Goal: Information Seeking & Learning: Learn about a topic

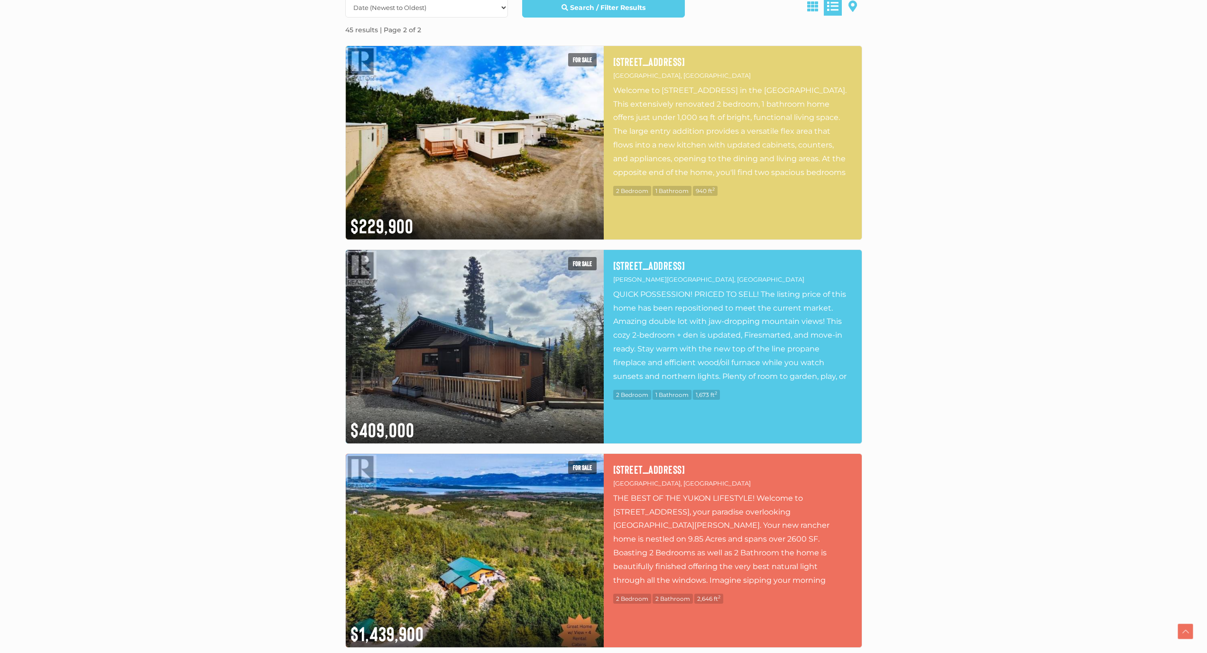
scroll to position [367, 0]
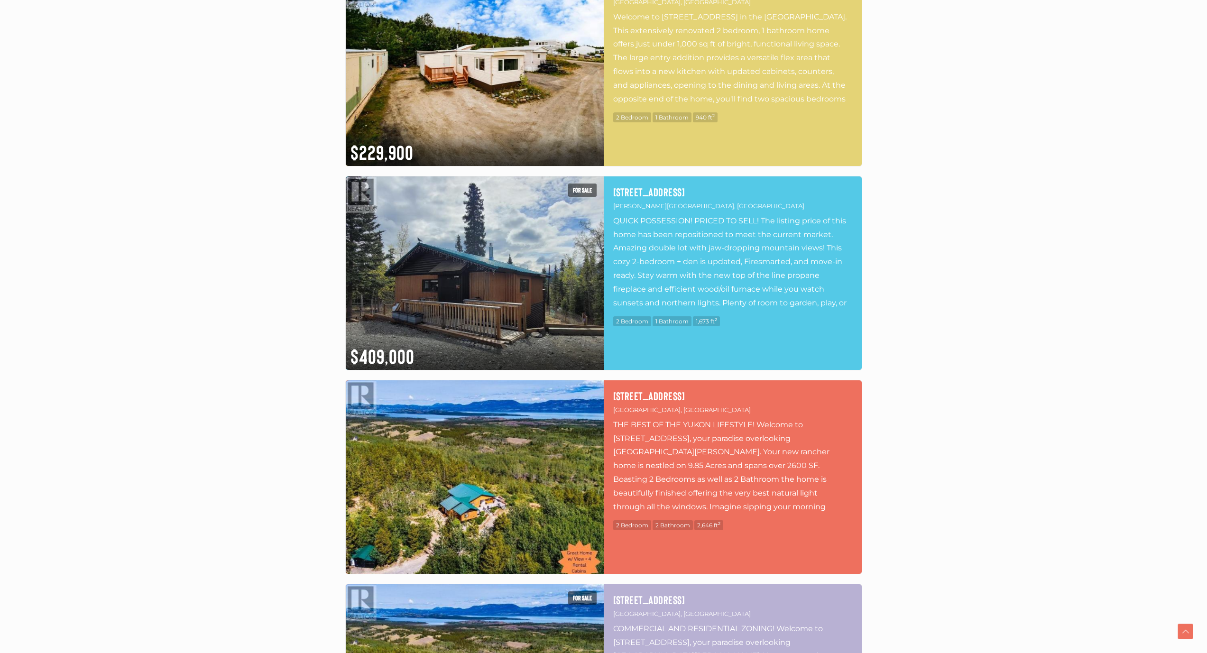
click at [441, 464] on img at bounding box center [475, 476] width 258 height 193
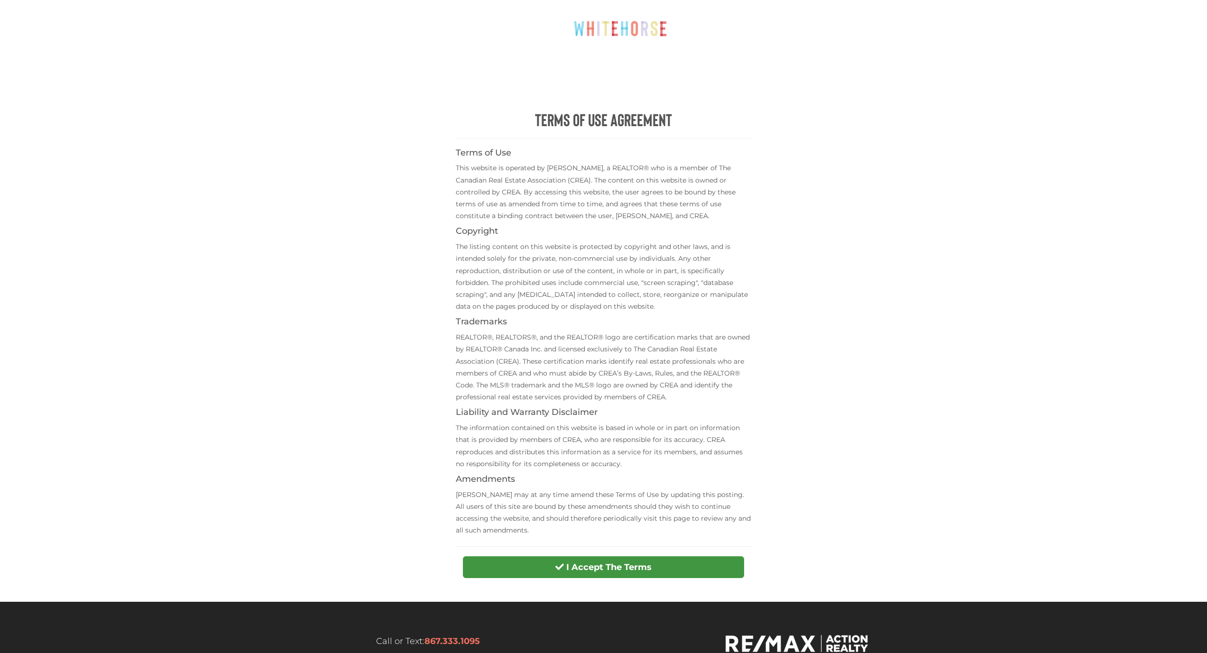
click at [592, 565] on strong "I Accept The Terms" at bounding box center [608, 567] width 85 height 10
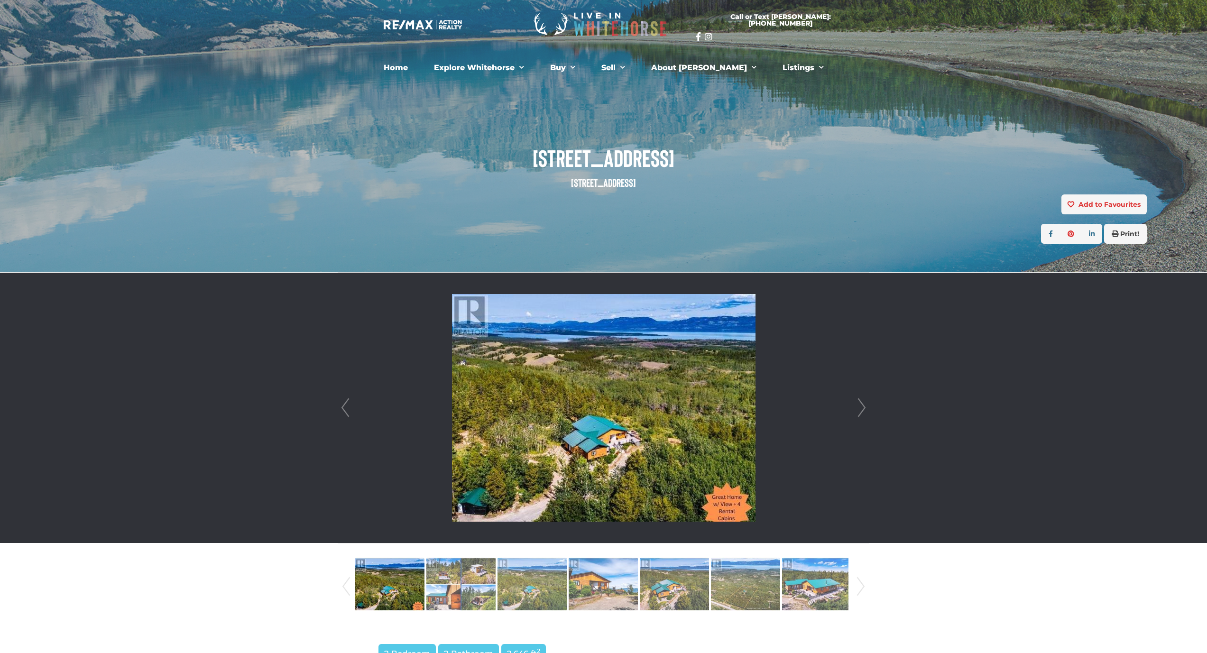
click at [693, 428] on img at bounding box center [603, 408] width 303 height 228
click at [862, 404] on link "Next" at bounding box center [861, 408] width 14 height 270
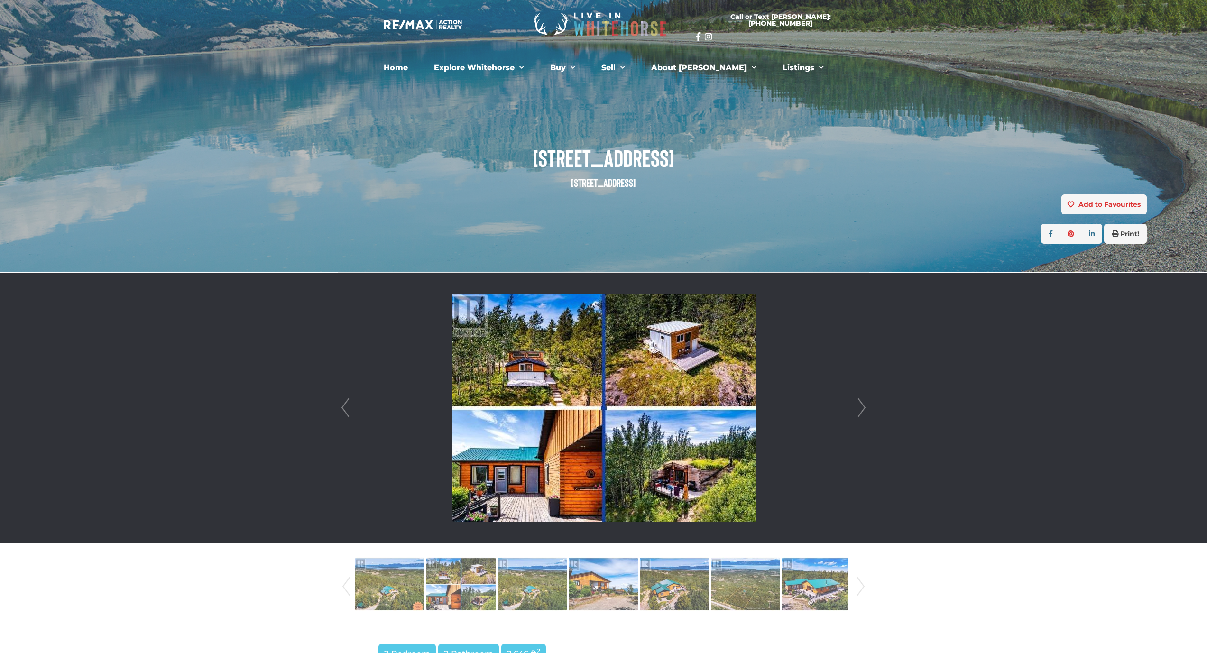
click at [862, 404] on link "Next" at bounding box center [861, 408] width 14 height 270
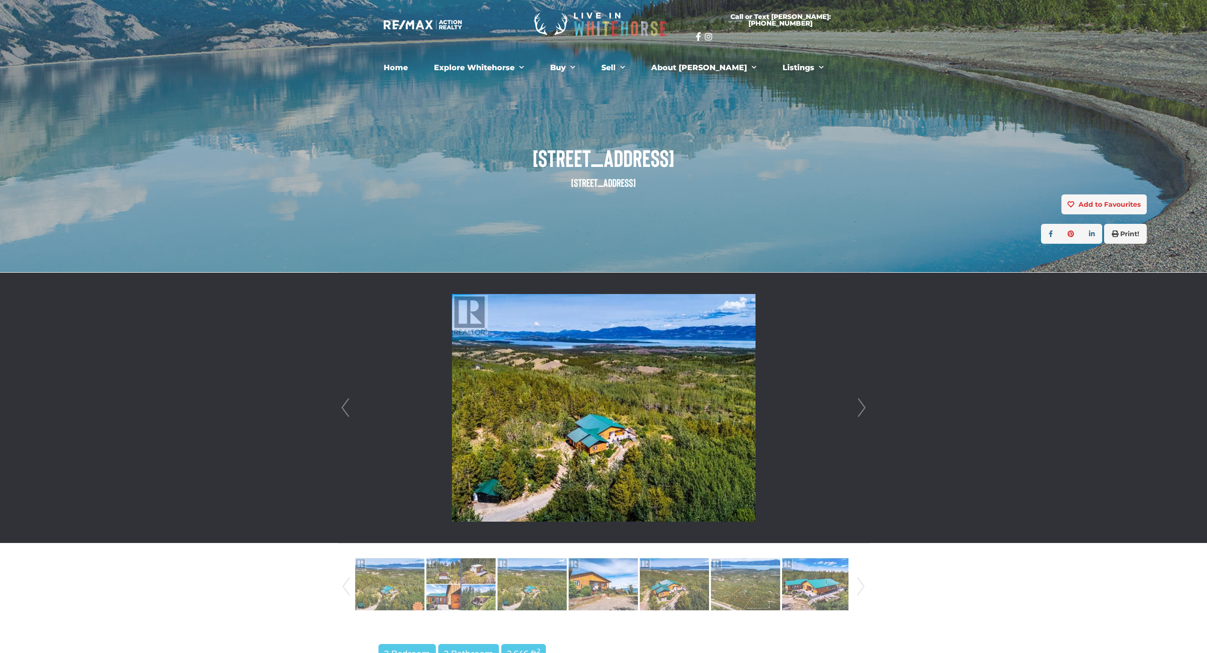
click at [862, 404] on link "Next" at bounding box center [861, 408] width 14 height 270
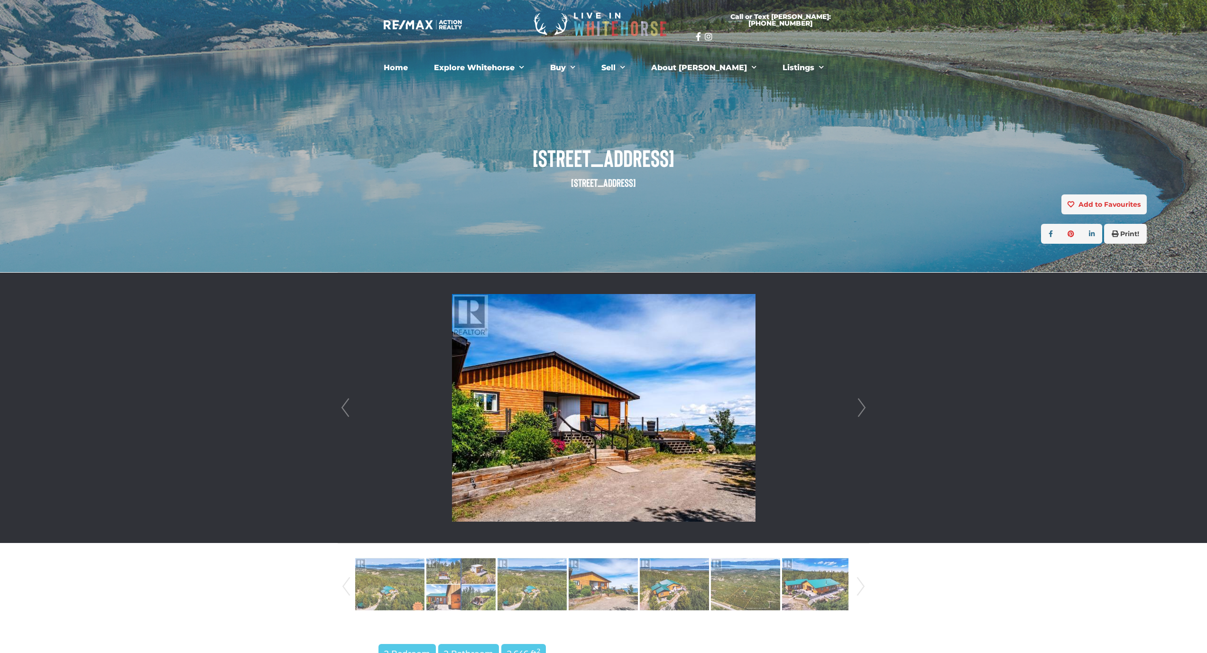
click at [862, 404] on link "Next" at bounding box center [861, 408] width 14 height 270
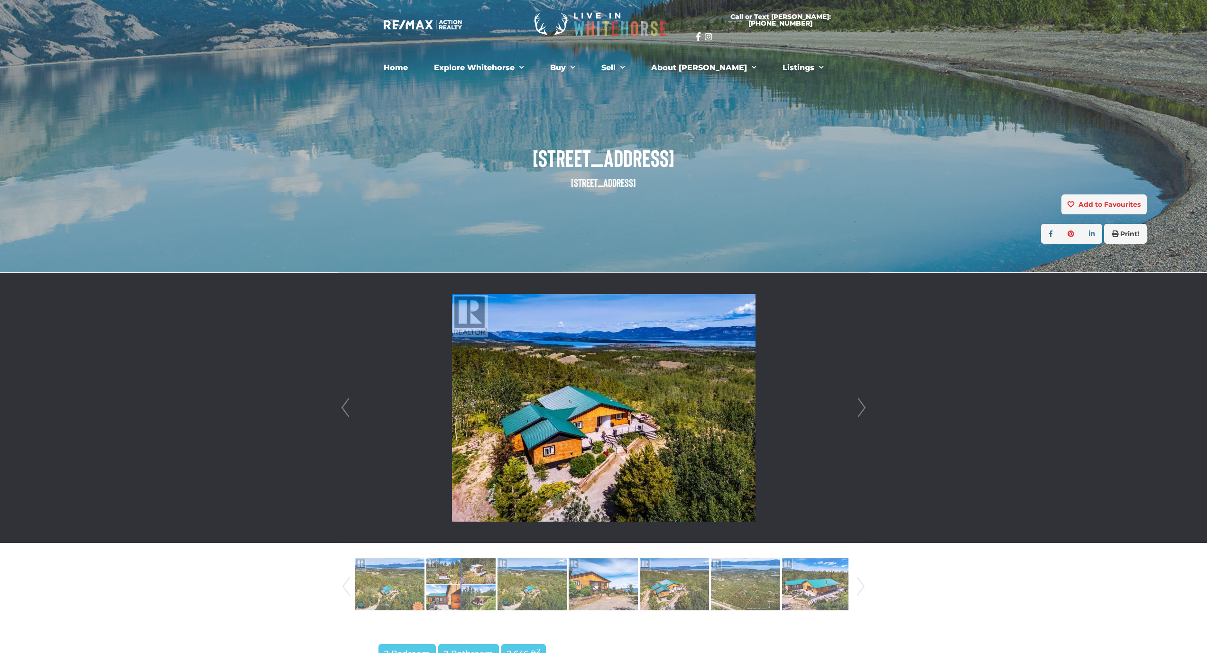
click at [862, 404] on link "Next" at bounding box center [861, 408] width 14 height 270
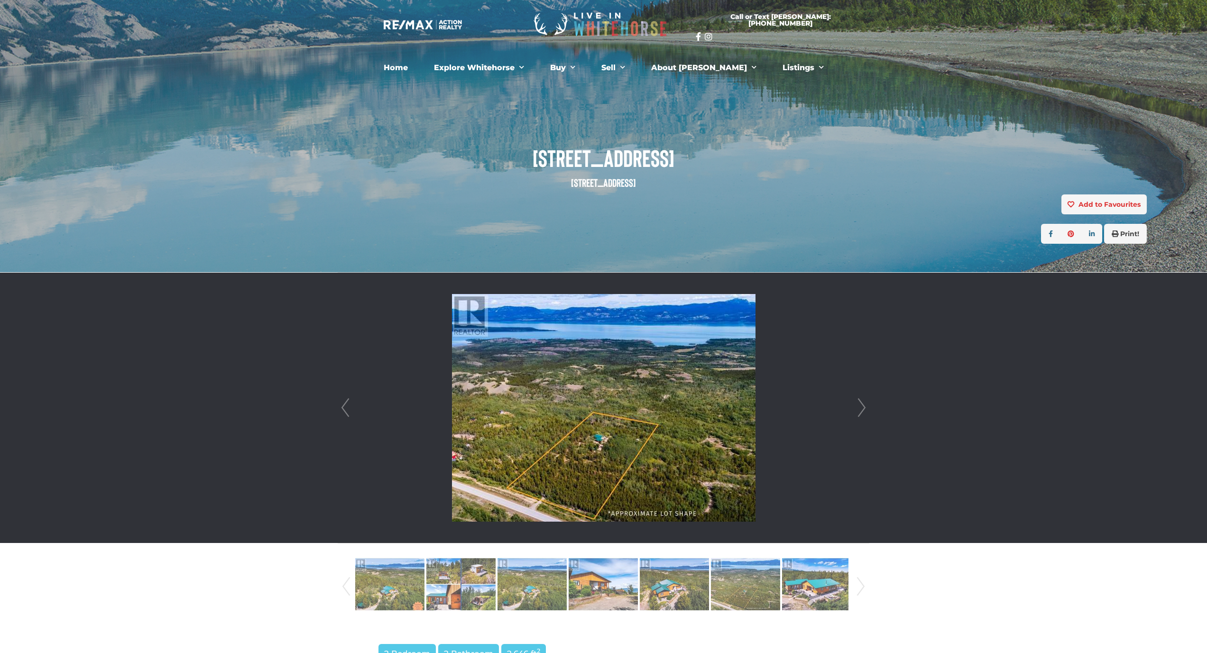
click at [862, 404] on link "Next" at bounding box center [861, 408] width 14 height 270
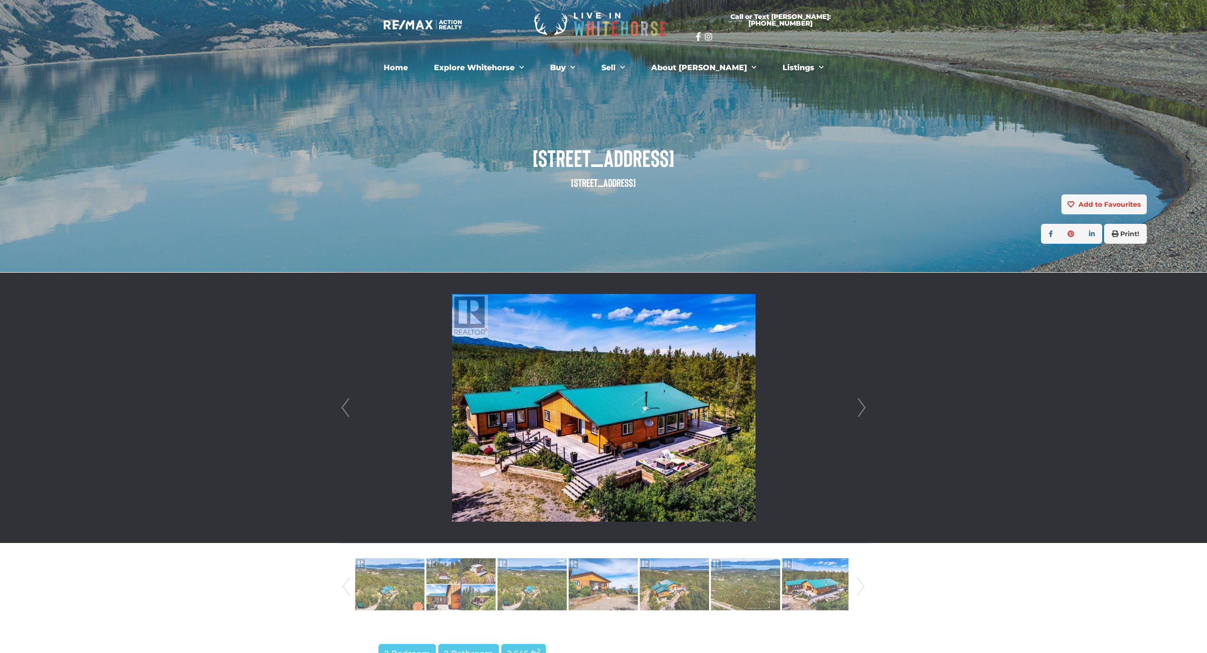
click at [349, 415] on link "Prev" at bounding box center [345, 408] width 14 height 270
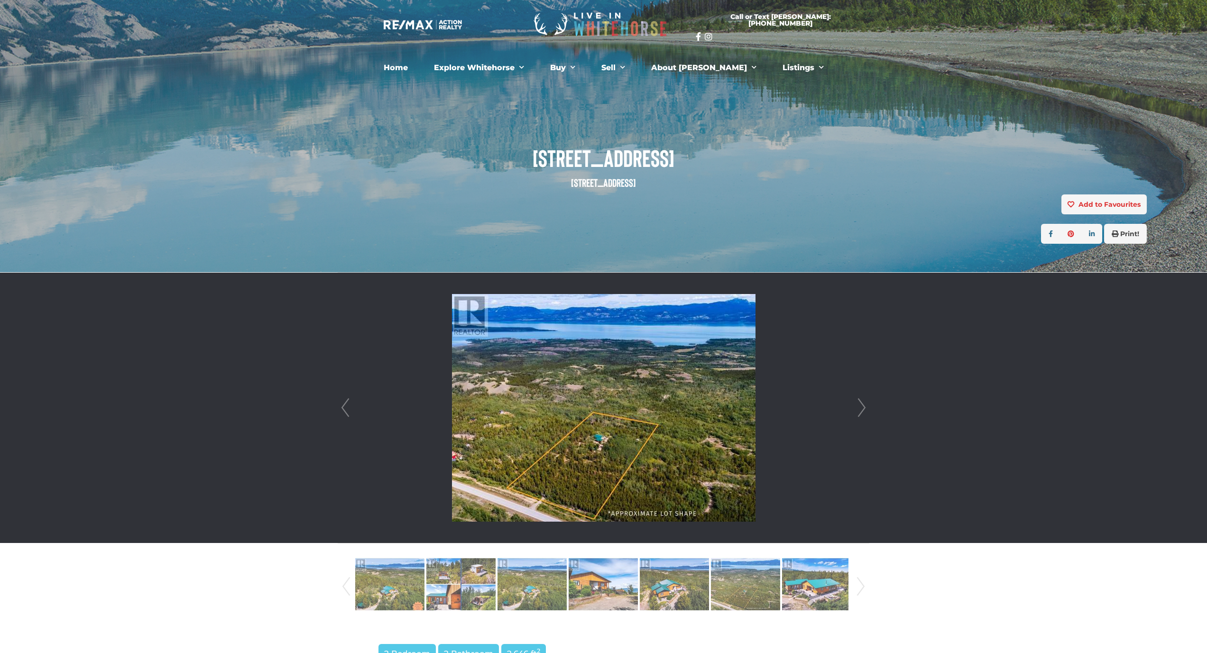
click at [864, 410] on link "Next" at bounding box center [861, 408] width 14 height 270
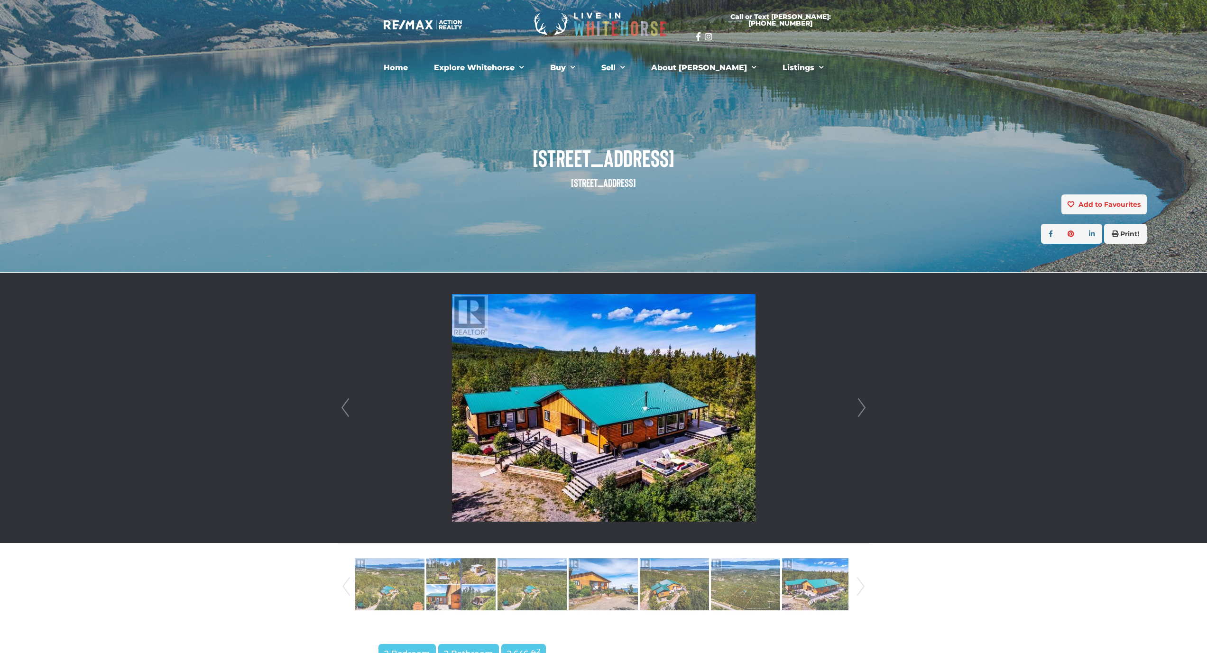
click at [864, 410] on link "Next" at bounding box center [861, 408] width 14 height 270
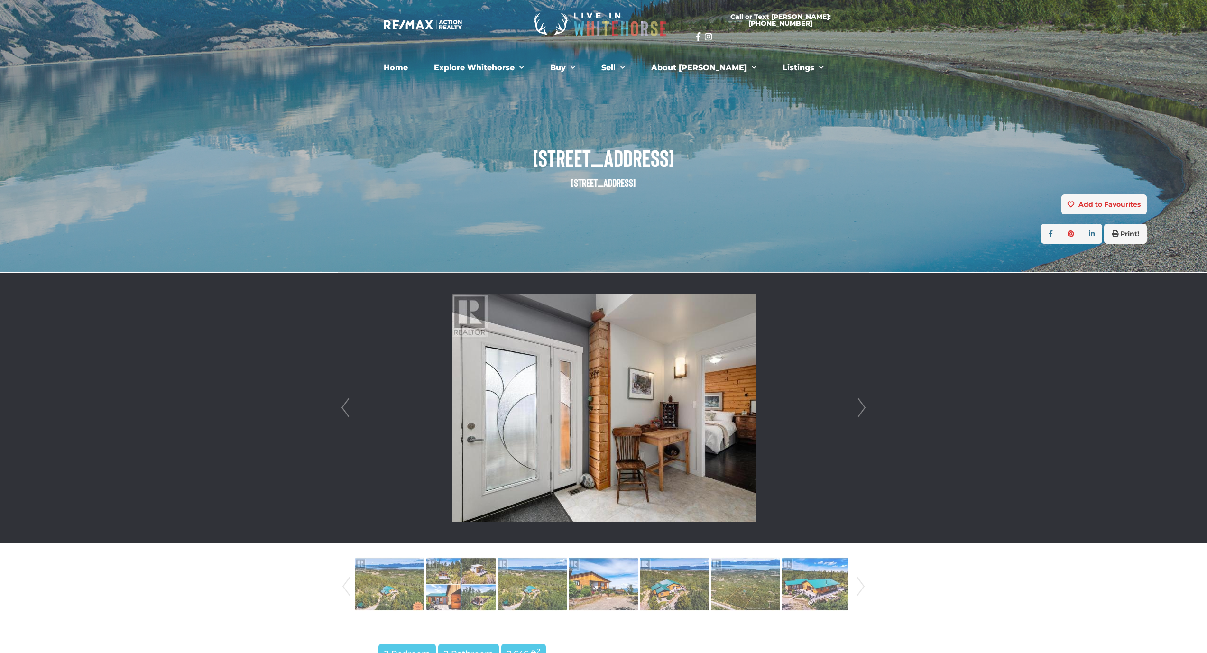
click at [864, 410] on link "Next" at bounding box center [861, 408] width 14 height 270
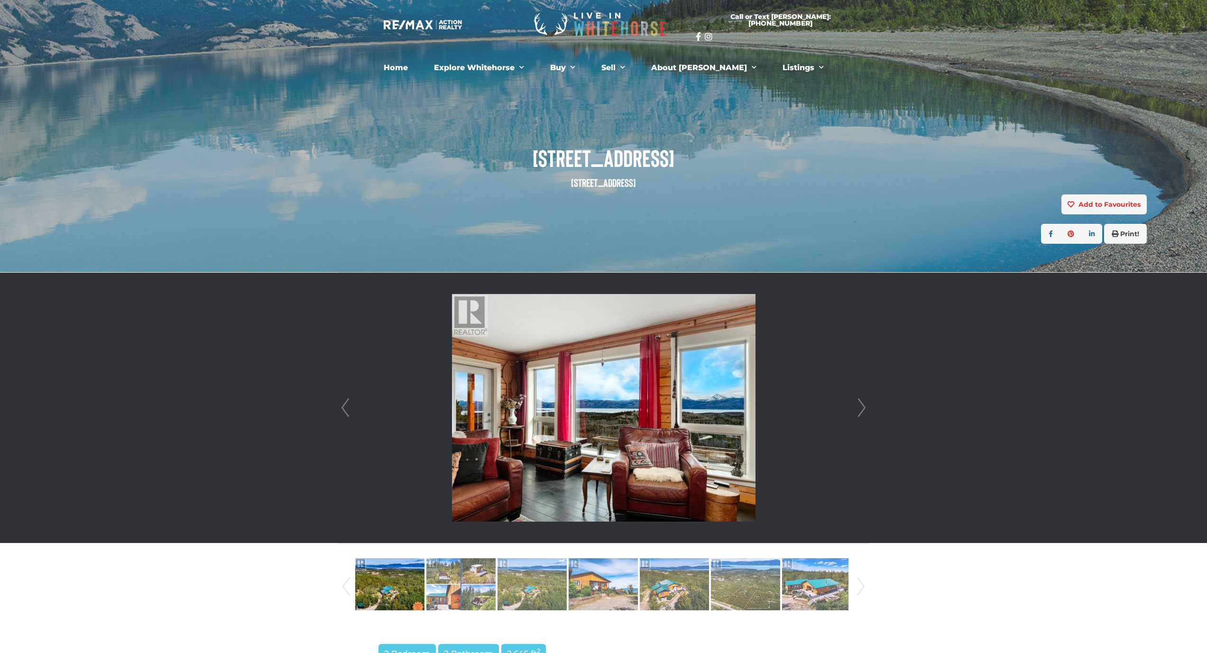
click at [864, 410] on link "Next" at bounding box center [861, 408] width 14 height 270
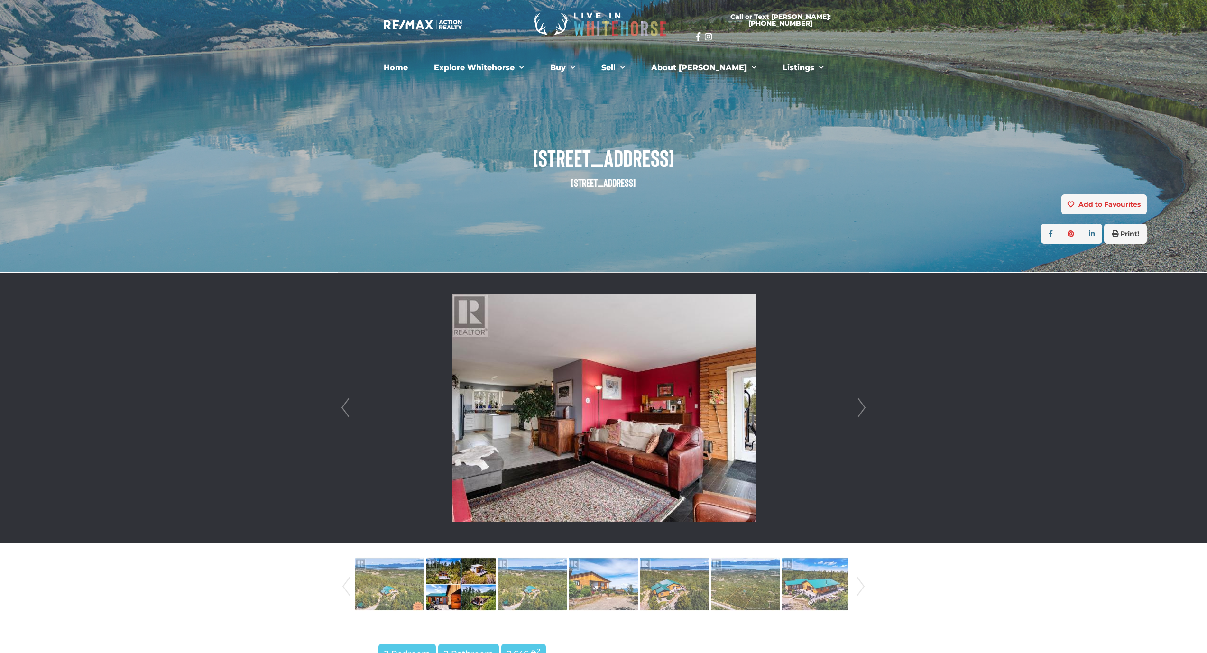
click at [864, 410] on link "Next" at bounding box center [861, 408] width 14 height 270
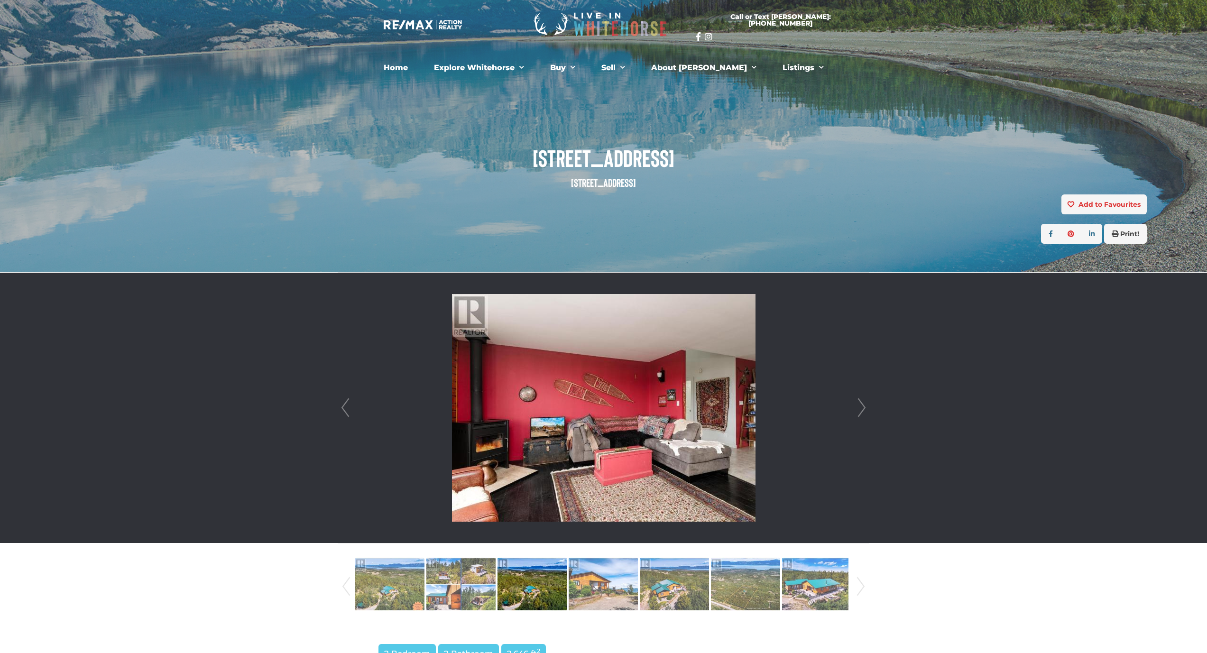
click at [864, 410] on link "Next" at bounding box center [861, 408] width 14 height 270
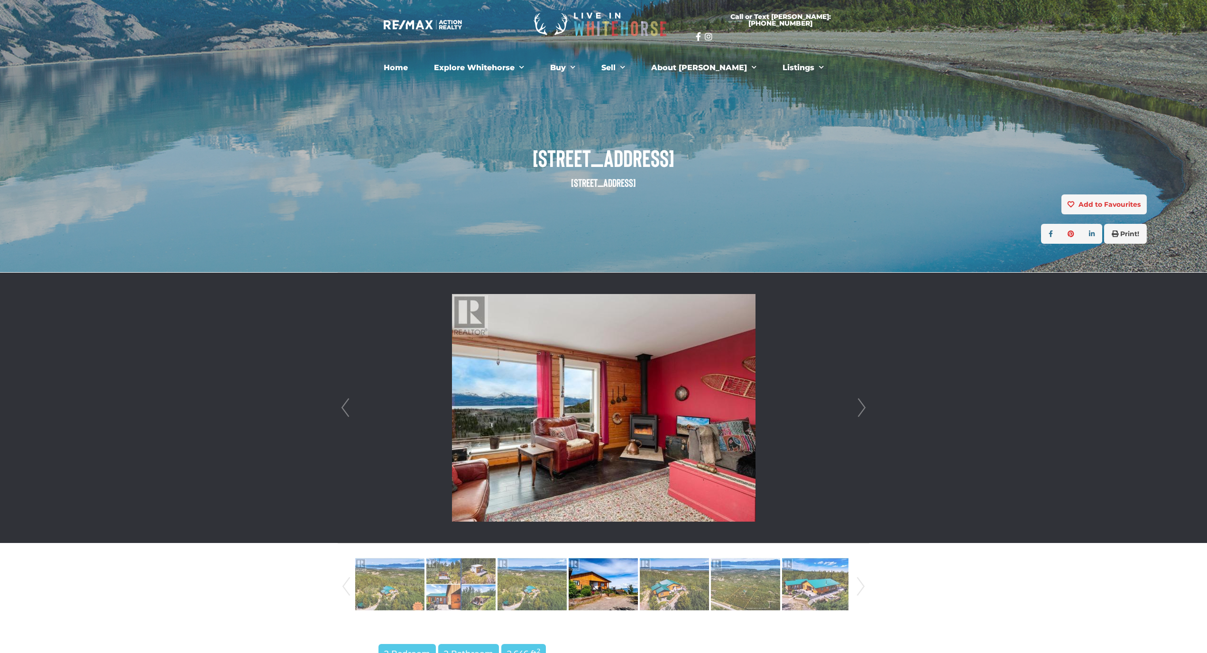
click at [864, 410] on link "Next" at bounding box center [861, 408] width 14 height 270
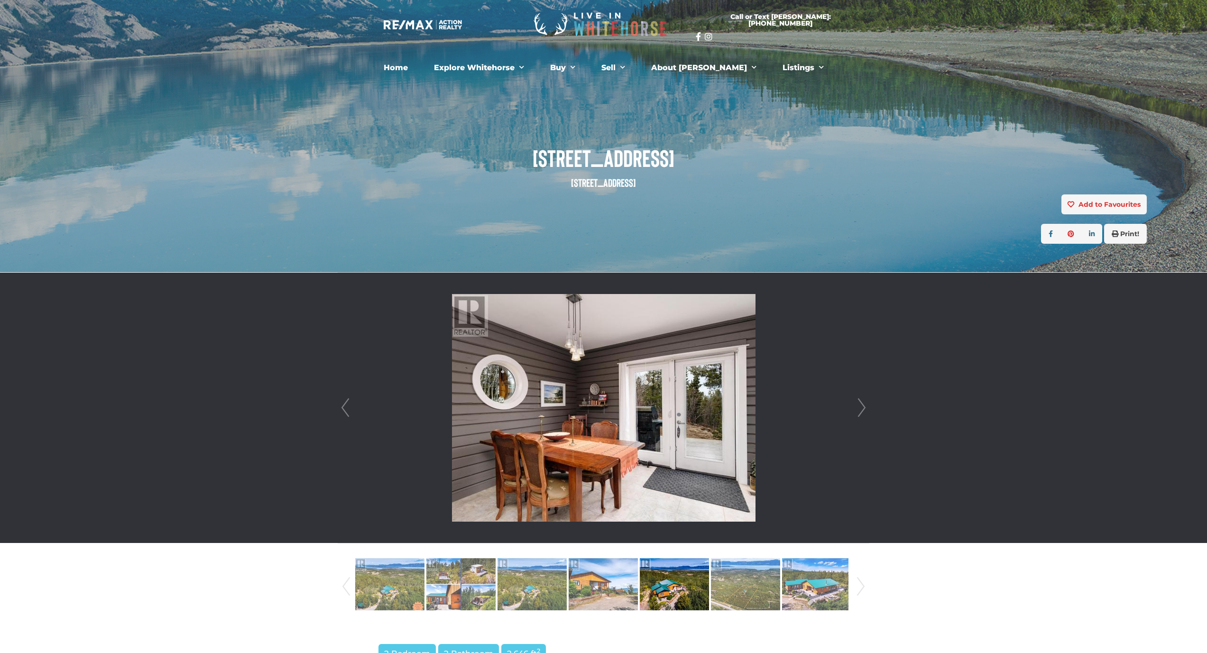
click at [864, 410] on link "Next" at bounding box center [861, 408] width 14 height 270
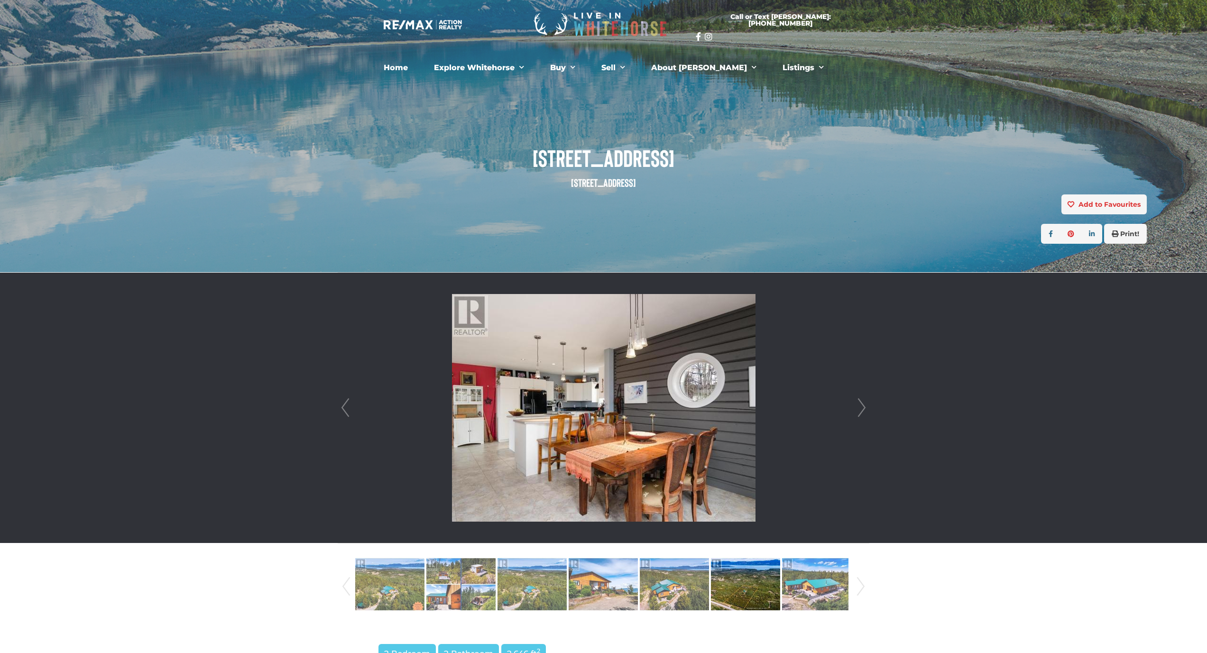
click at [864, 410] on link "Next" at bounding box center [861, 408] width 14 height 270
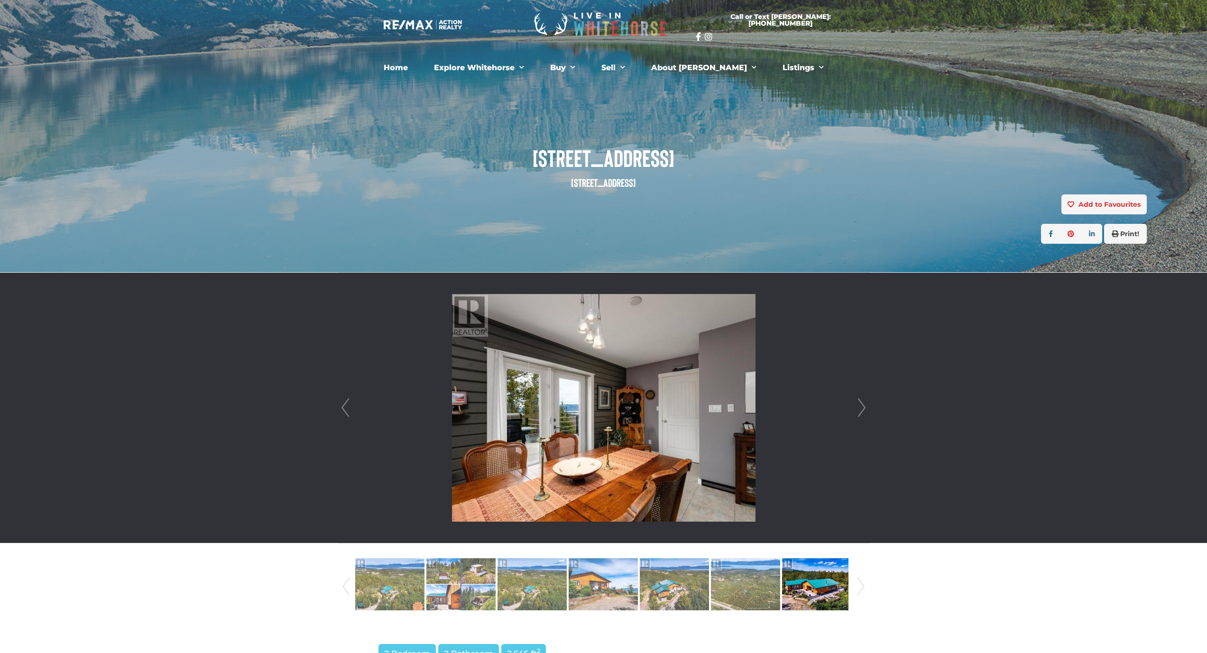
click at [864, 410] on link "Next" at bounding box center [861, 408] width 14 height 270
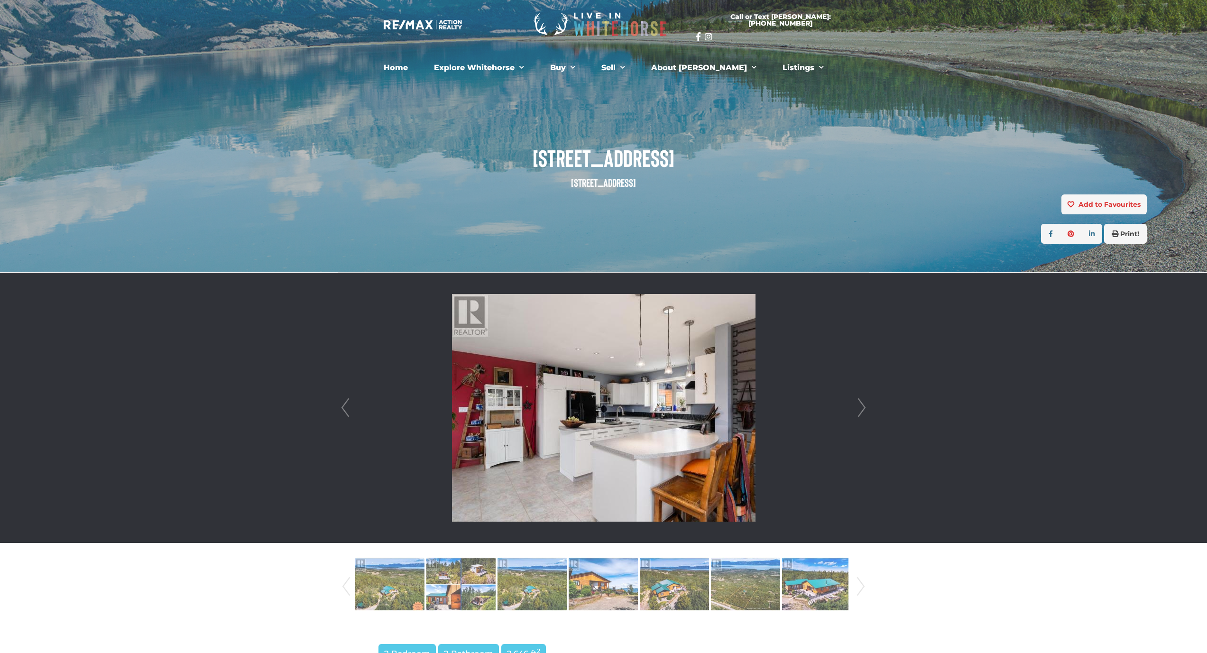
click at [864, 410] on link "Next" at bounding box center [861, 408] width 14 height 270
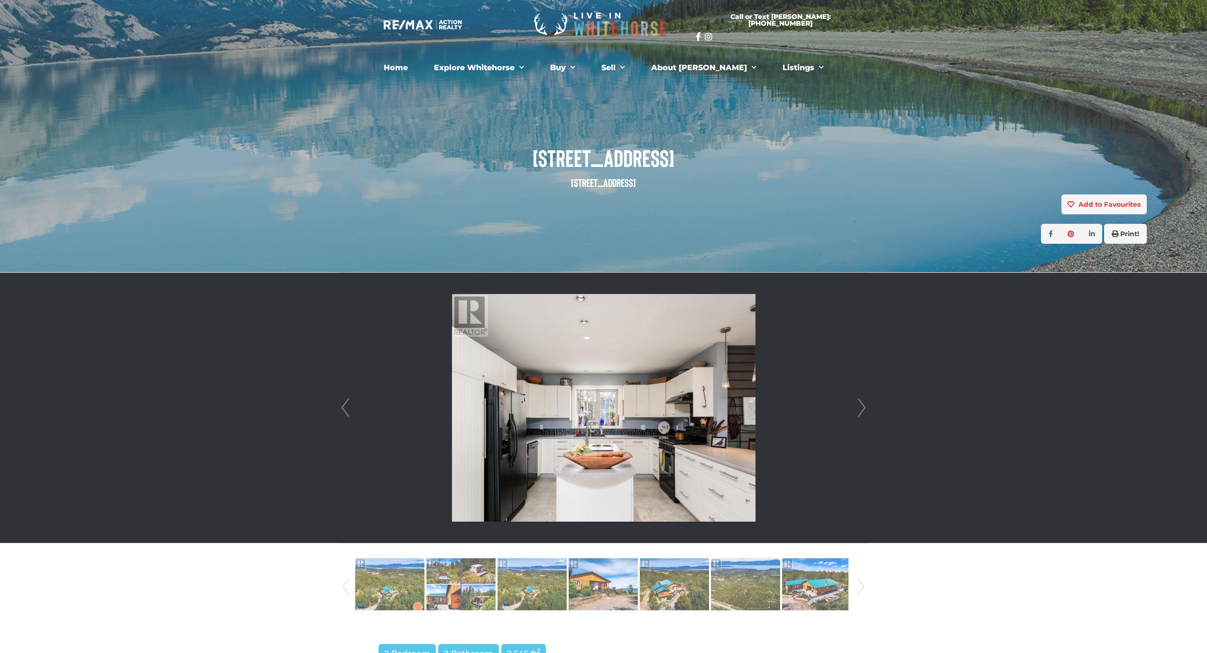
click at [864, 410] on link "Next" at bounding box center [861, 408] width 14 height 270
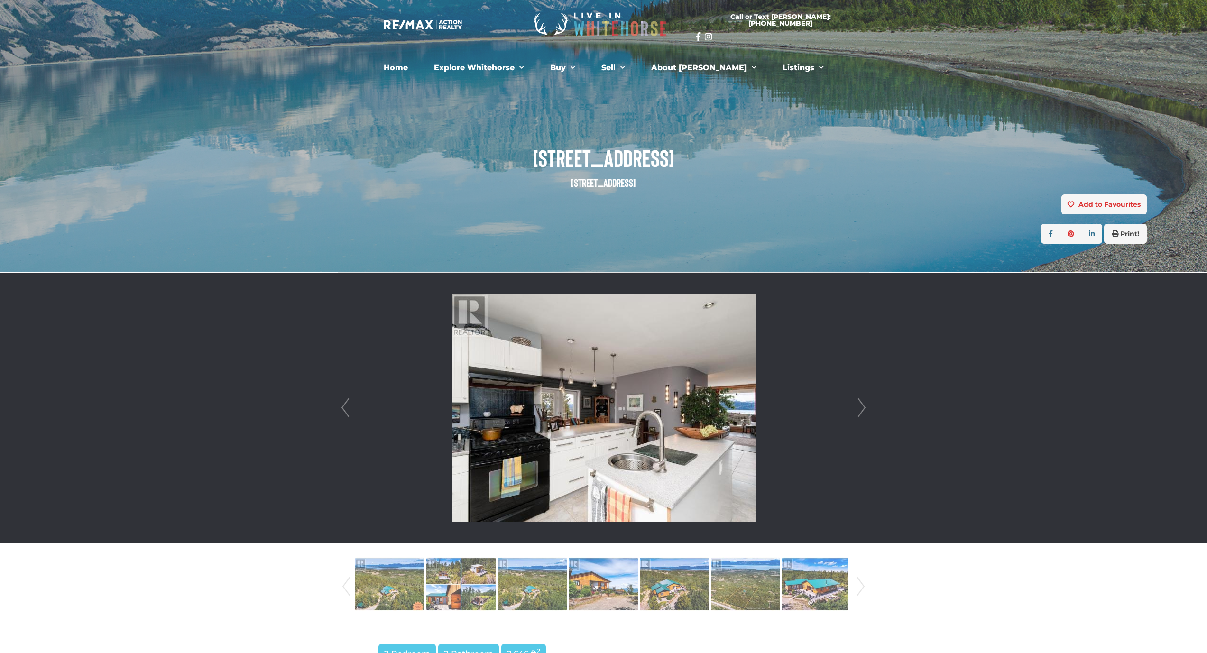
click at [864, 410] on link "Next" at bounding box center [861, 408] width 14 height 270
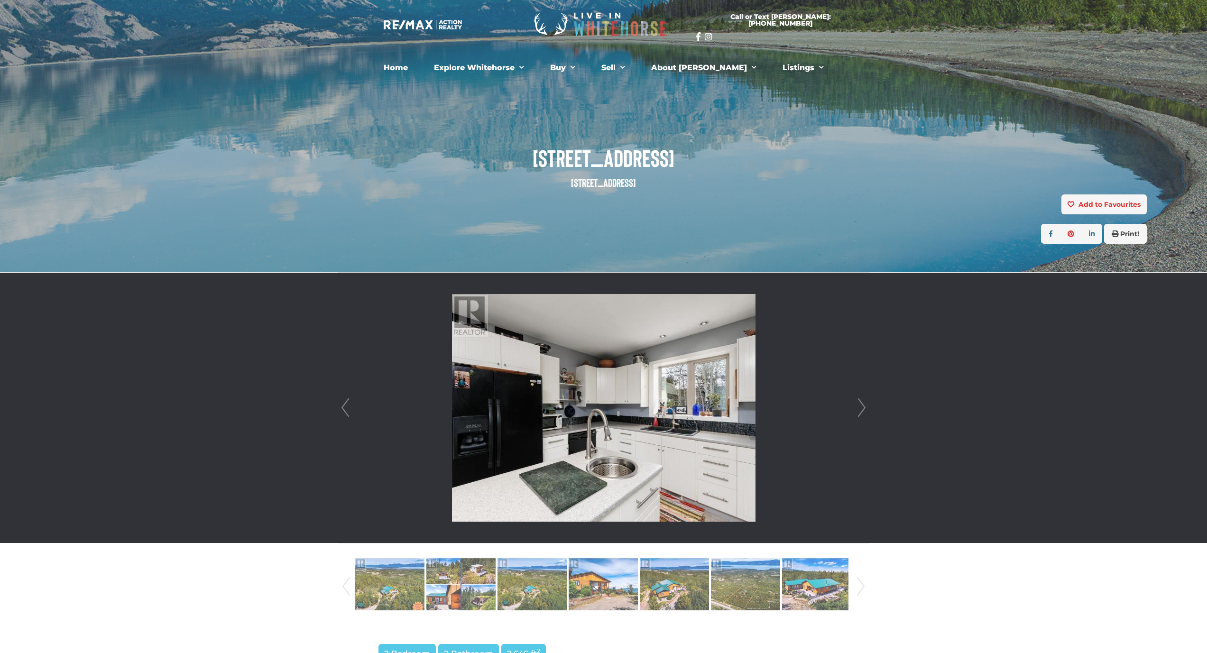
click at [864, 410] on link "Next" at bounding box center [861, 408] width 14 height 270
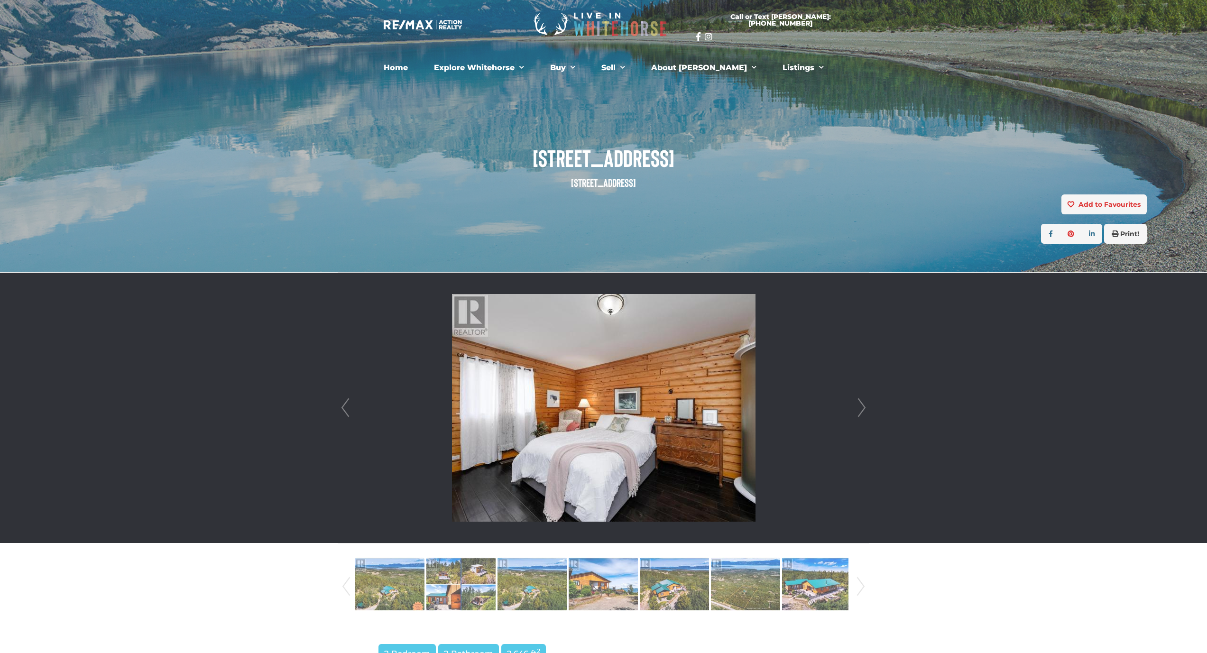
click at [864, 410] on link "Next" at bounding box center [861, 408] width 14 height 270
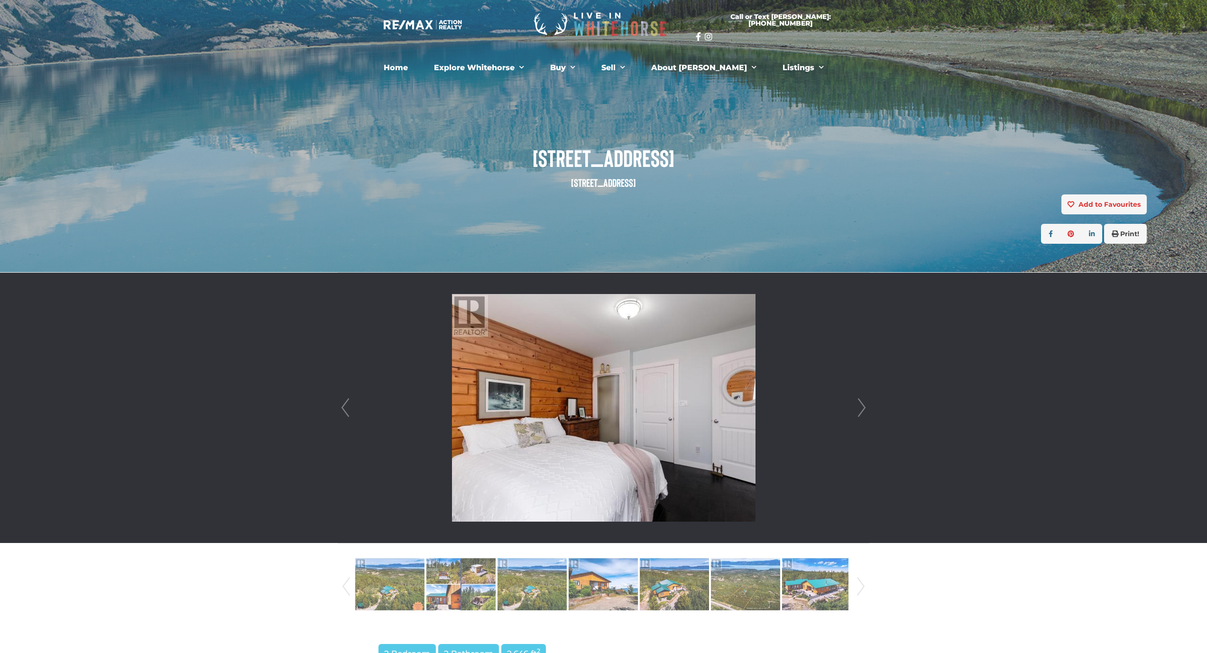
click at [864, 410] on link "Next" at bounding box center [861, 408] width 14 height 270
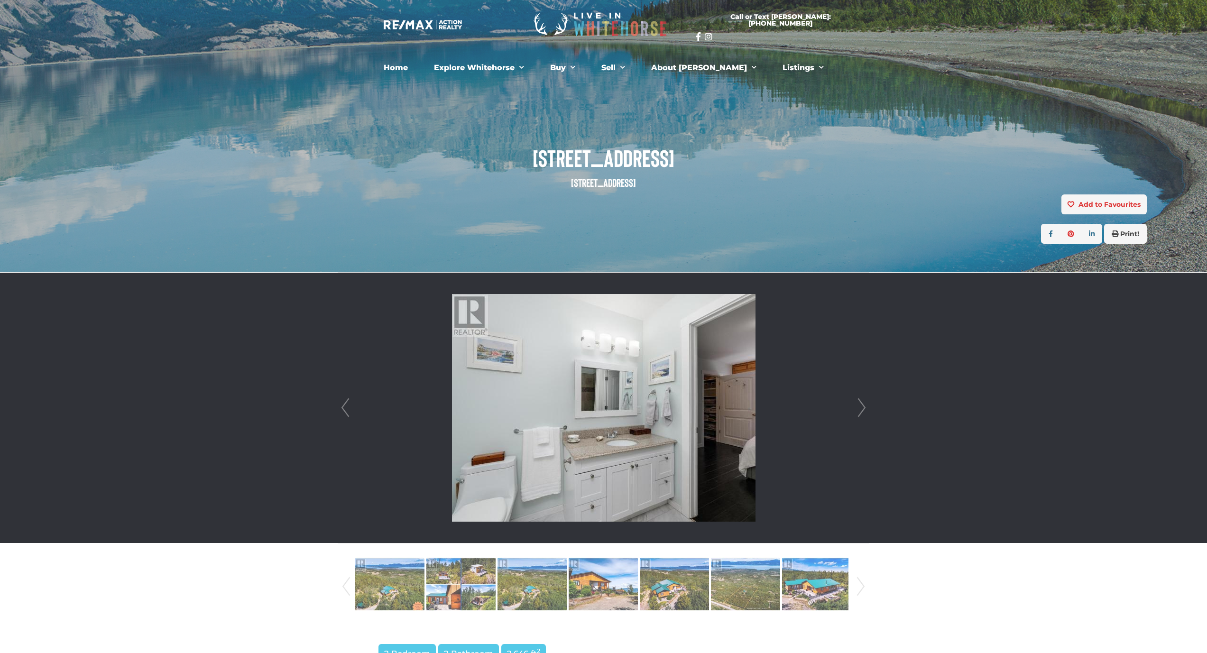
click at [864, 410] on link "Next" at bounding box center [861, 408] width 14 height 270
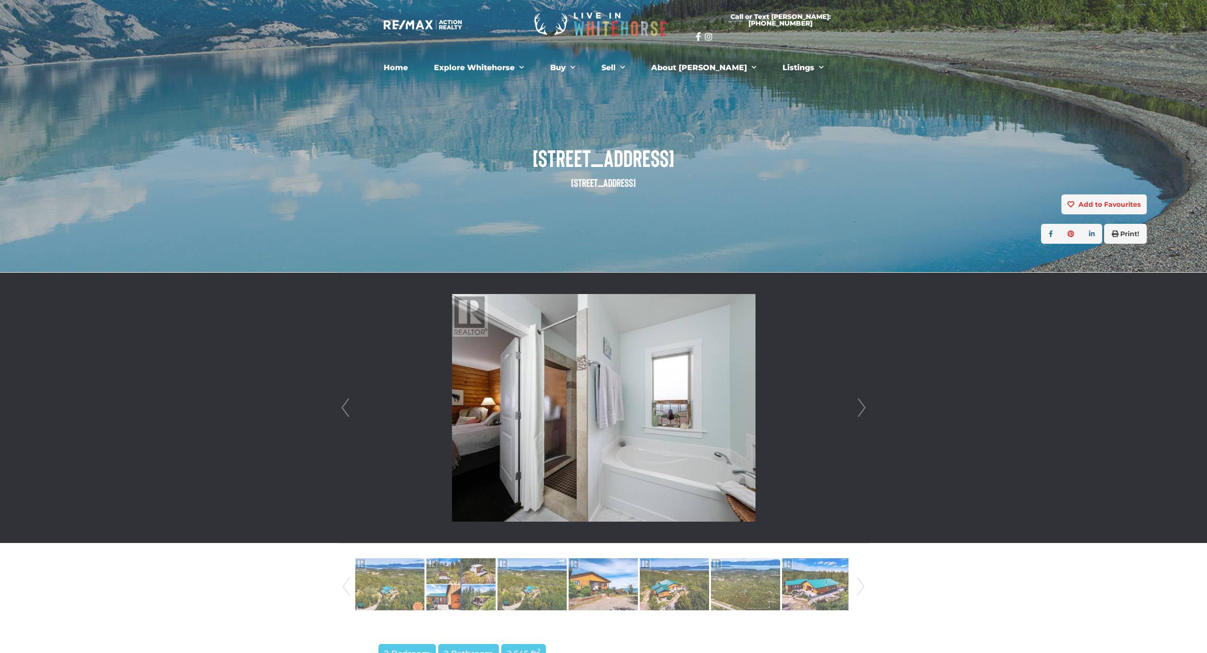
click at [864, 410] on link "Next" at bounding box center [861, 408] width 14 height 270
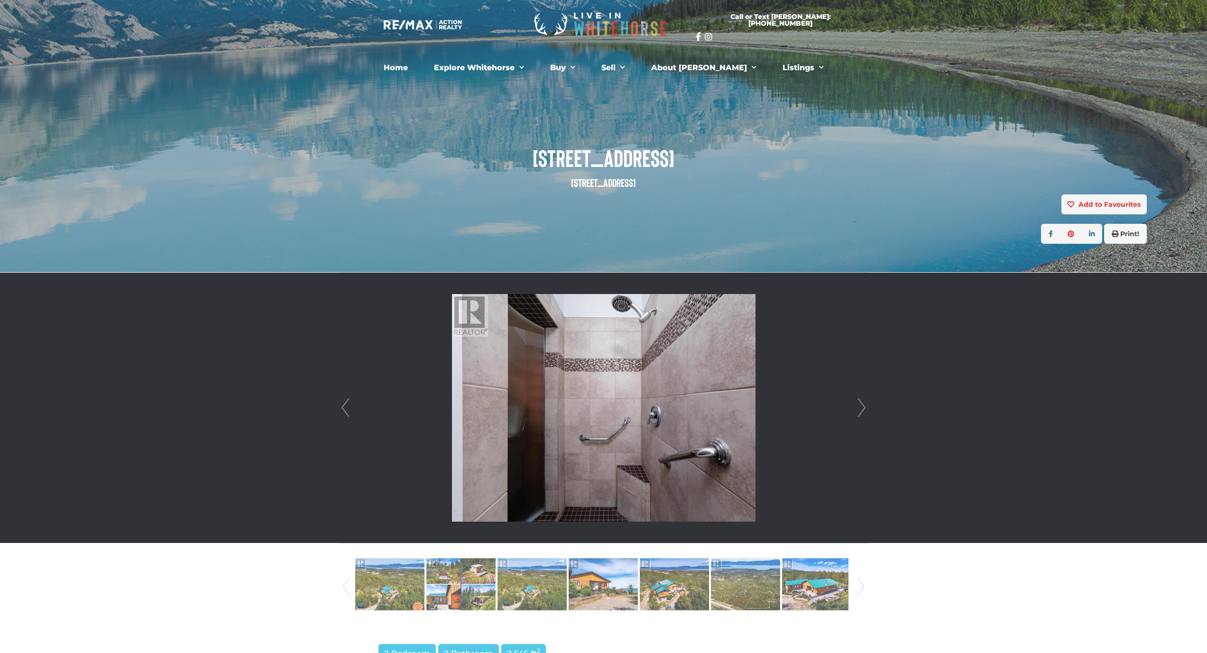
click at [864, 410] on link "Next" at bounding box center [861, 408] width 14 height 270
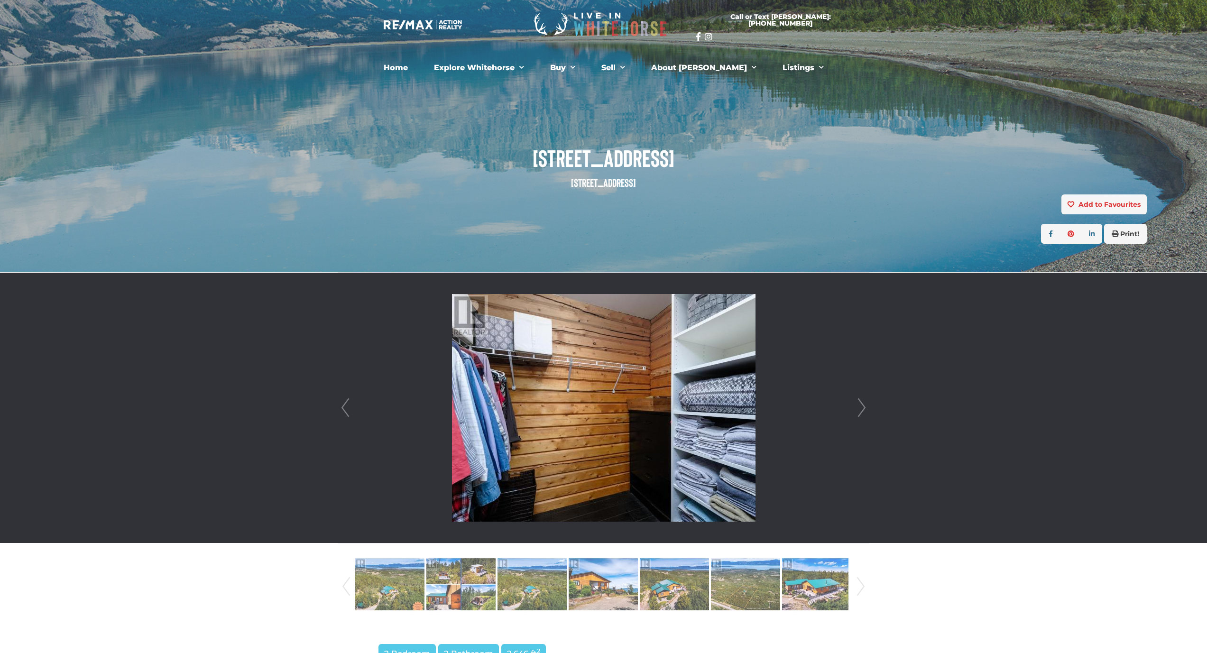
click at [864, 410] on link "Next" at bounding box center [861, 408] width 14 height 270
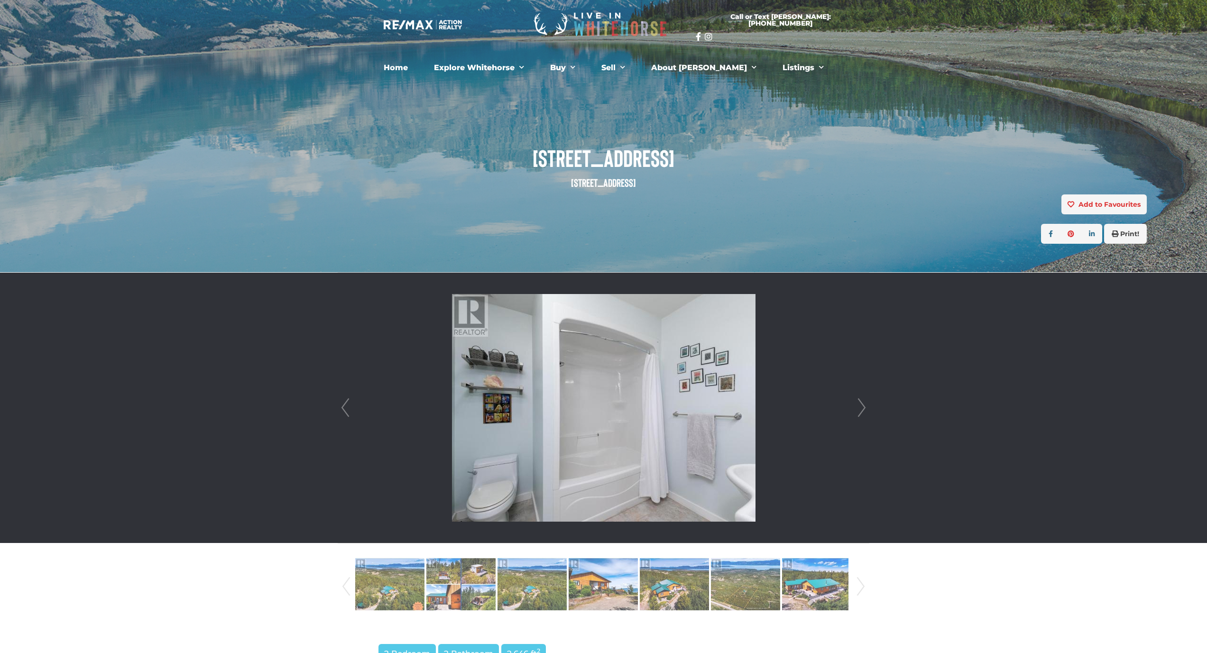
click at [864, 410] on link "Next" at bounding box center [861, 408] width 14 height 270
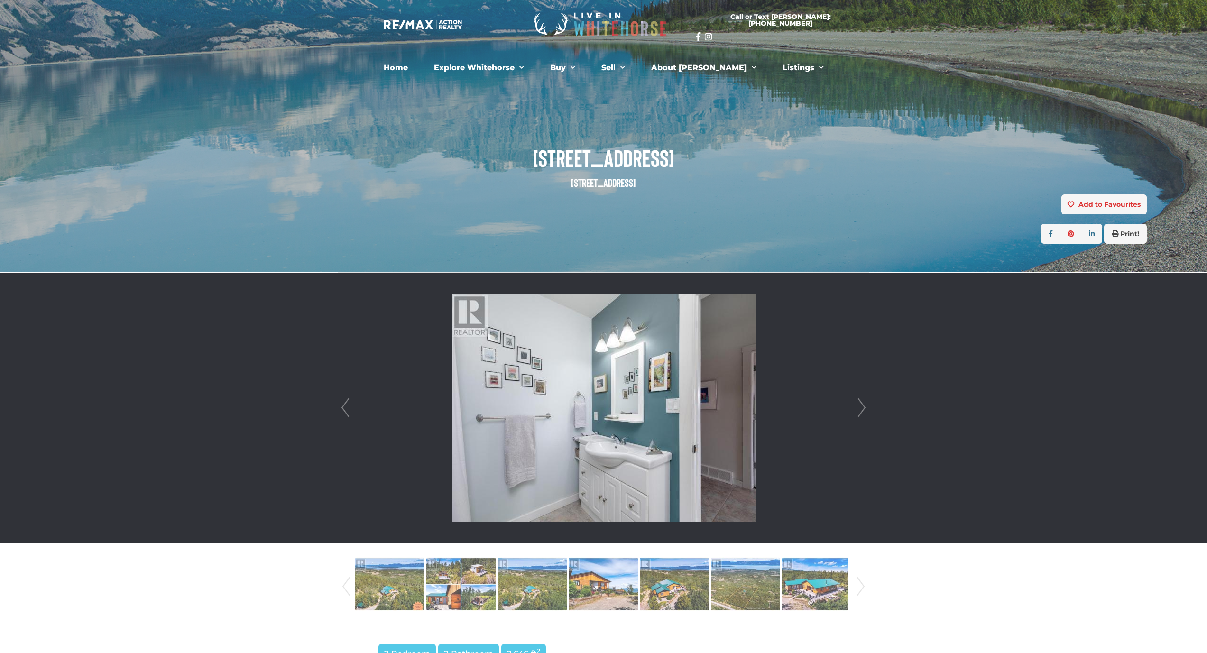
click at [867, 409] on link "Next" at bounding box center [861, 408] width 14 height 270
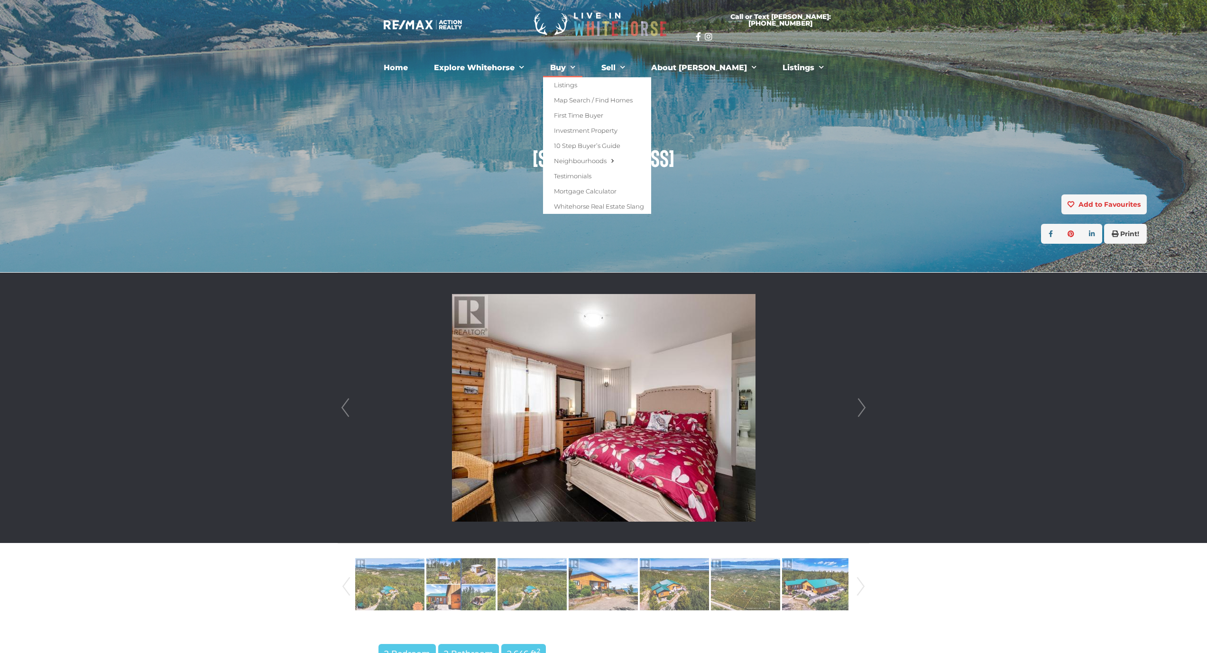
click at [581, 69] on link "Buy" at bounding box center [562, 67] width 39 height 19
click at [593, 86] on link "Listings" at bounding box center [597, 84] width 108 height 15
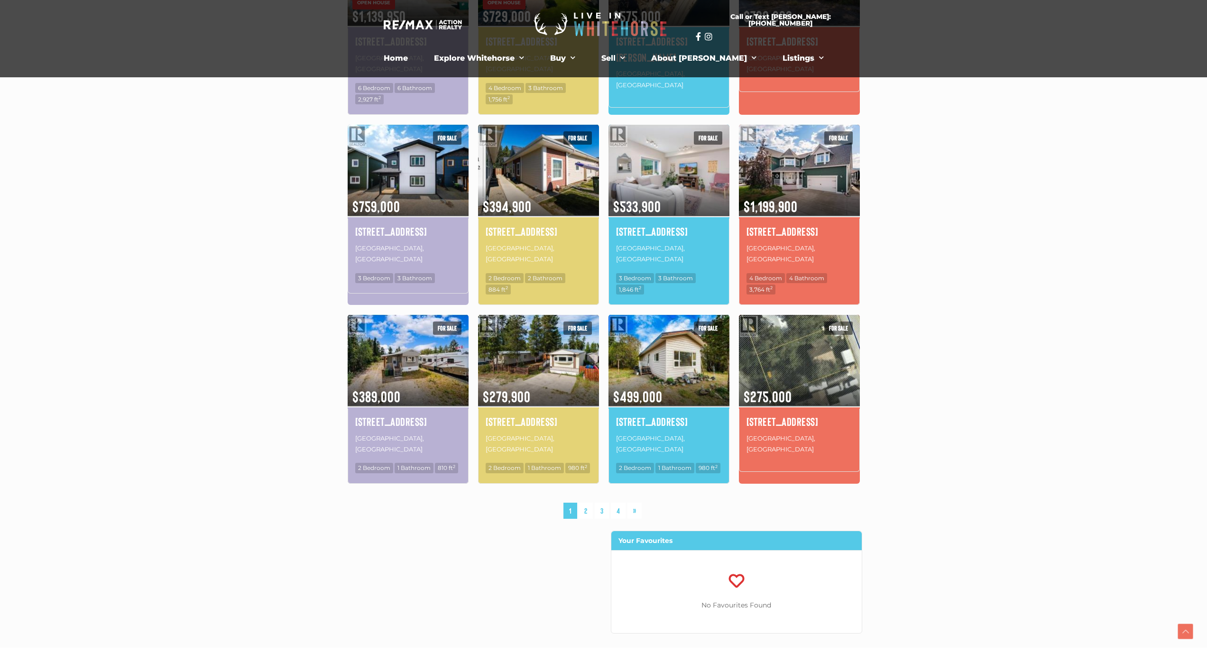
scroll to position [534, 0]
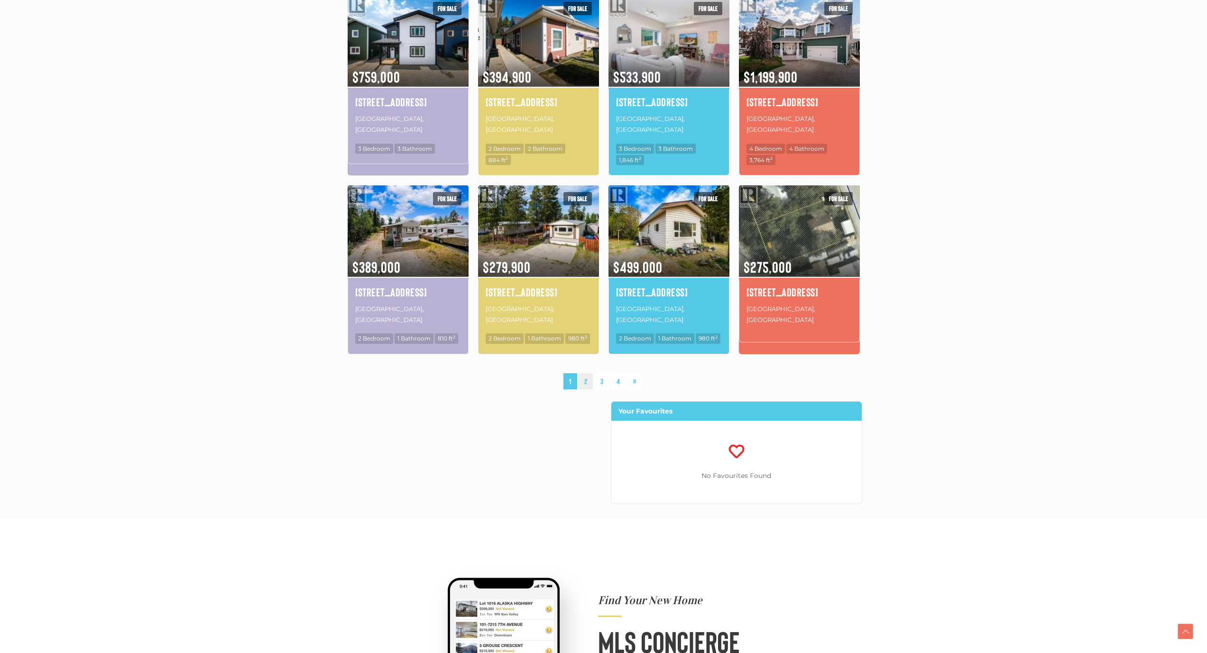
click at [583, 373] on link "2" at bounding box center [586, 381] width 14 height 17
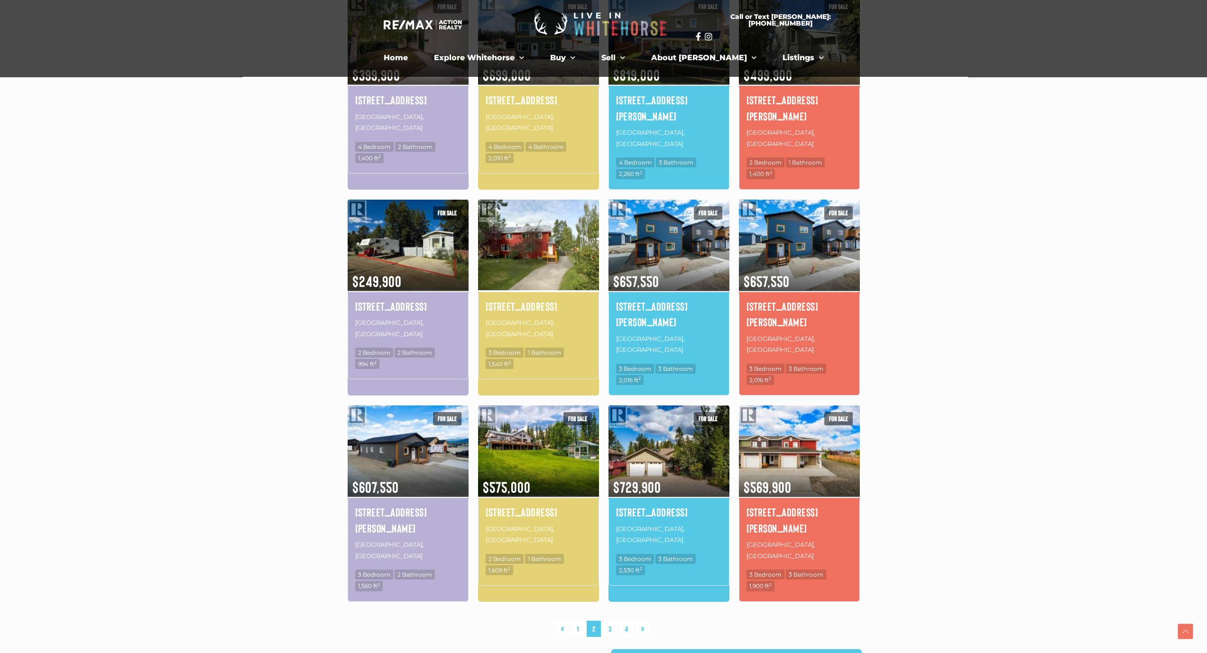
scroll to position [460, 0]
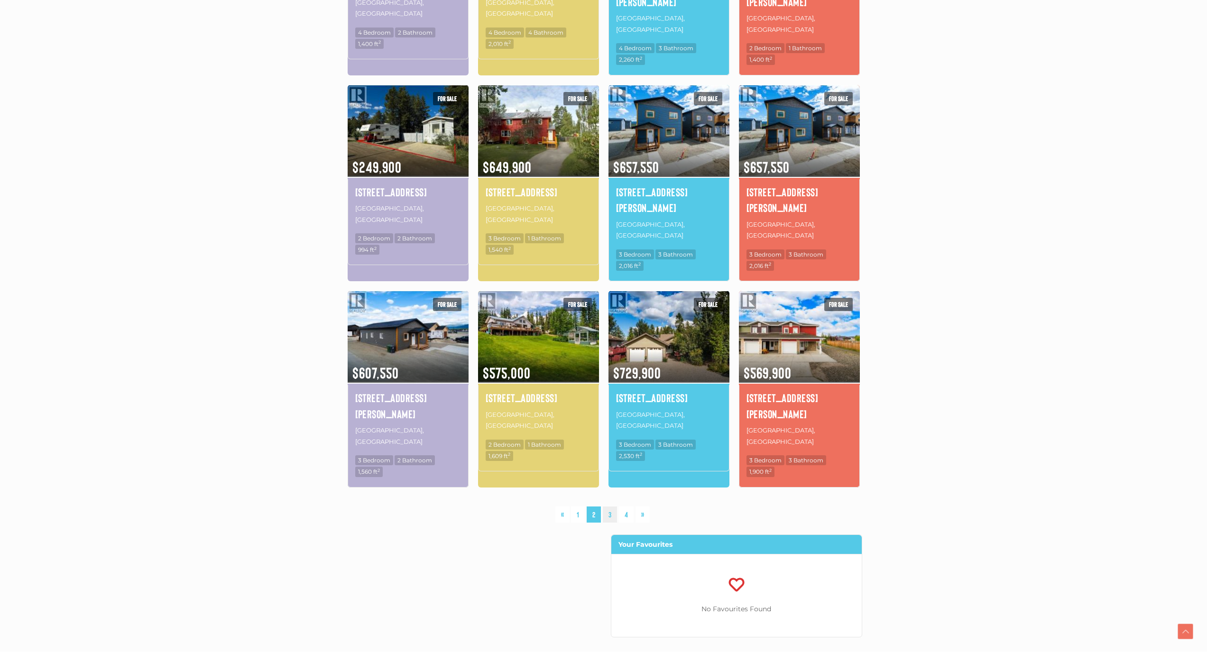
click at [611, 506] on link "3" at bounding box center [610, 514] width 14 height 17
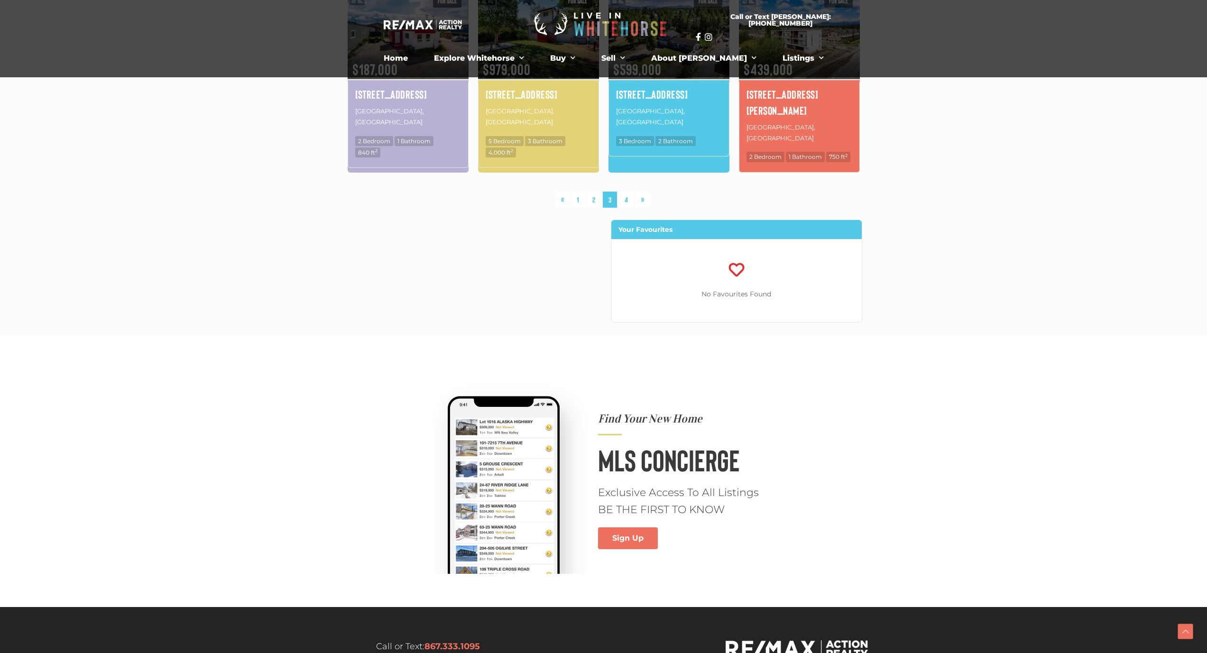
scroll to position [866, 0]
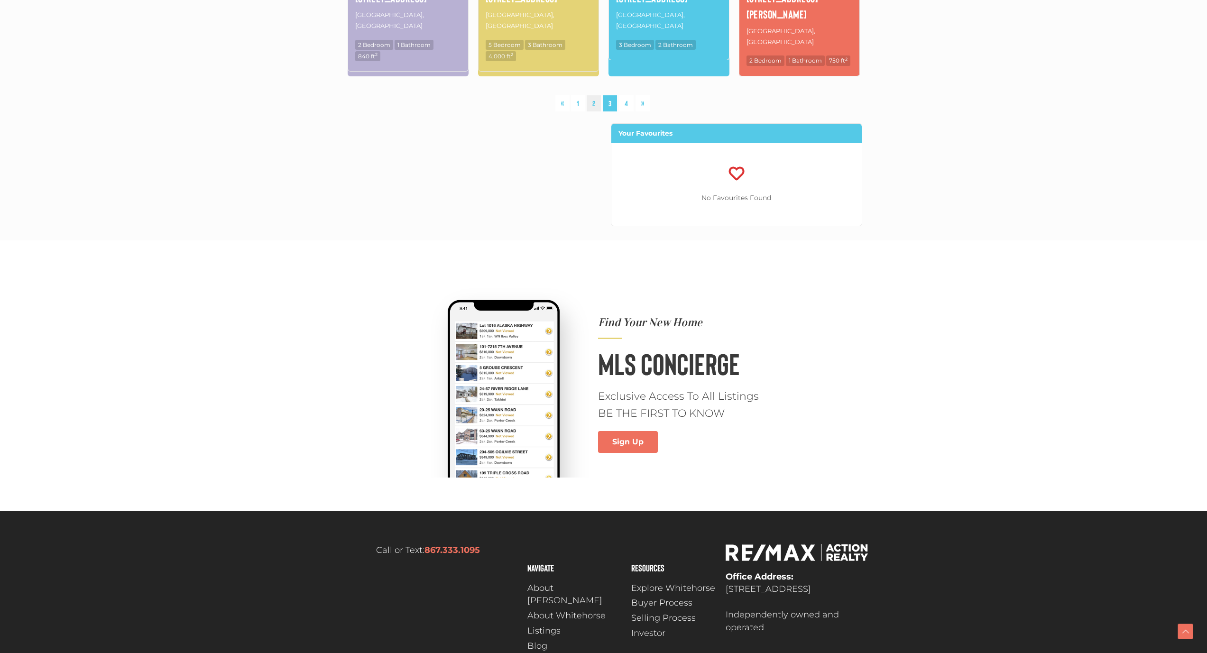
click at [598, 95] on link "2" at bounding box center [594, 103] width 14 height 17
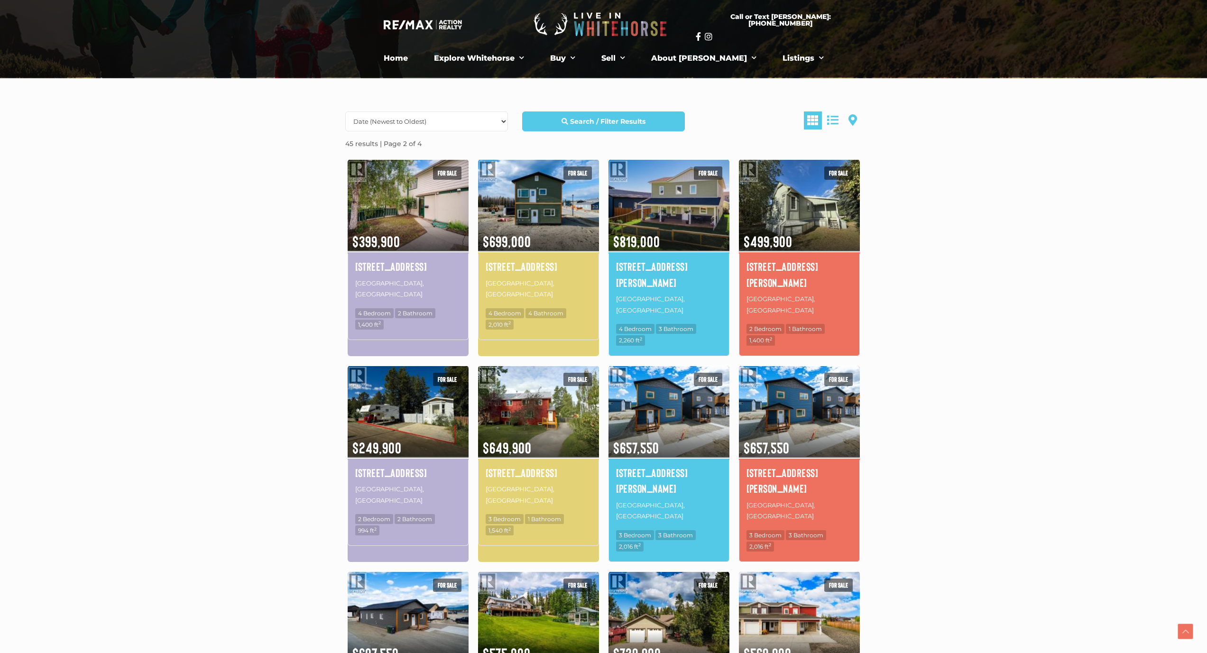
scroll to position [217, 0]
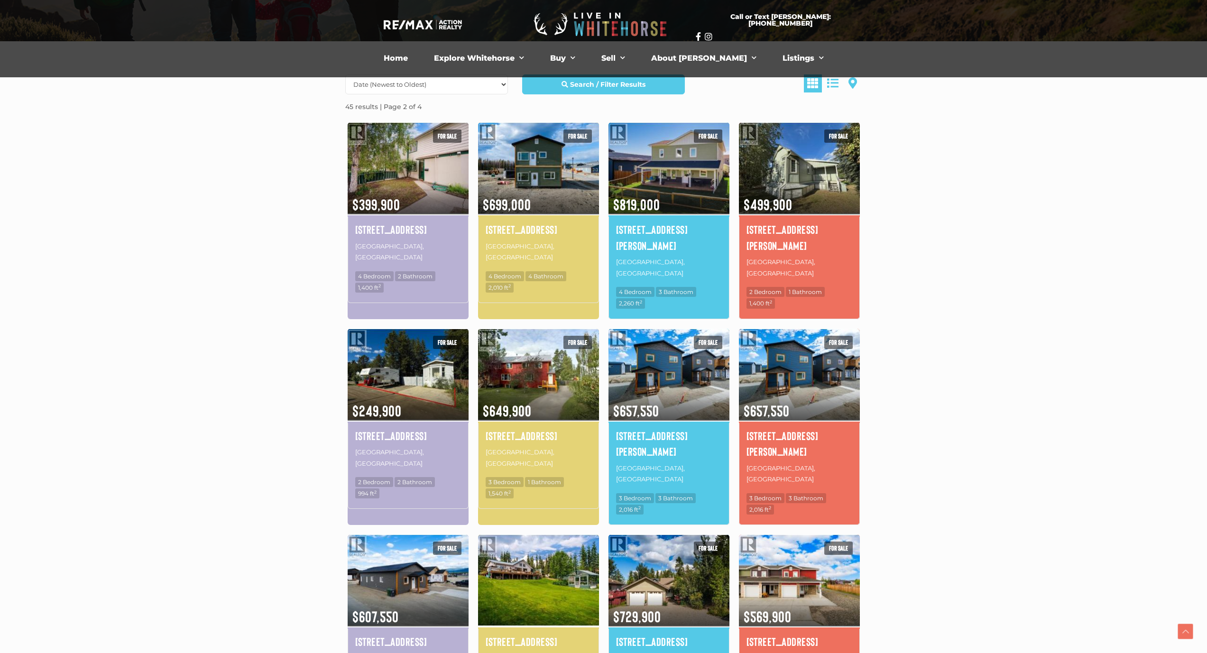
click at [554, 537] on img at bounding box center [538, 580] width 121 height 94
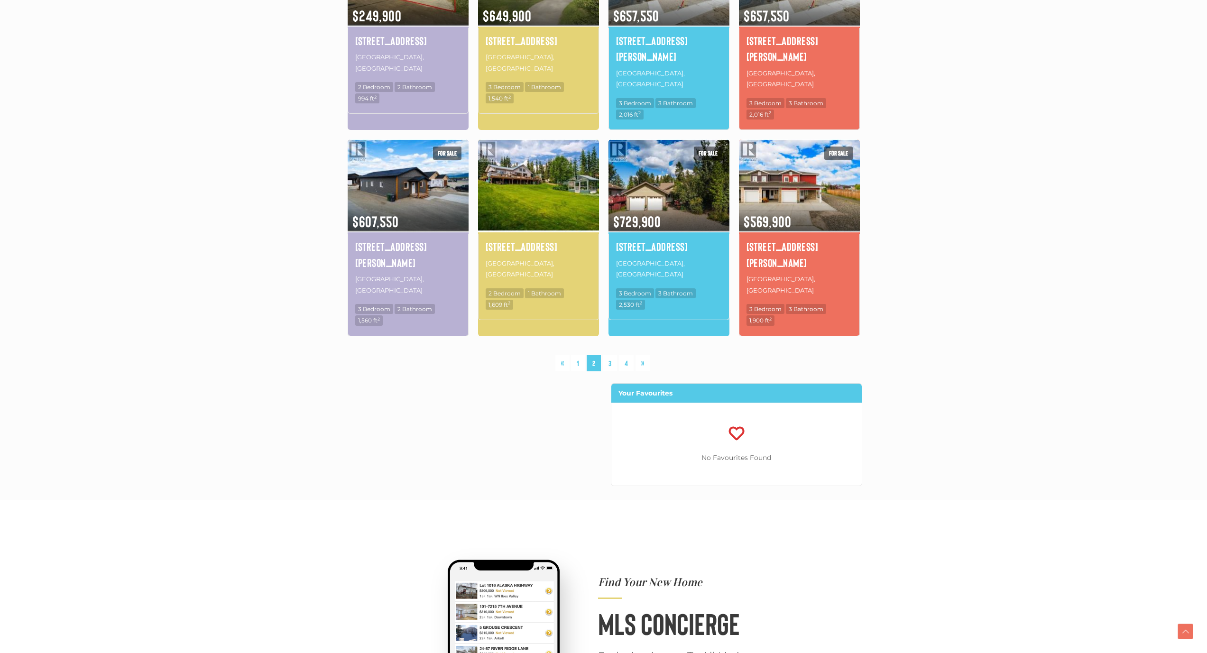
scroll to position [508, 0]
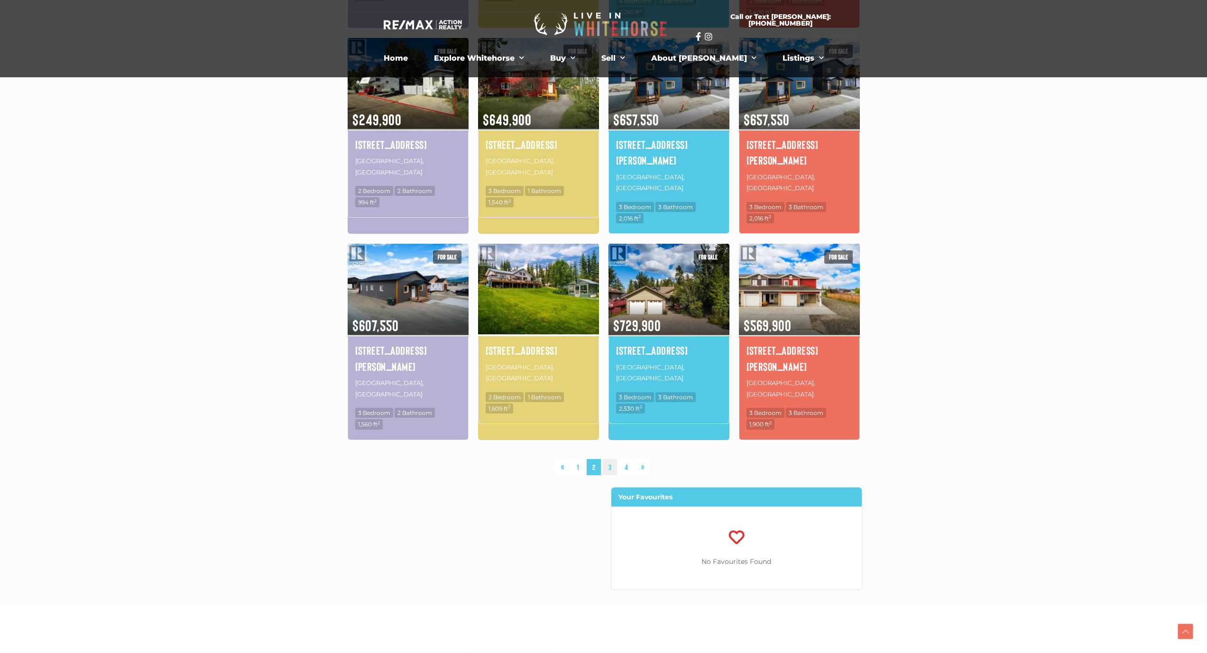
click at [606, 459] on link "3" at bounding box center [610, 467] width 14 height 17
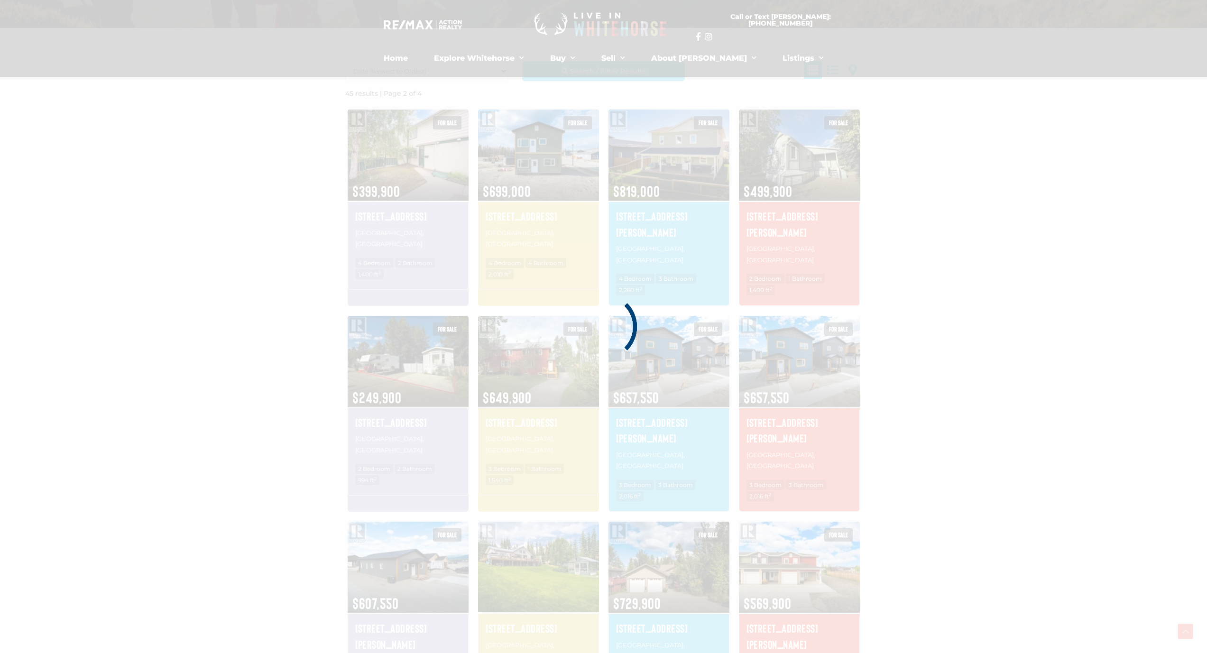
scroll to position [220, 0]
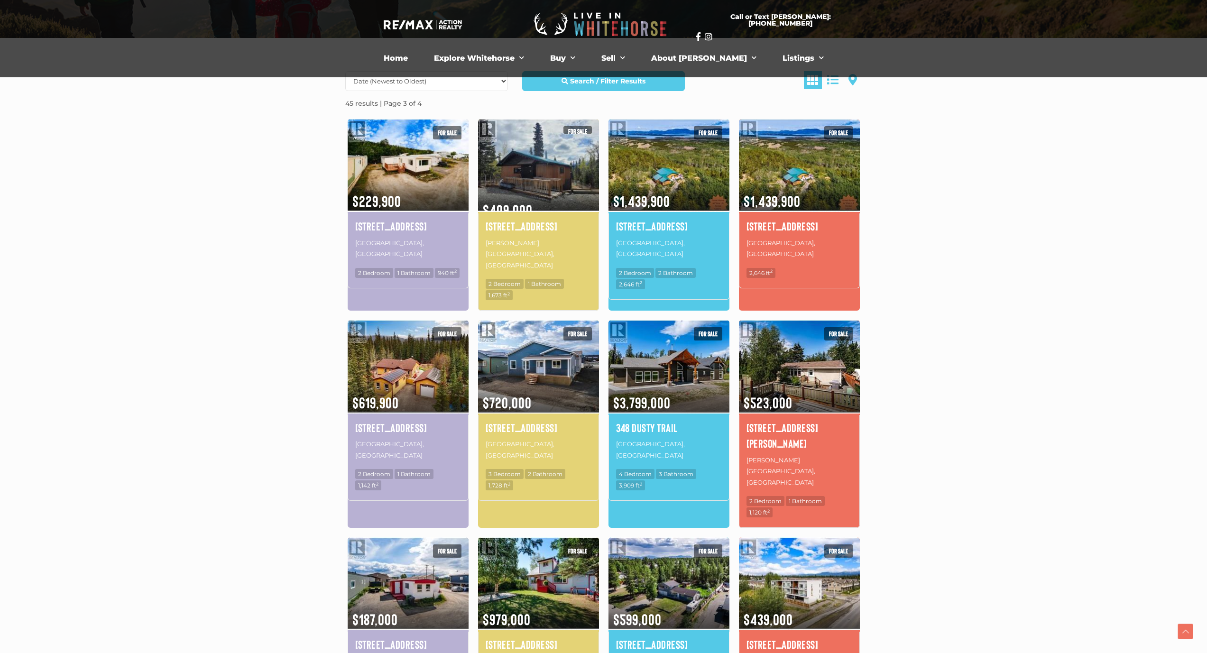
click at [545, 190] on img at bounding box center [538, 165] width 121 height 94
click at [696, 540] on img at bounding box center [668, 583] width 121 height 94
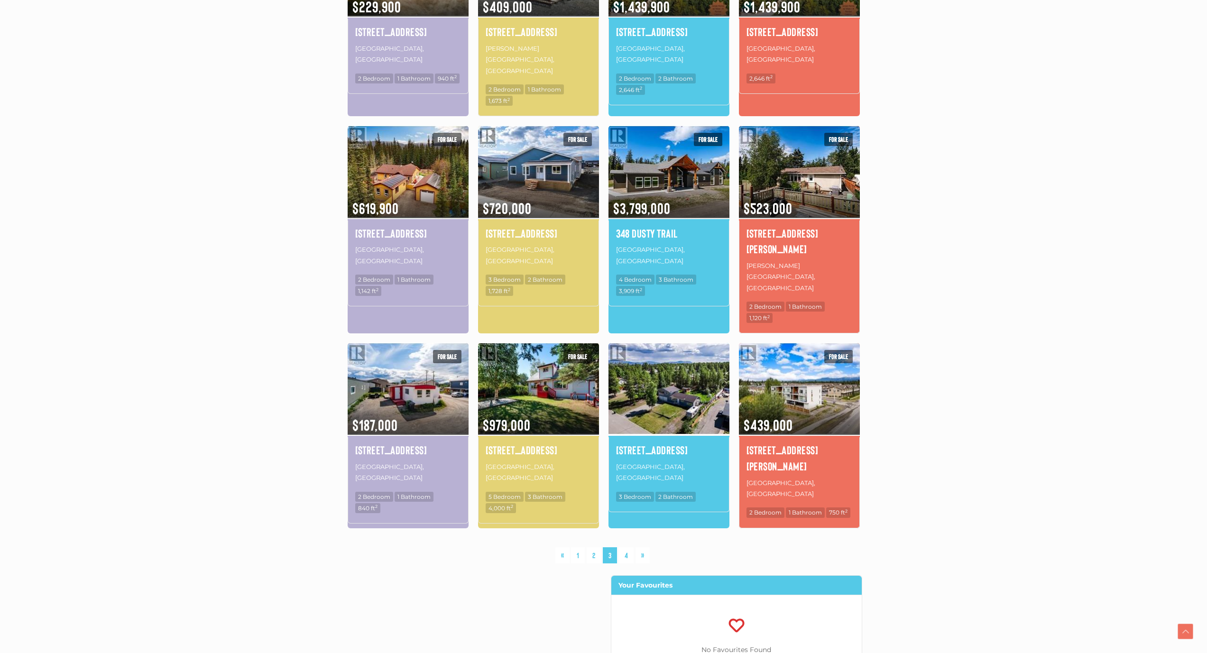
scroll to position [511, 0]
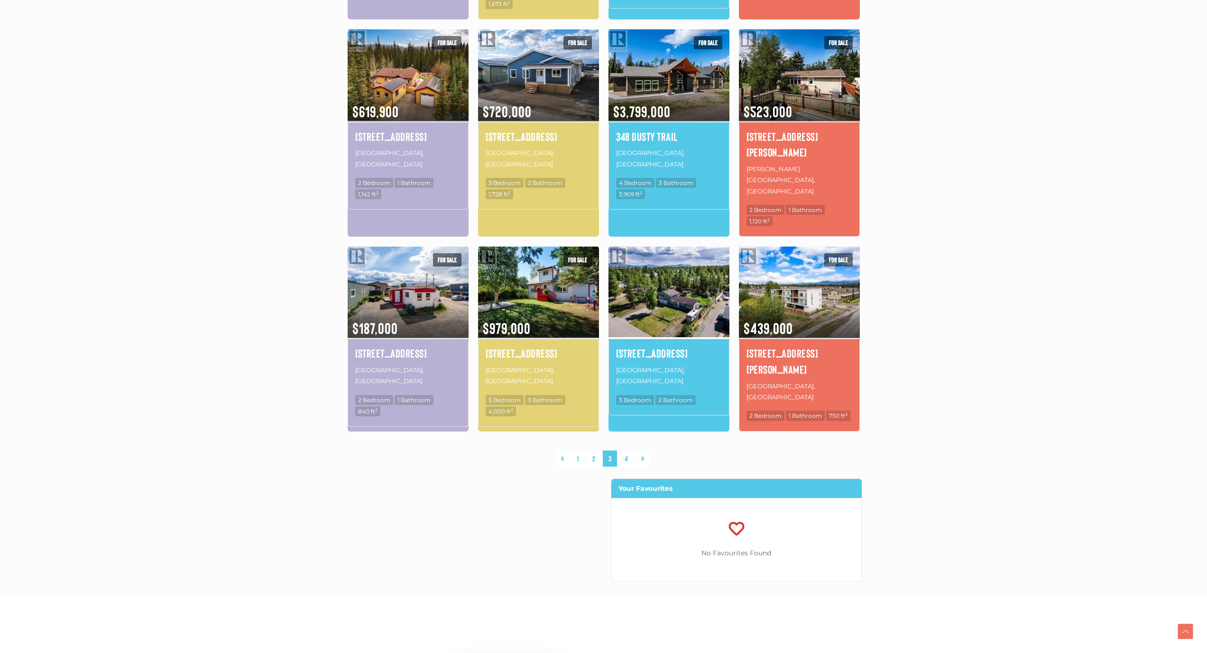
click at [628, 450] on link "4" at bounding box center [626, 458] width 15 height 17
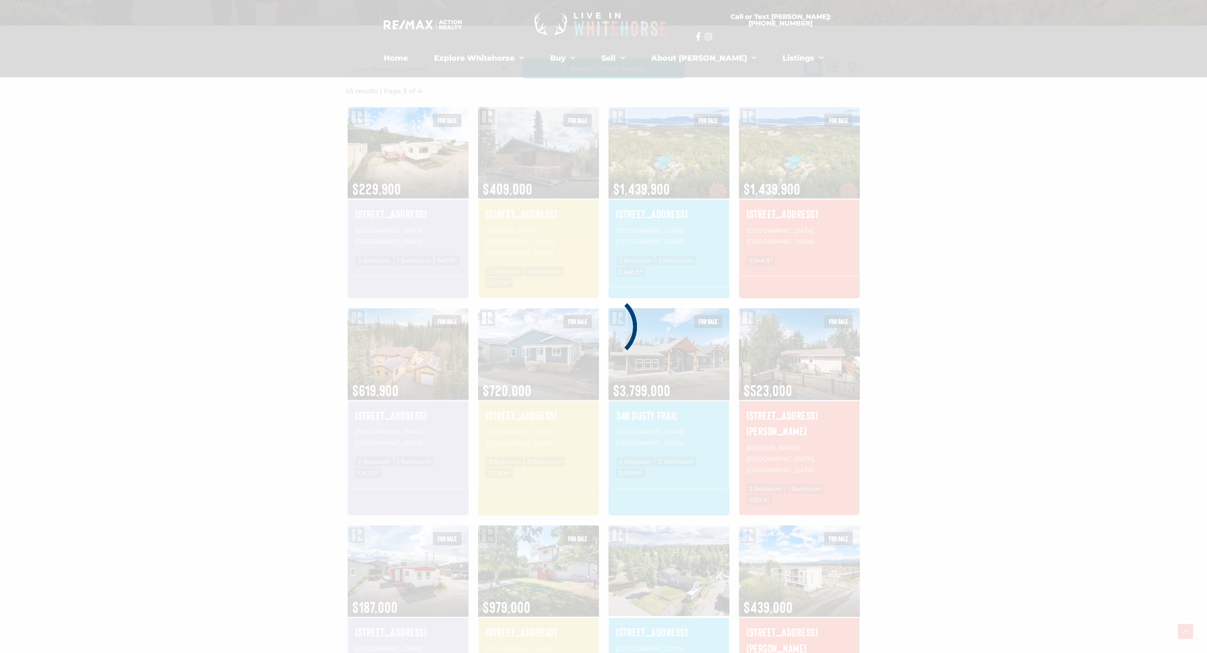
scroll to position [220, 0]
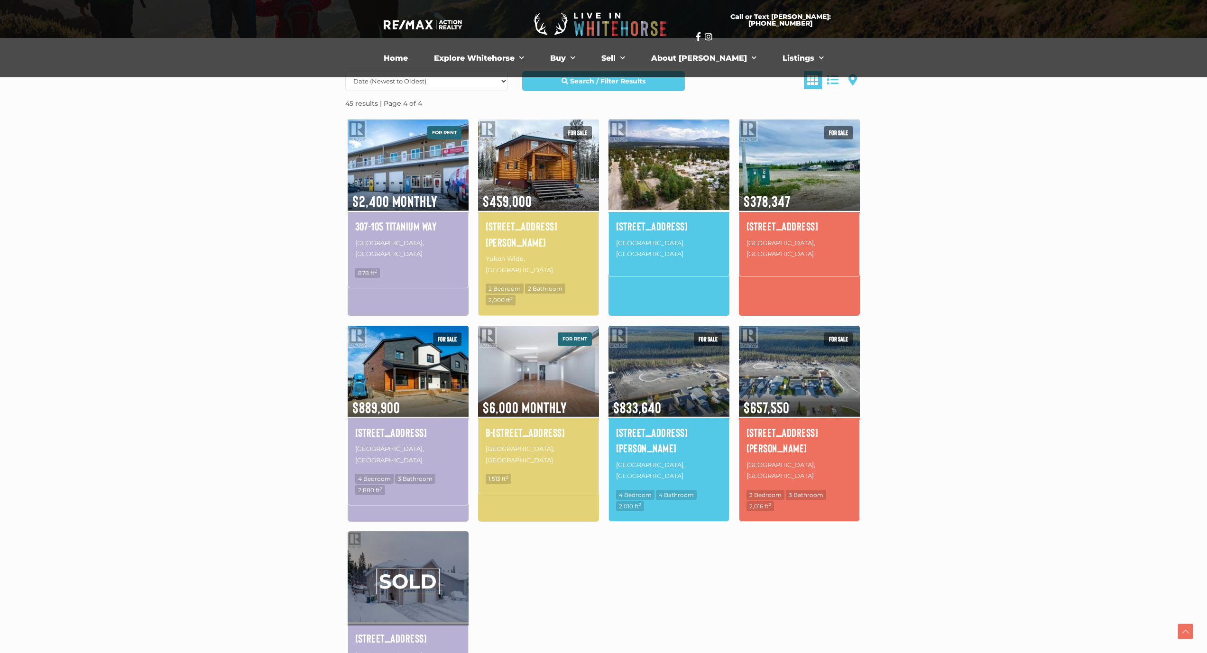
click at [685, 178] on img at bounding box center [668, 165] width 121 height 94
click at [679, 361] on img at bounding box center [668, 371] width 121 height 94
click at [825, 187] on img at bounding box center [799, 165] width 121 height 94
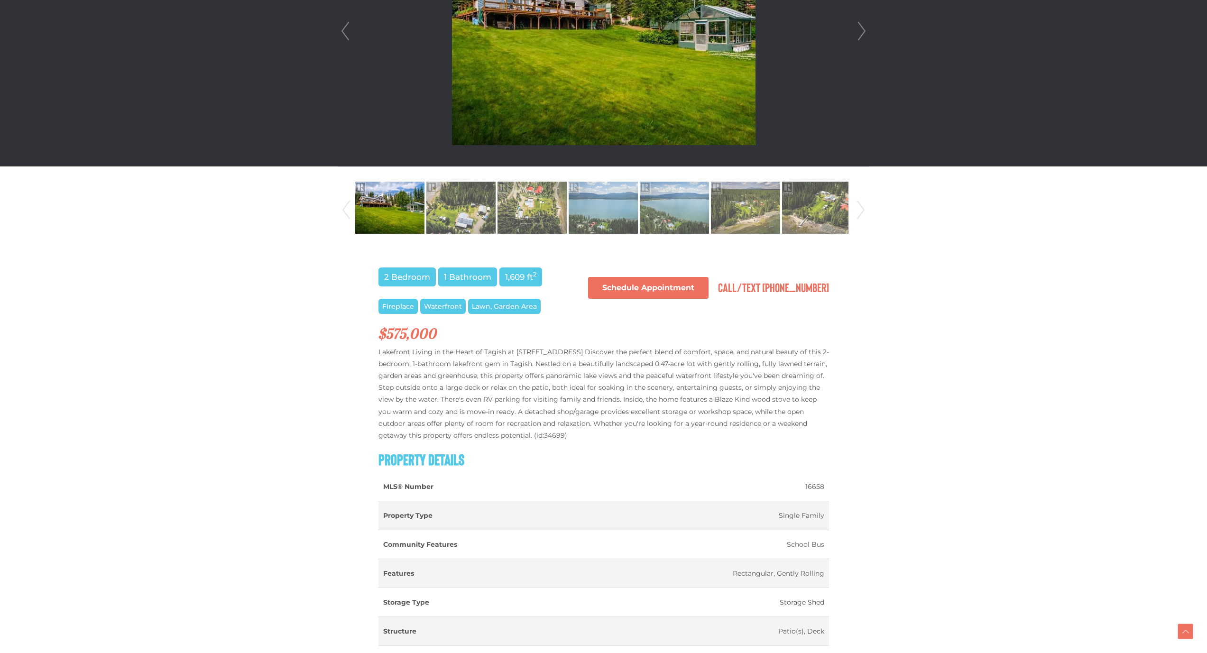
scroll to position [96, 0]
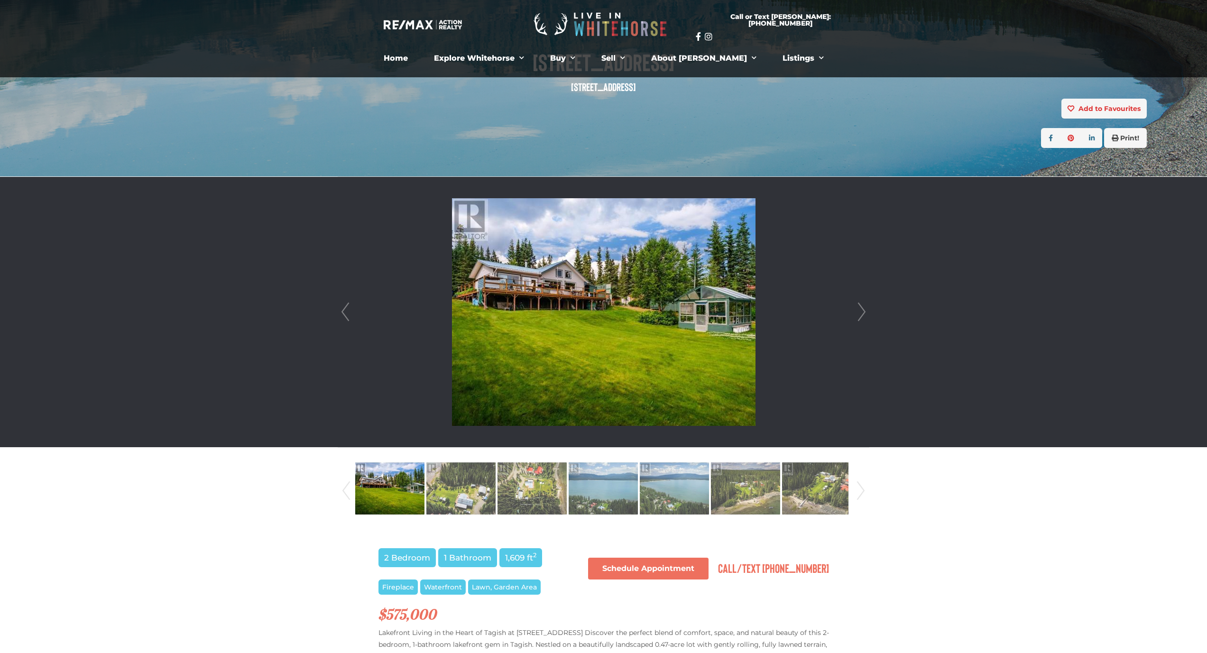
click at [593, 333] on img at bounding box center [603, 312] width 303 height 228
click at [593, 331] on img at bounding box center [603, 312] width 303 height 228
click at [409, 491] on img at bounding box center [389, 488] width 69 height 54
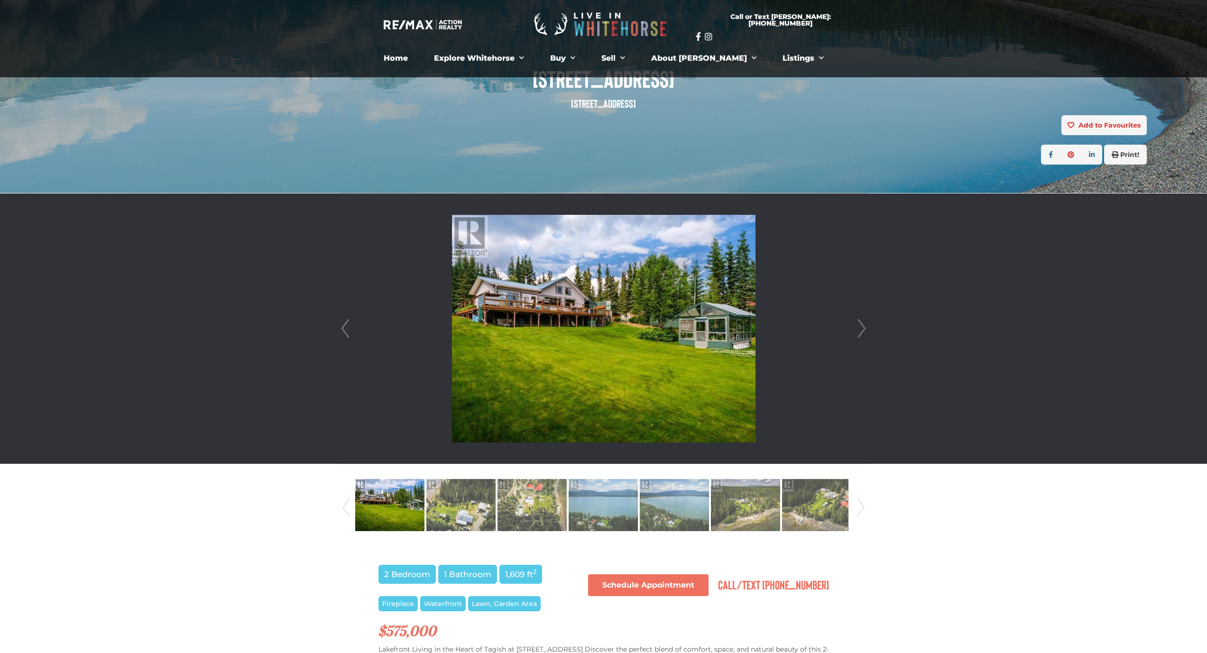
click at [864, 331] on link "Next" at bounding box center [861, 328] width 14 height 270
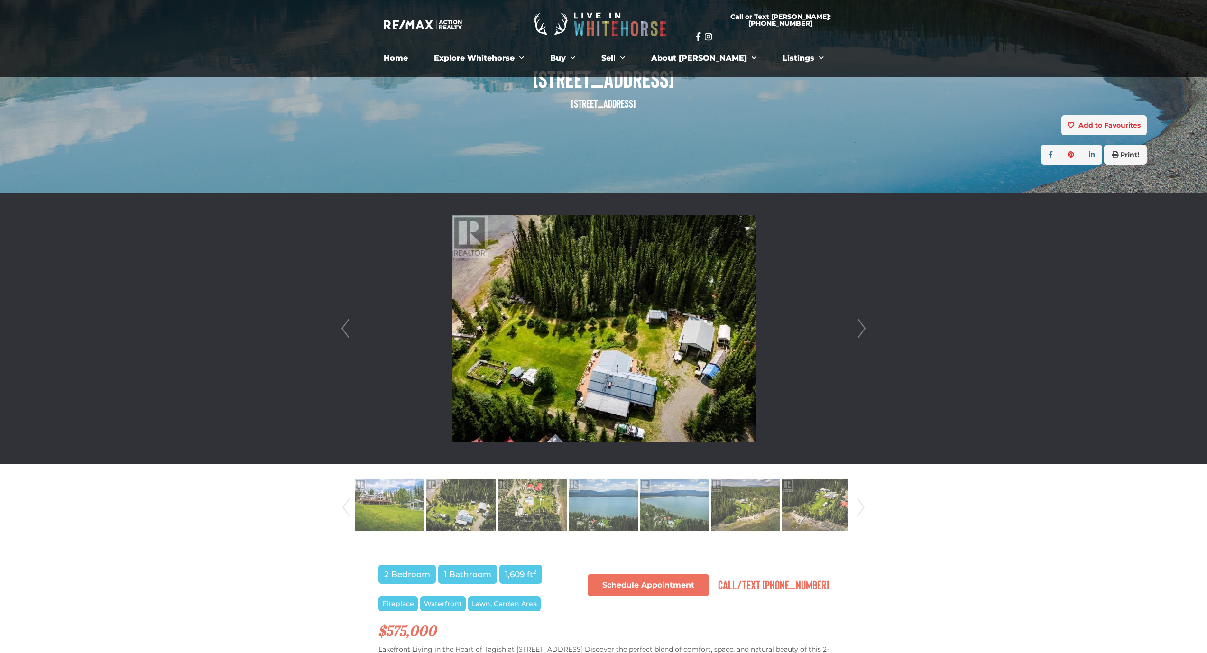
click at [864, 329] on link "Next" at bounding box center [861, 328] width 14 height 270
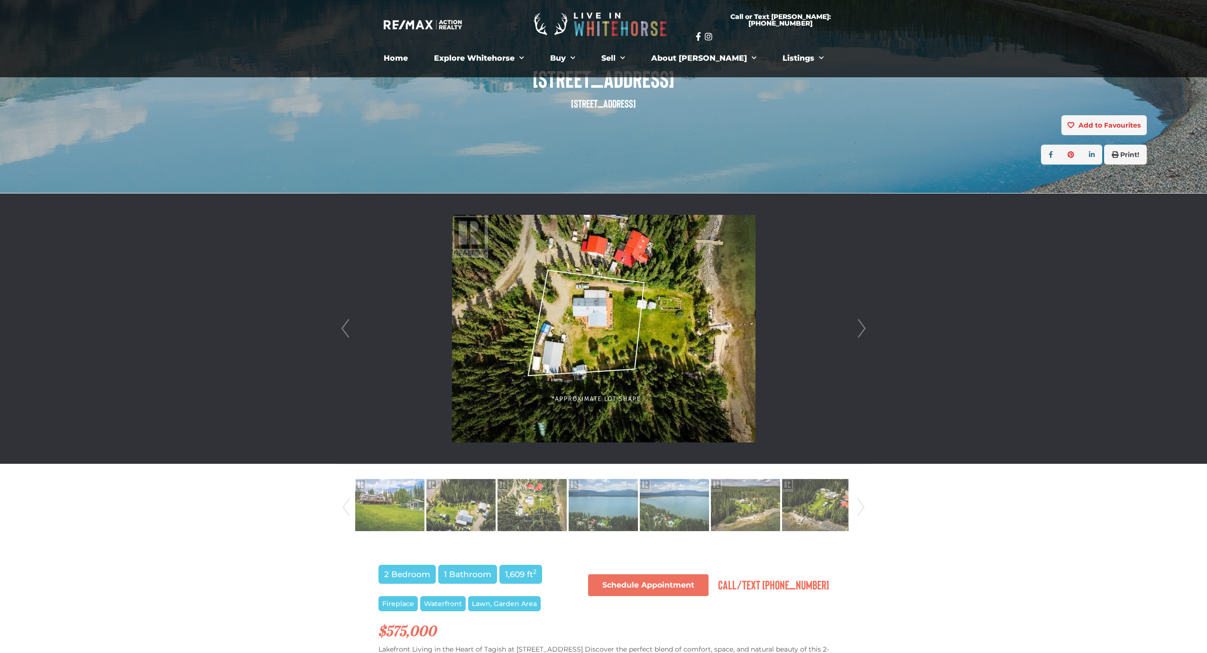
click at [864, 328] on link "Next" at bounding box center [861, 328] width 14 height 270
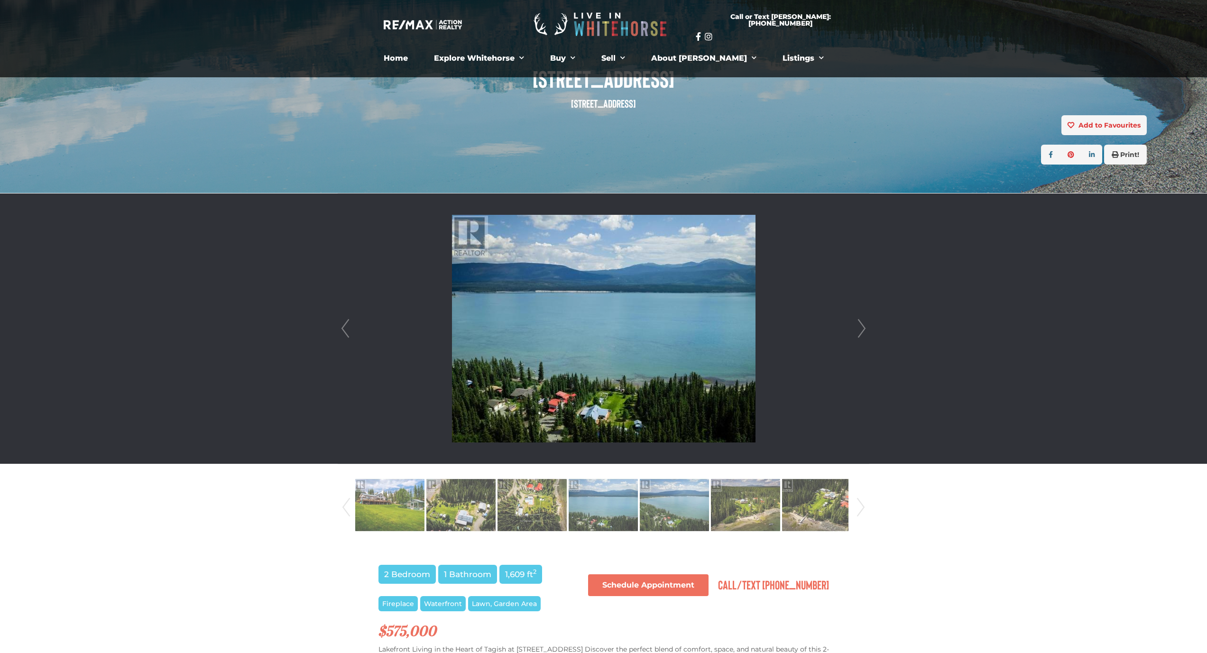
click at [864, 328] on link "Next" at bounding box center [861, 328] width 14 height 270
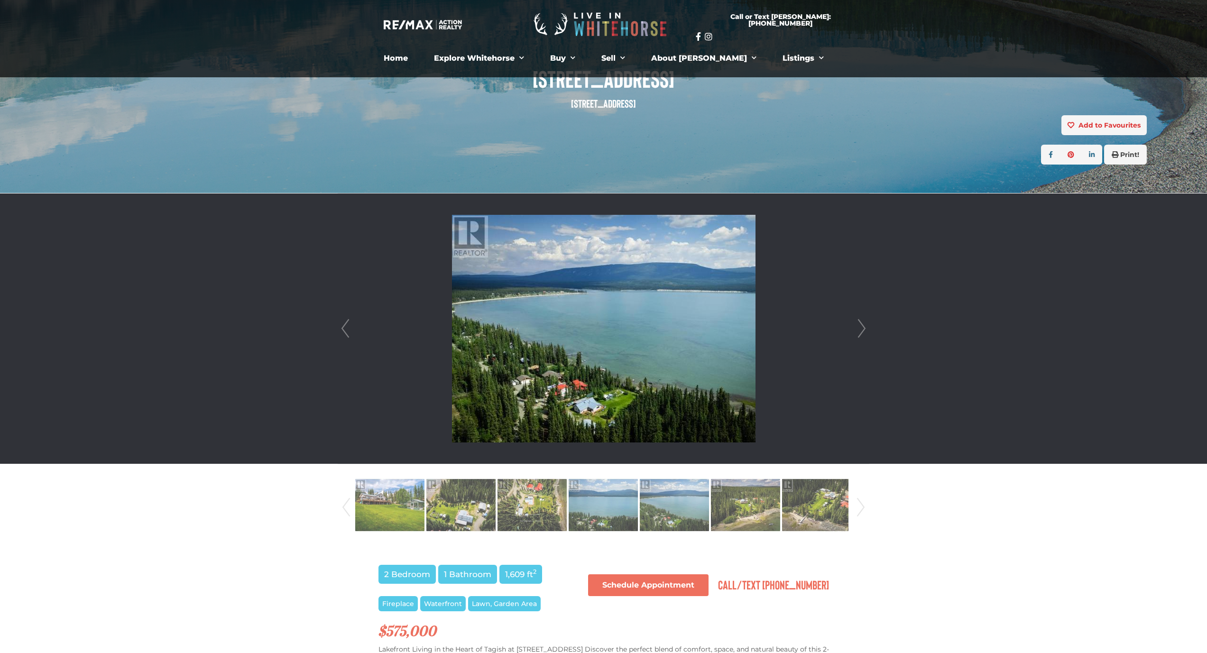
click at [864, 328] on link "Next" at bounding box center [861, 328] width 14 height 270
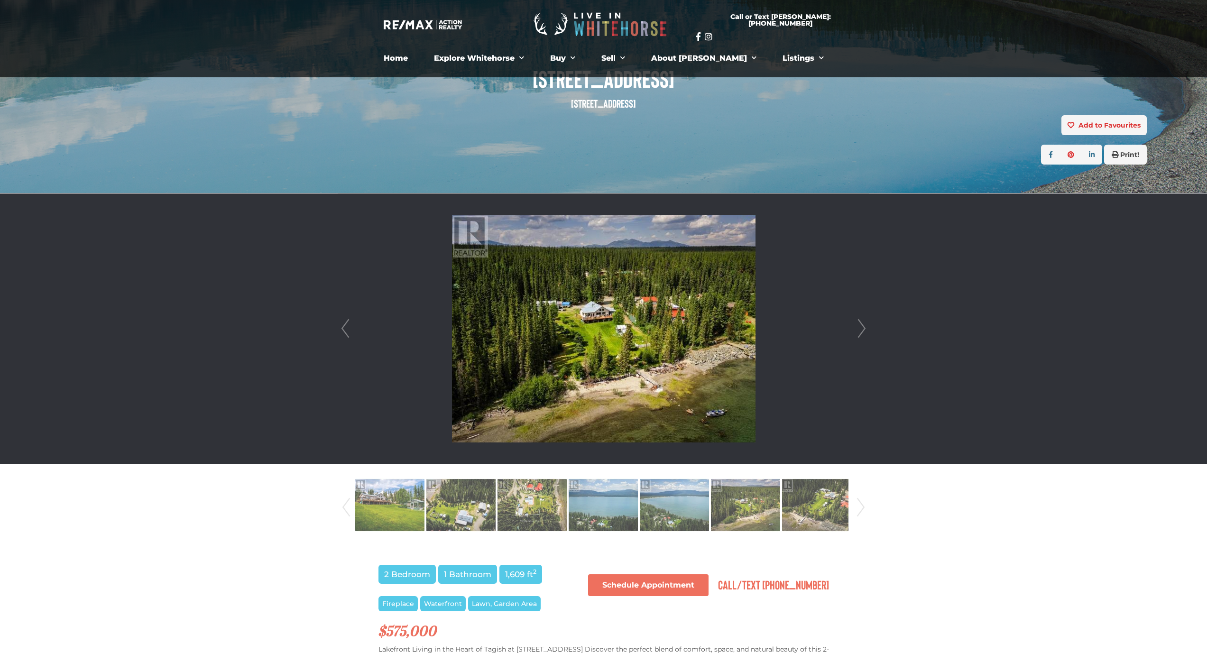
click at [864, 328] on link "Next" at bounding box center [861, 328] width 14 height 270
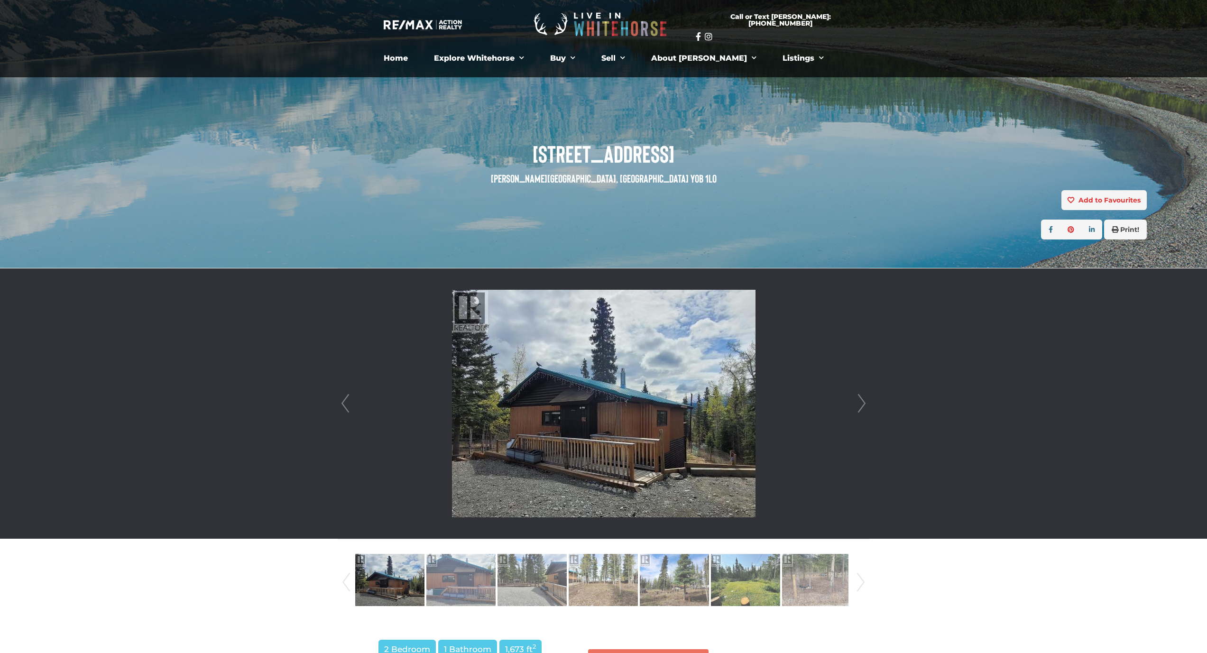
scroll to position [60, 0]
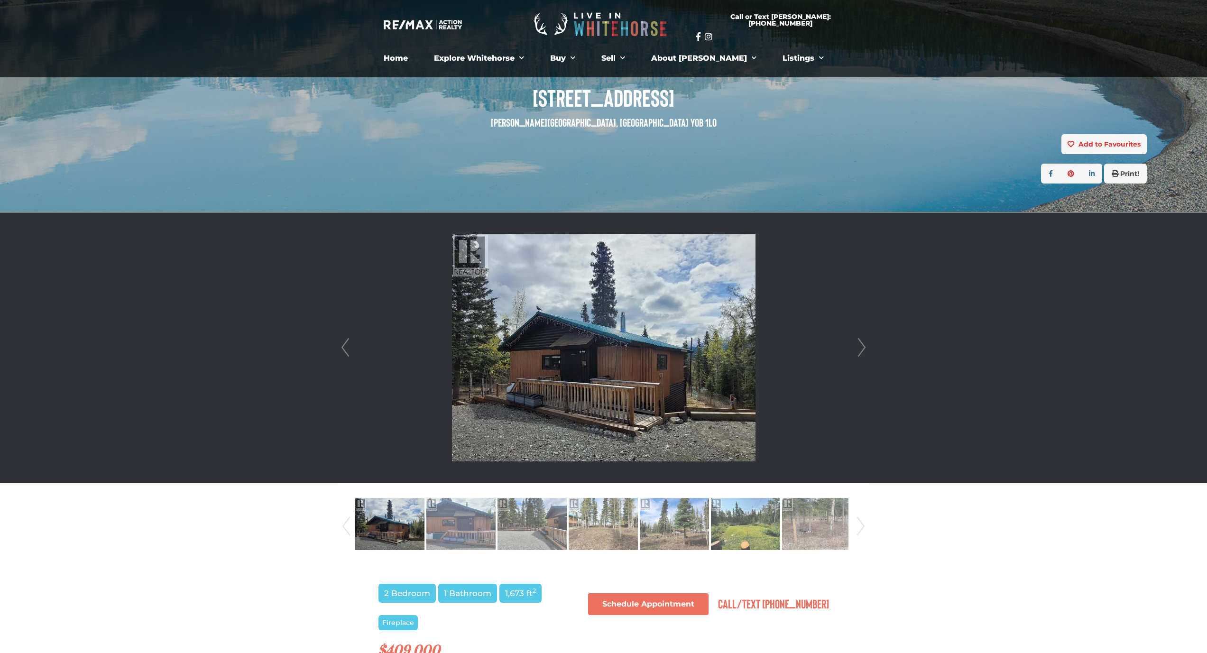
click at [863, 344] on link "Next" at bounding box center [861, 347] width 14 height 270
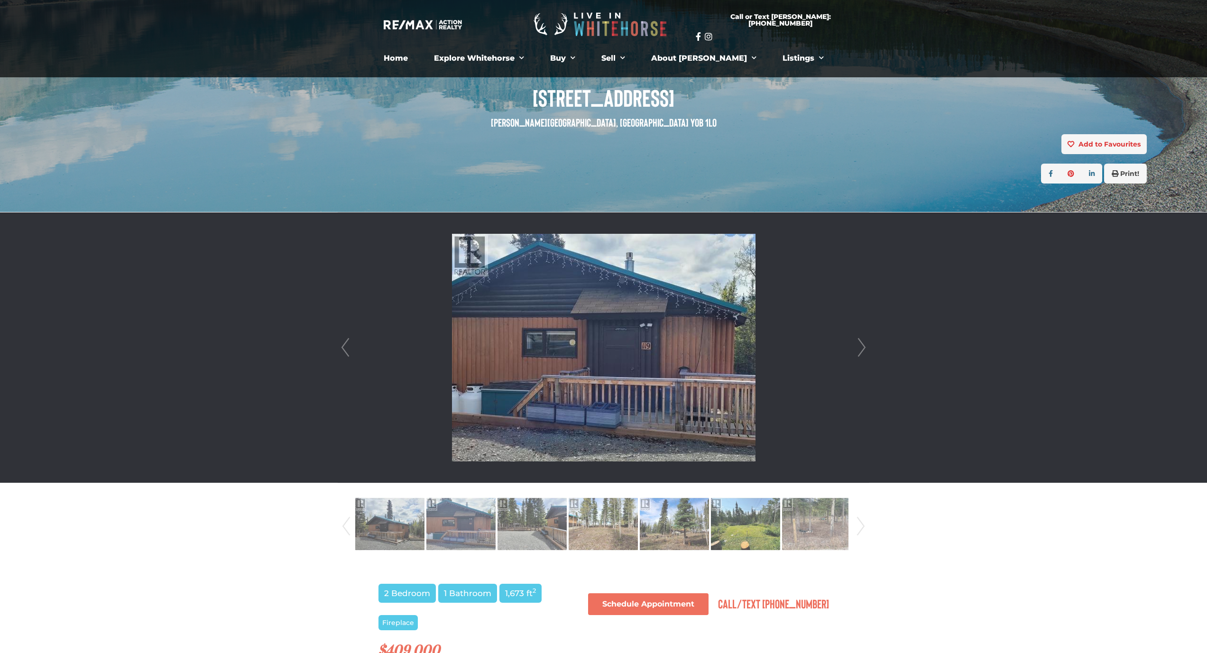
click at [863, 344] on link "Next" at bounding box center [861, 347] width 14 height 270
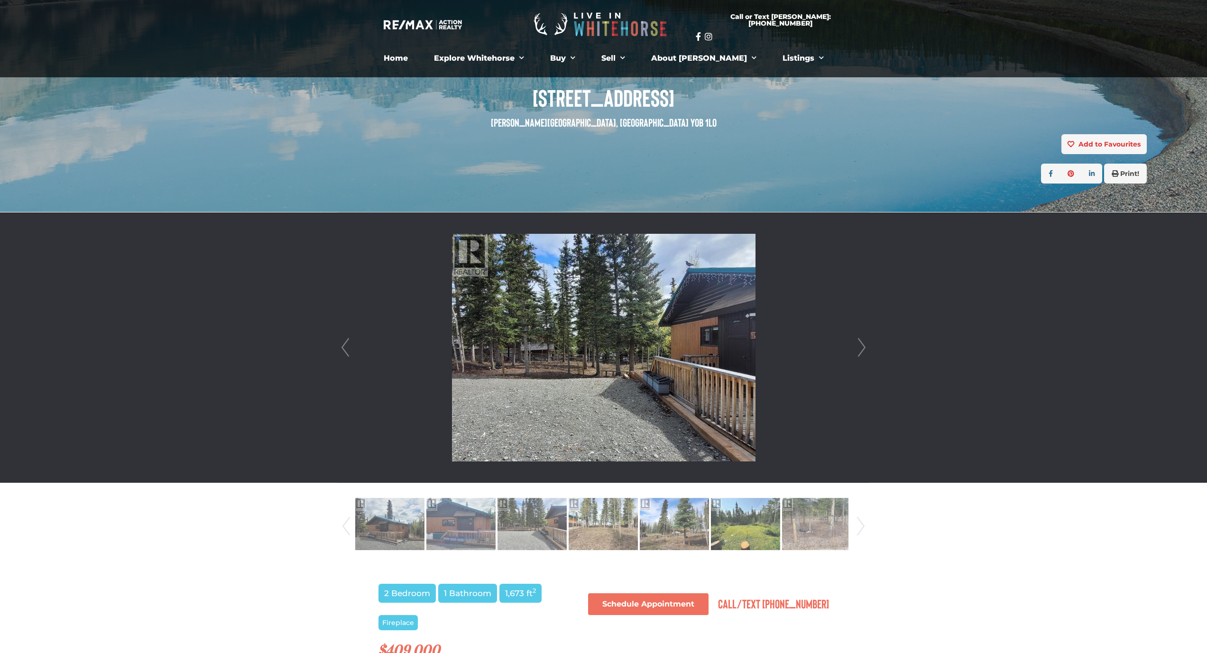
click at [863, 344] on link "Next" at bounding box center [861, 347] width 14 height 270
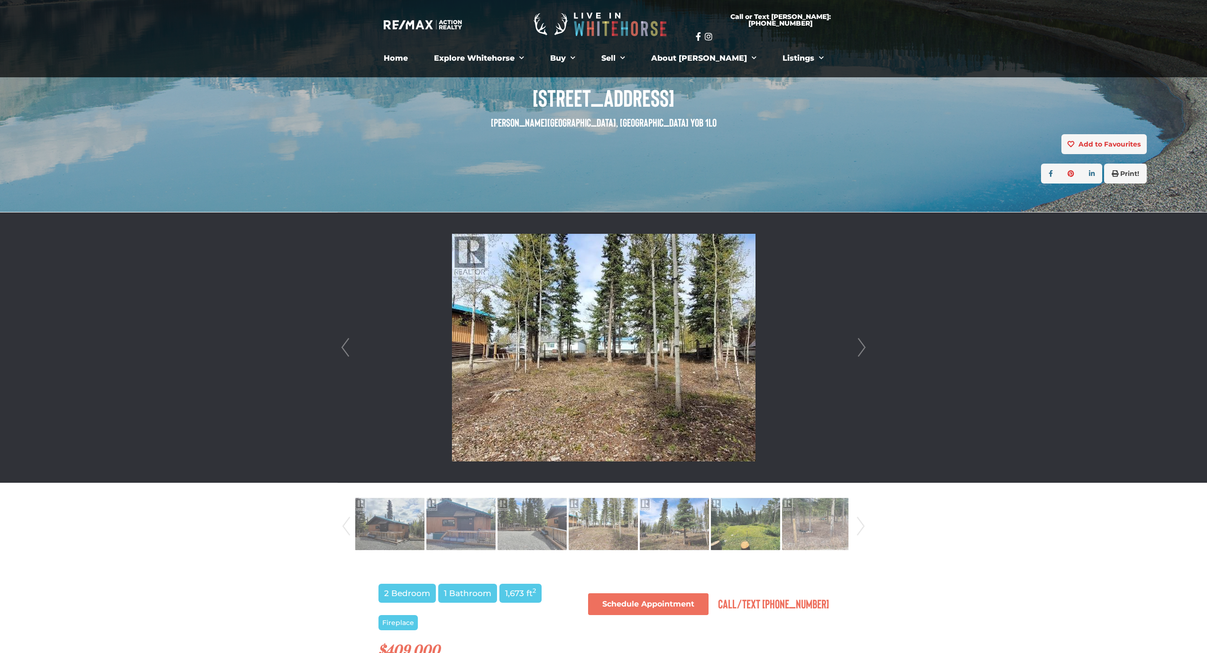
click at [863, 344] on link "Next" at bounding box center [861, 347] width 14 height 270
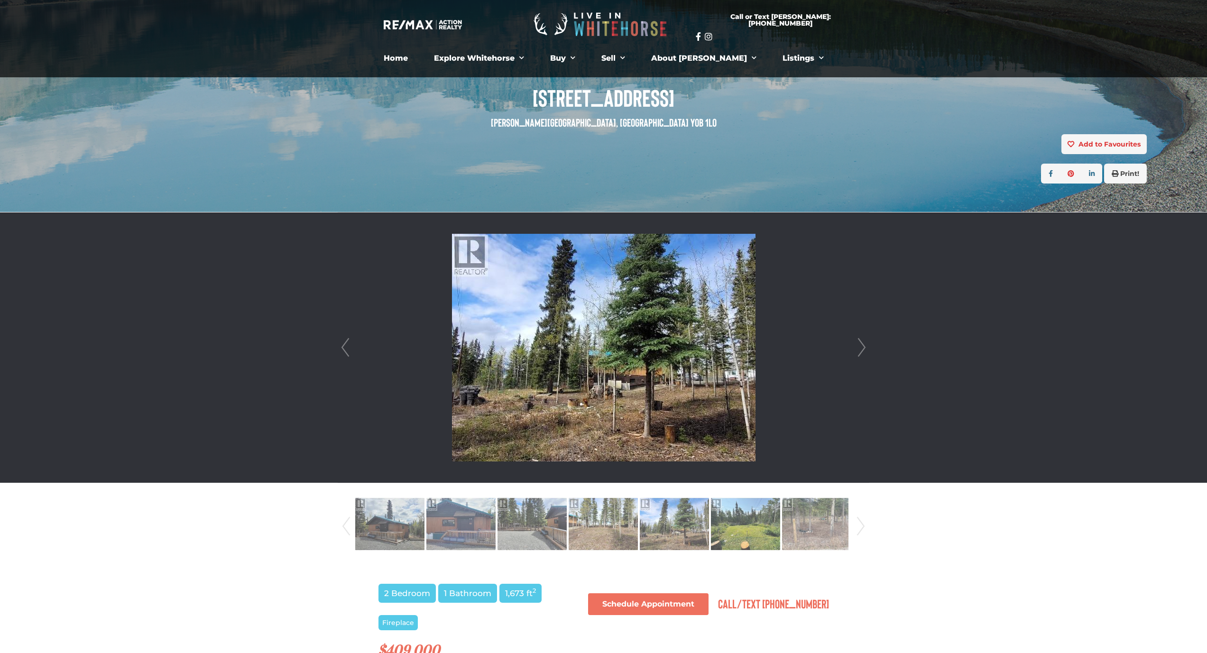
click at [863, 344] on link "Next" at bounding box center [861, 347] width 14 height 270
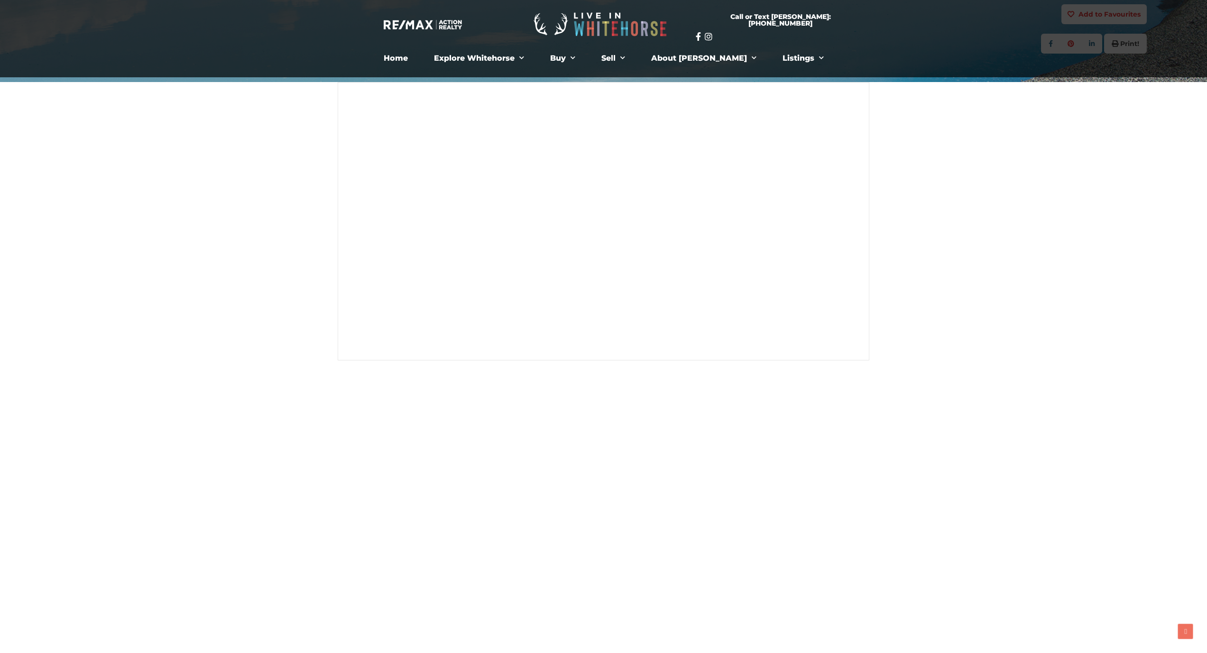
scroll to position [131, 0]
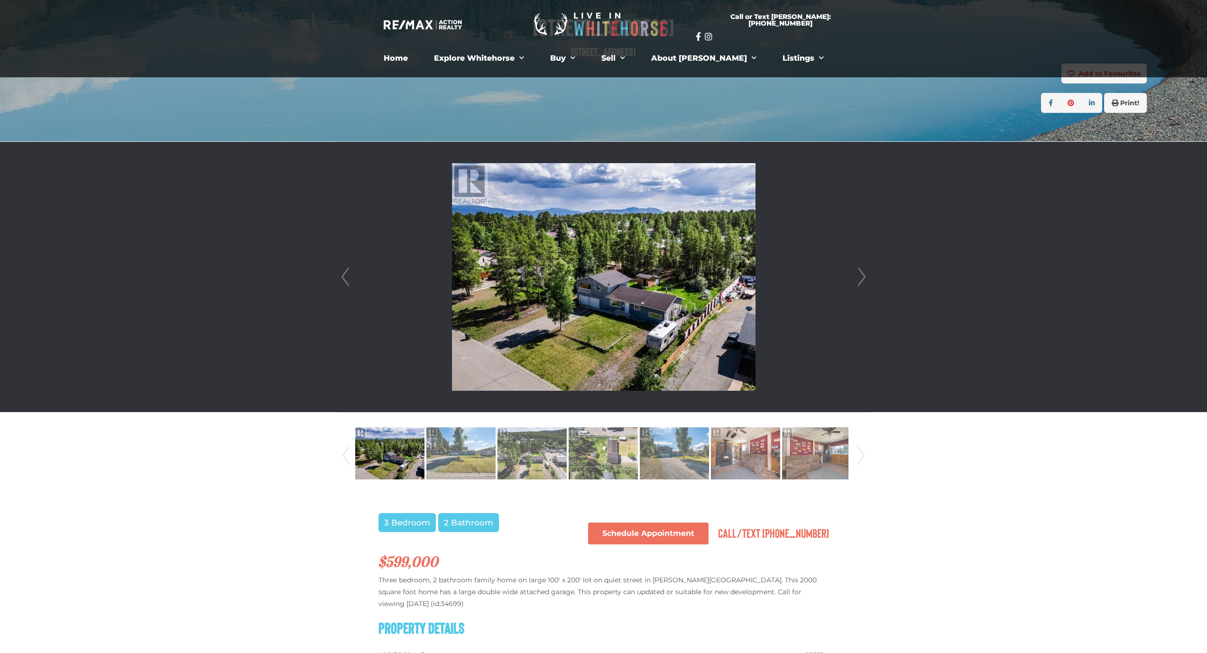
click at [866, 272] on link "Next" at bounding box center [861, 277] width 14 height 270
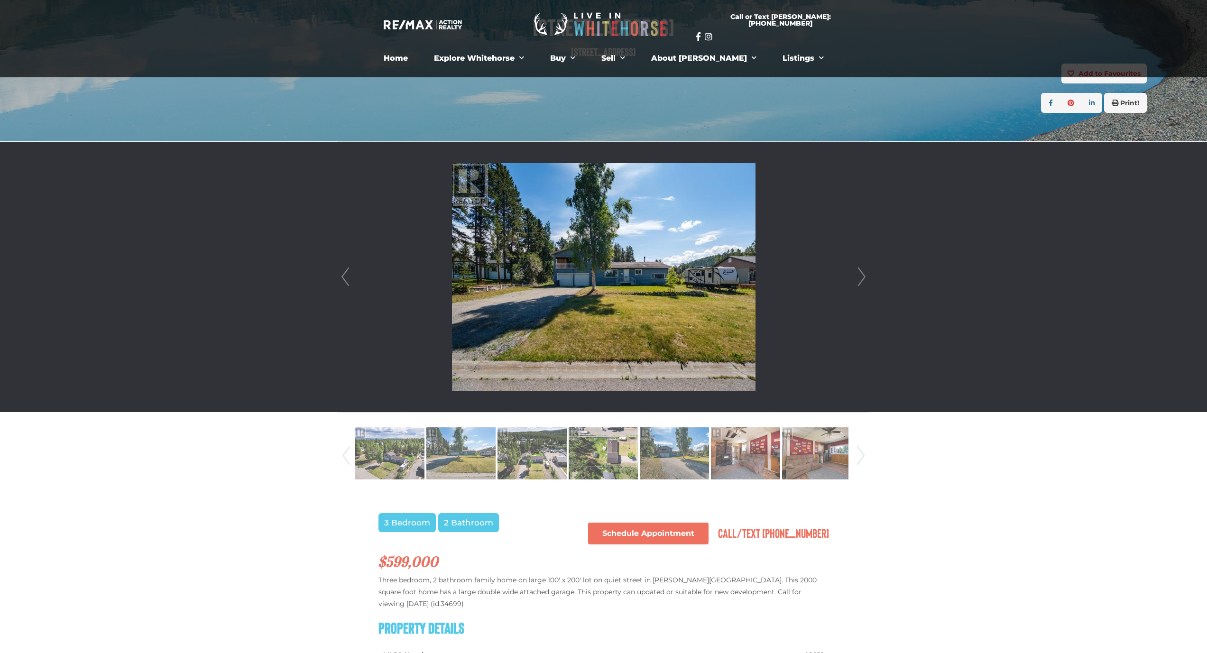
click at [866, 272] on link "Next" at bounding box center [861, 277] width 14 height 270
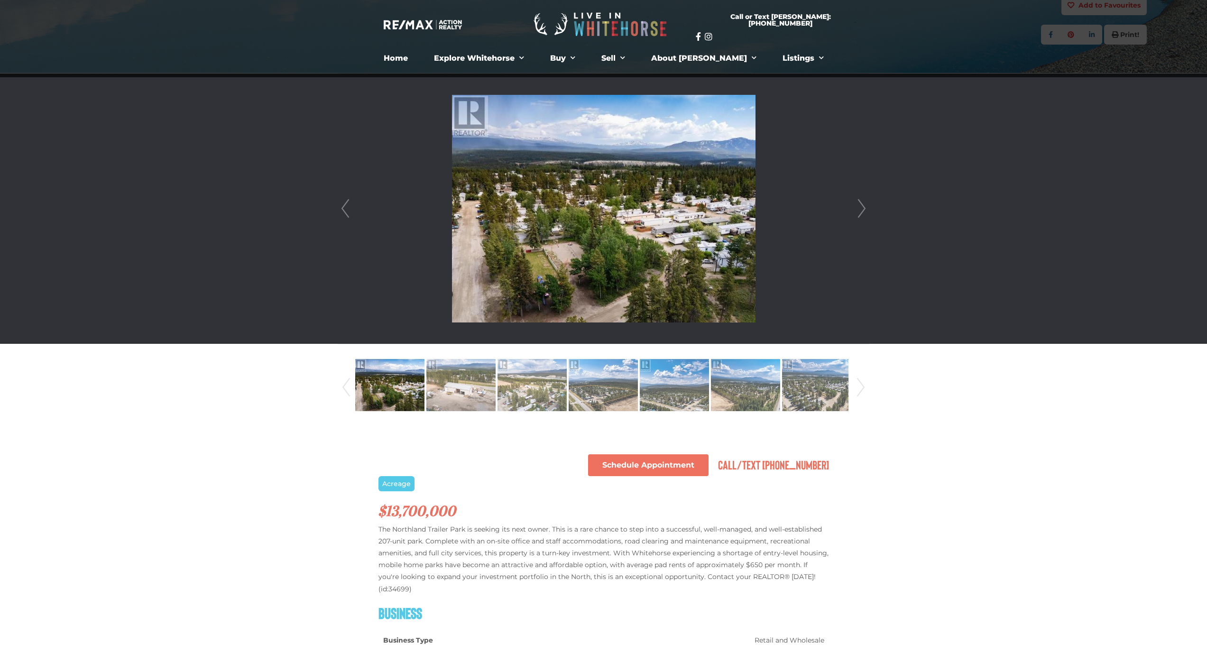
scroll to position [129, 0]
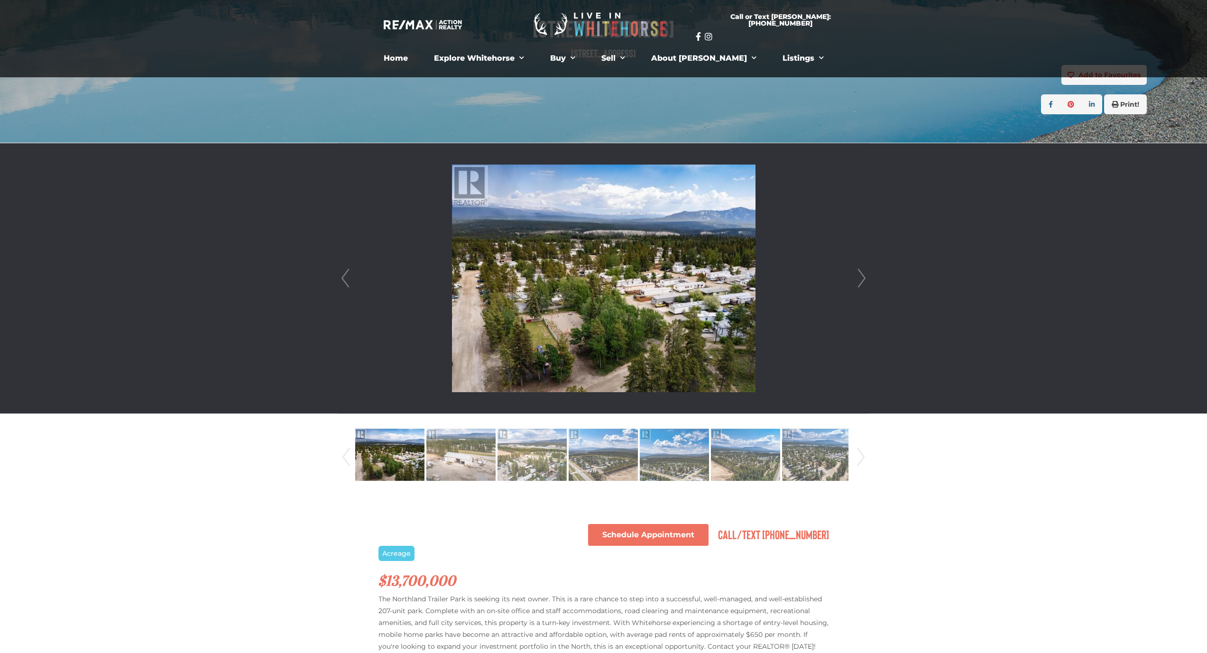
click at [865, 278] on link "Next" at bounding box center [861, 278] width 14 height 270
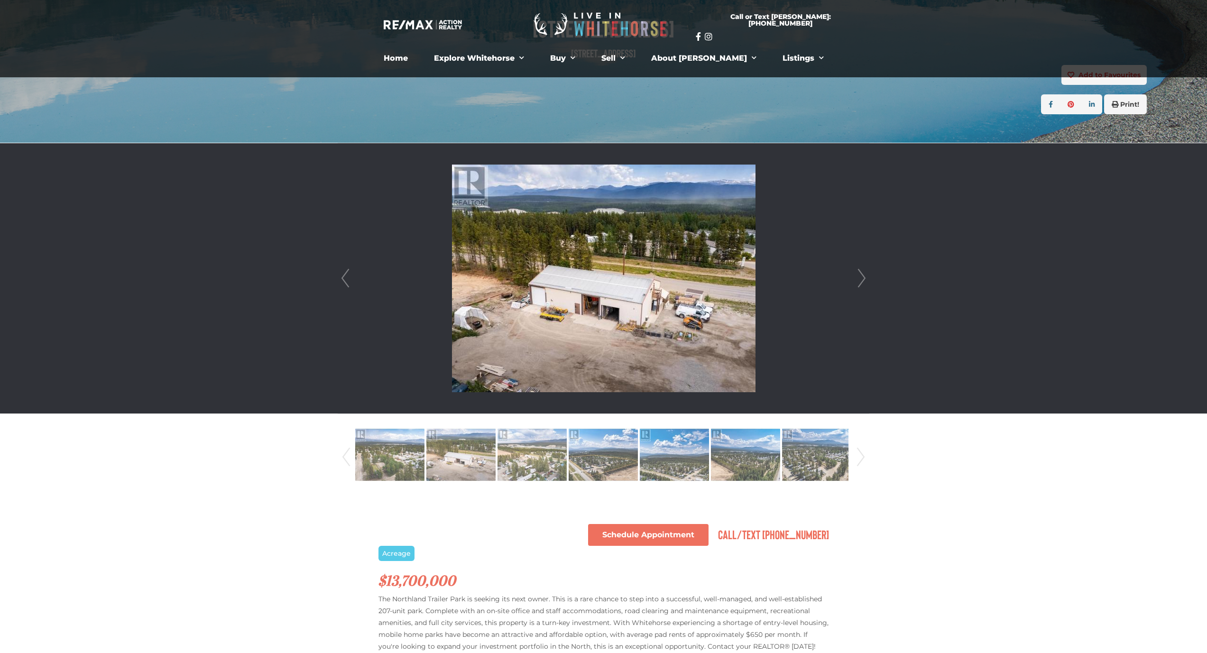
click at [865, 278] on link "Next" at bounding box center [861, 278] width 14 height 270
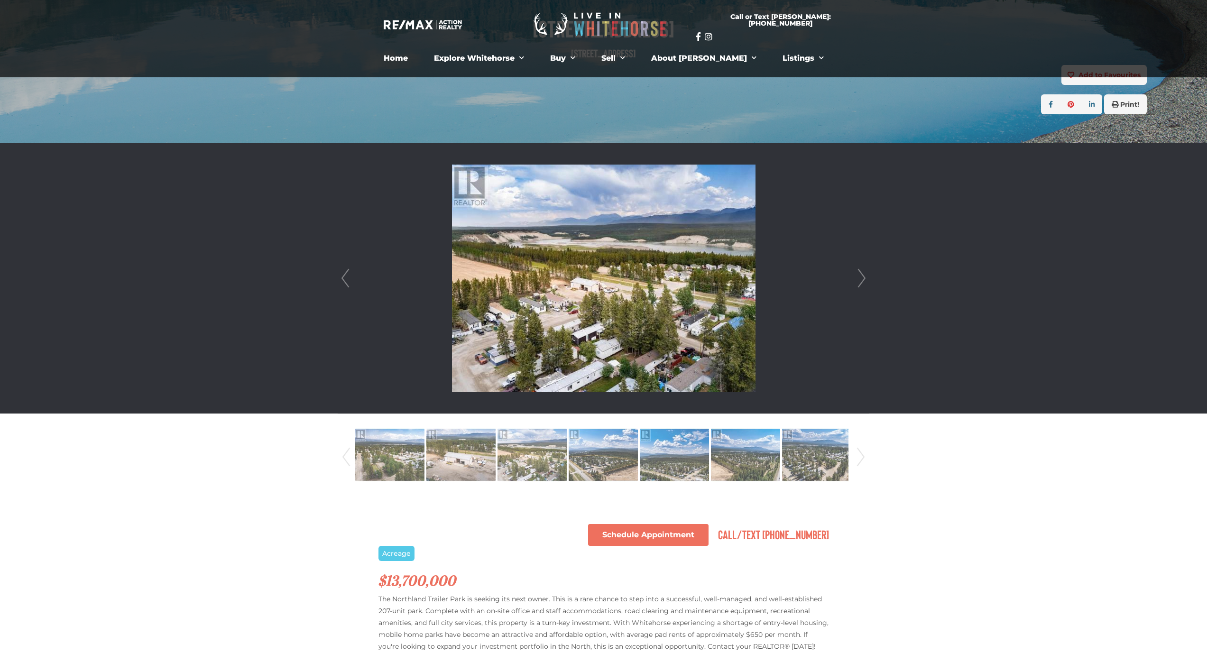
click at [865, 278] on link "Next" at bounding box center [861, 278] width 14 height 270
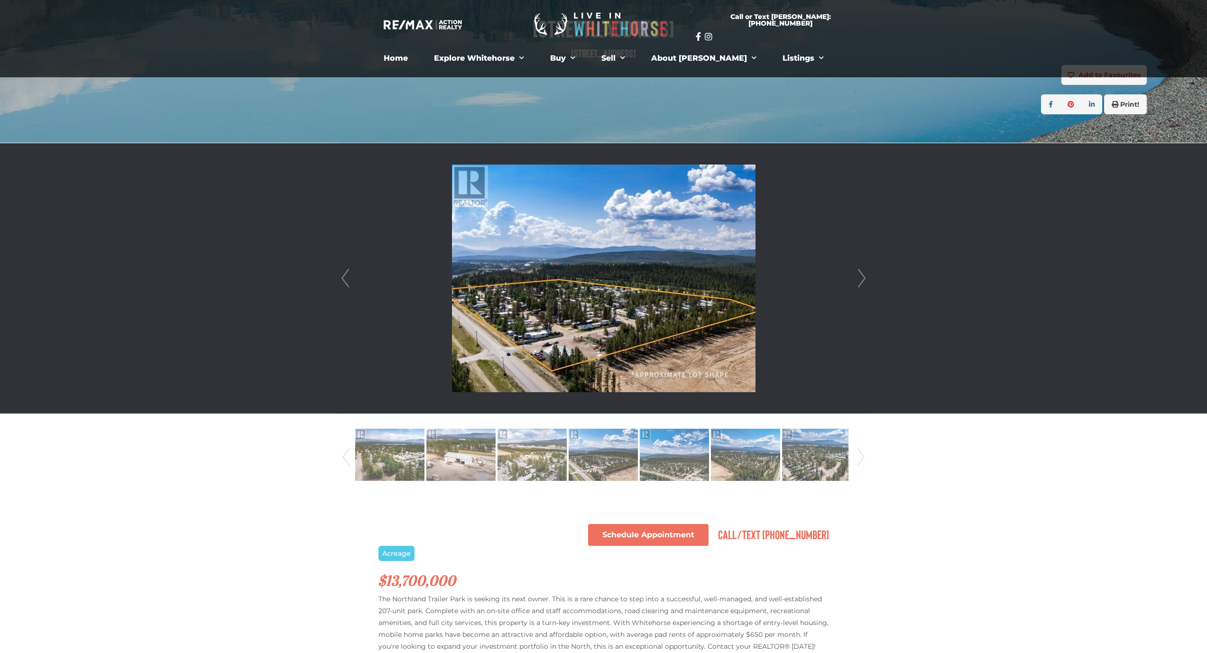
click at [865, 278] on link "Next" at bounding box center [861, 278] width 14 height 270
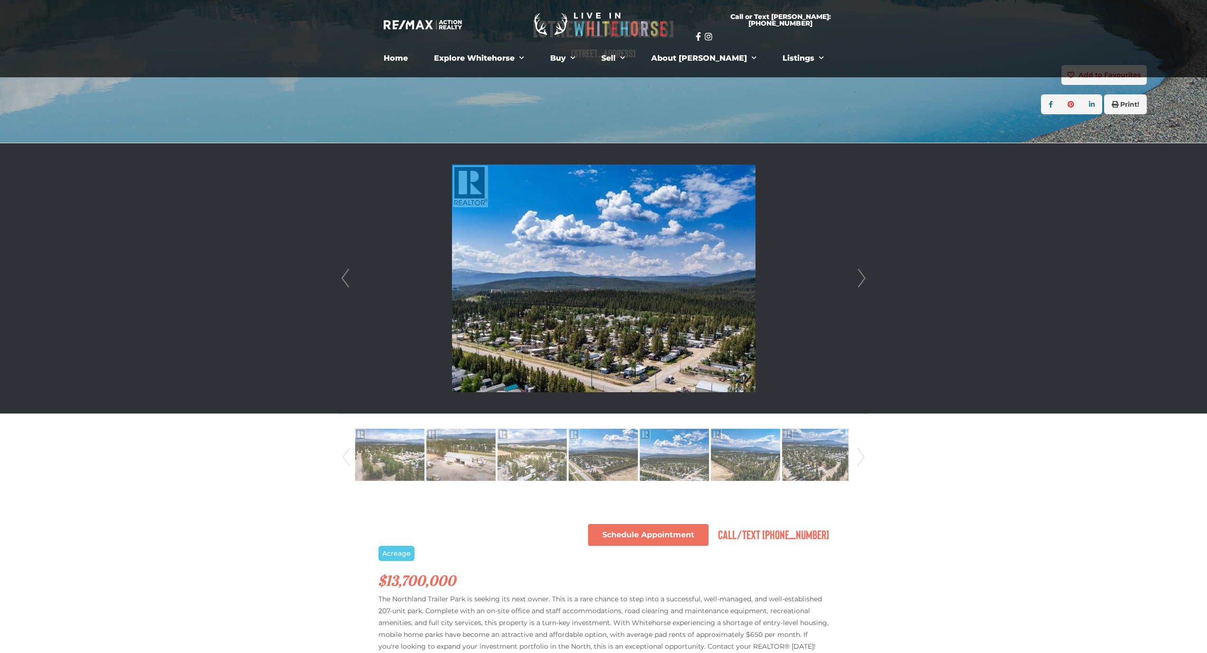
click at [865, 278] on link "Next" at bounding box center [861, 278] width 14 height 270
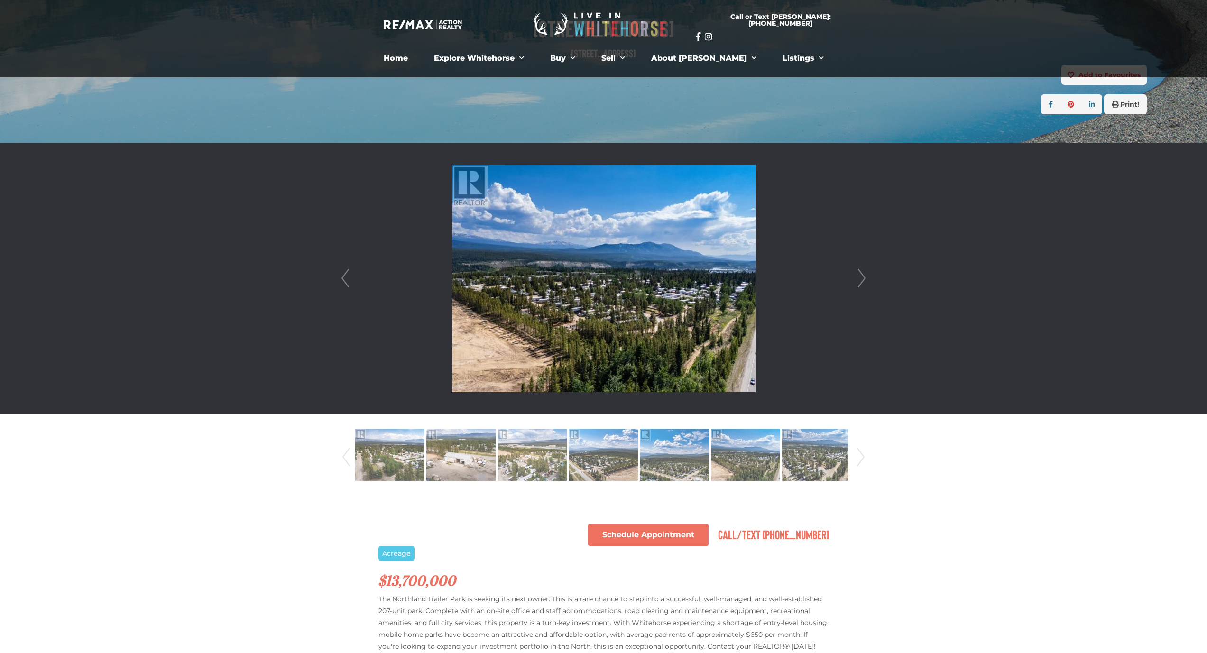
click at [865, 278] on link "Next" at bounding box center [861, 278] width 14 height 270
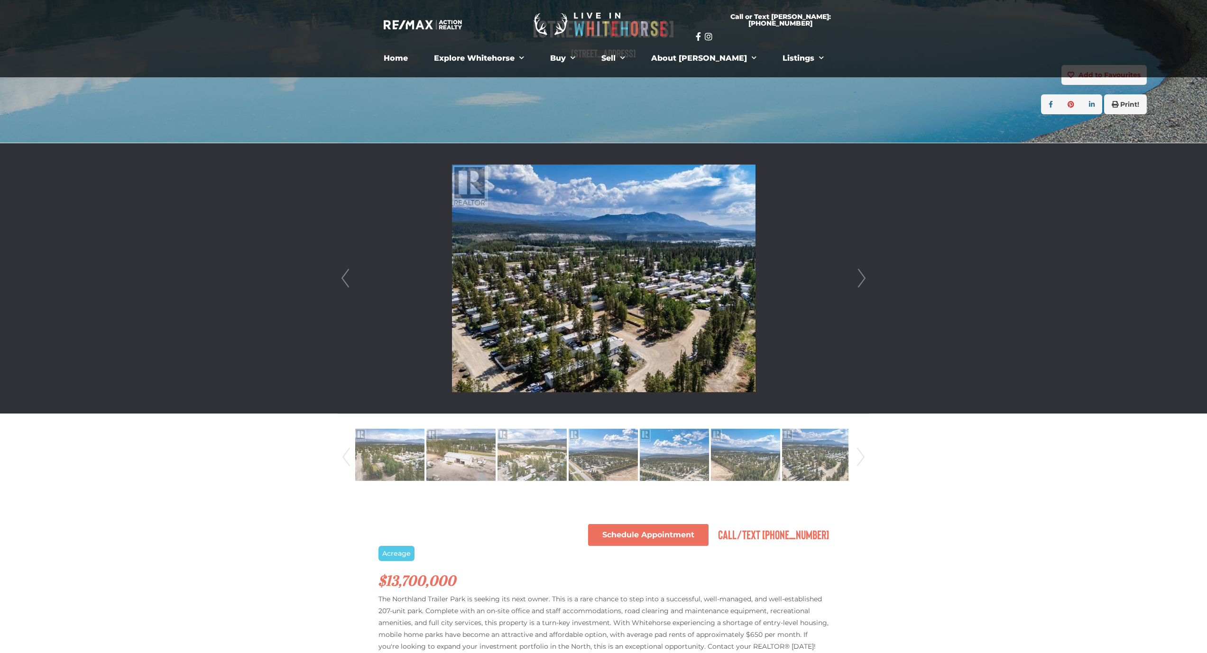
click at [865, 278] on link "Next" at bounding box center [861, 278] width 14 height 270
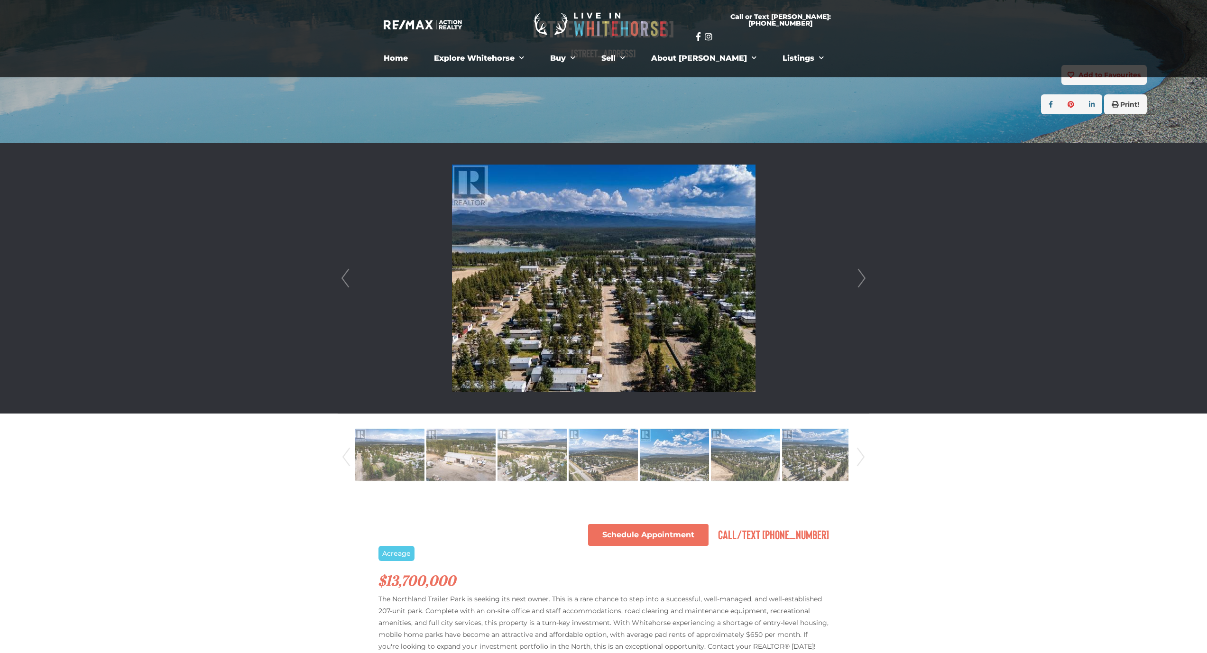
click at [865, 278] on link "Next" at bounding box center [861, 278] width 14 height 270
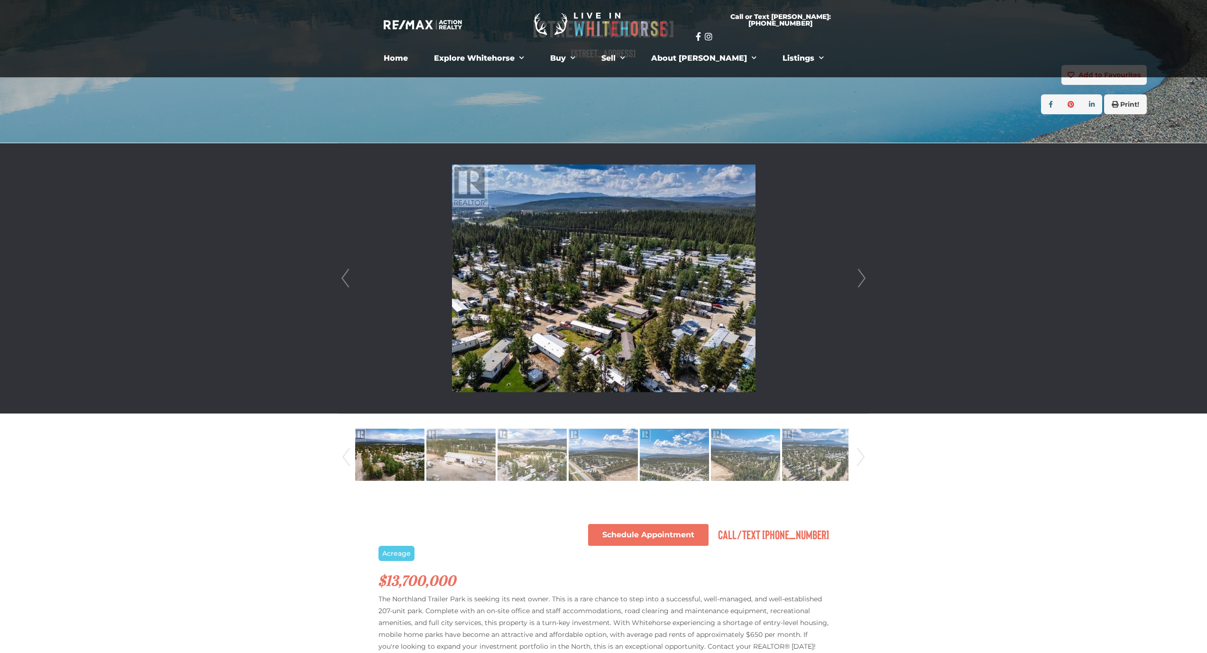
click at [865, 278] on link "Next" at bounding box center [861, 278] width 14 height 270
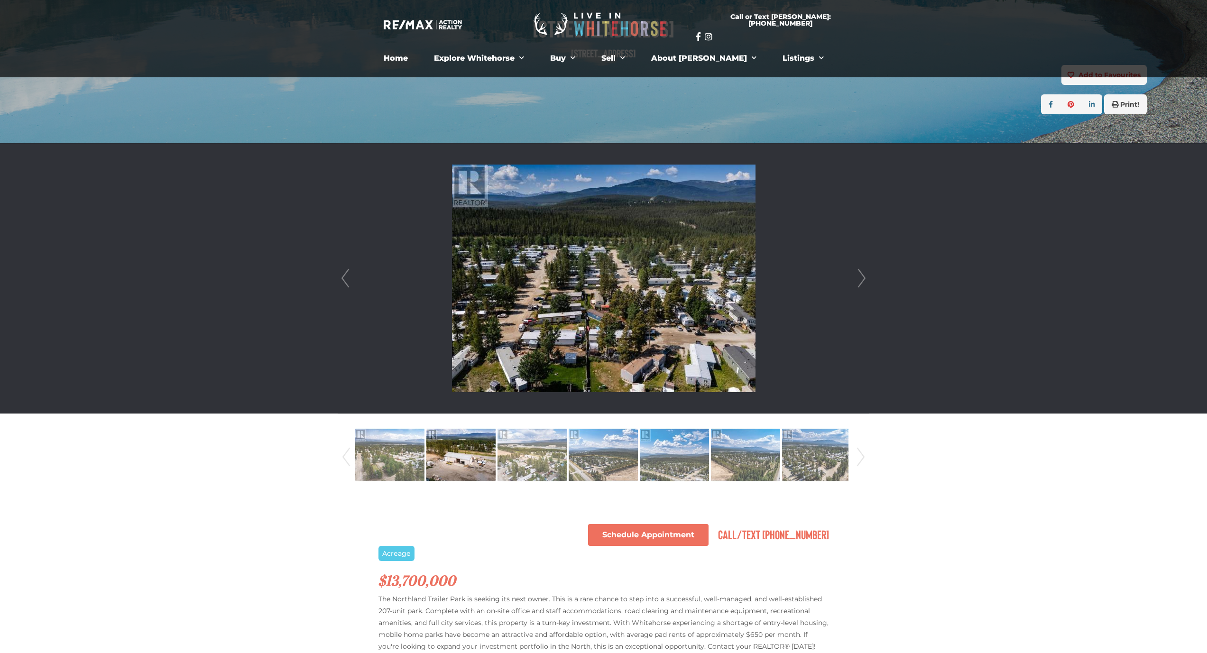
click at [865, 278] on link "Next" at bounding box center [861, 278] width 14 height 270
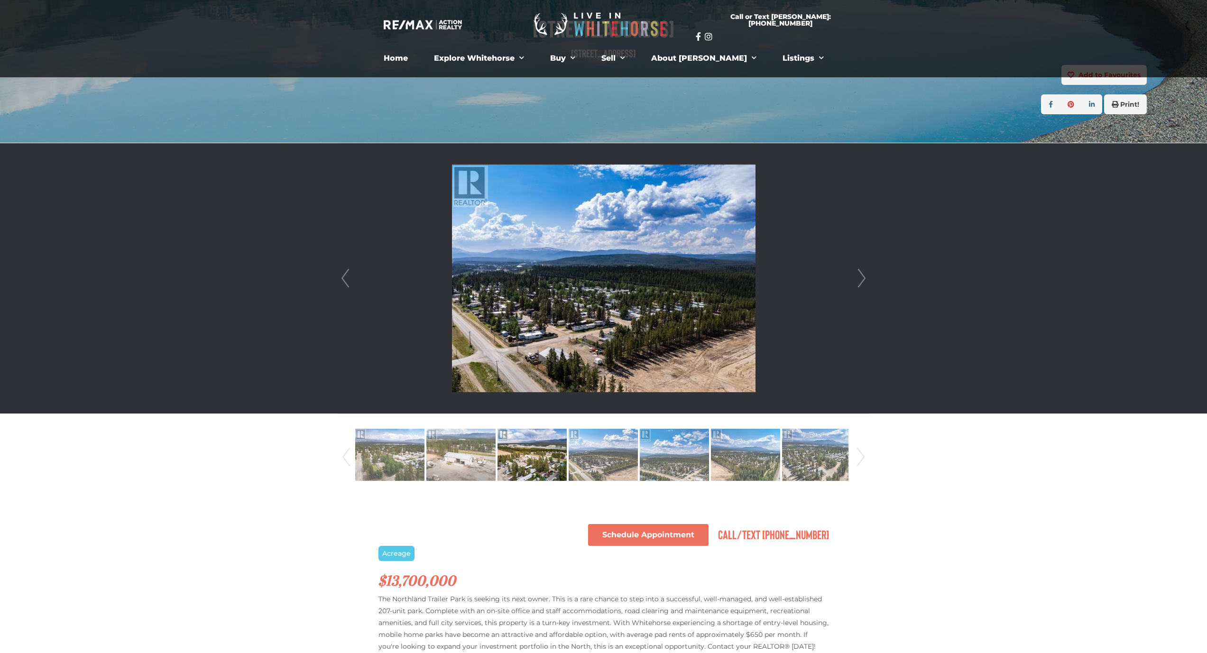
click at [865, 278] on link "Next" at bounding box center [861, 278] width 14 height 270
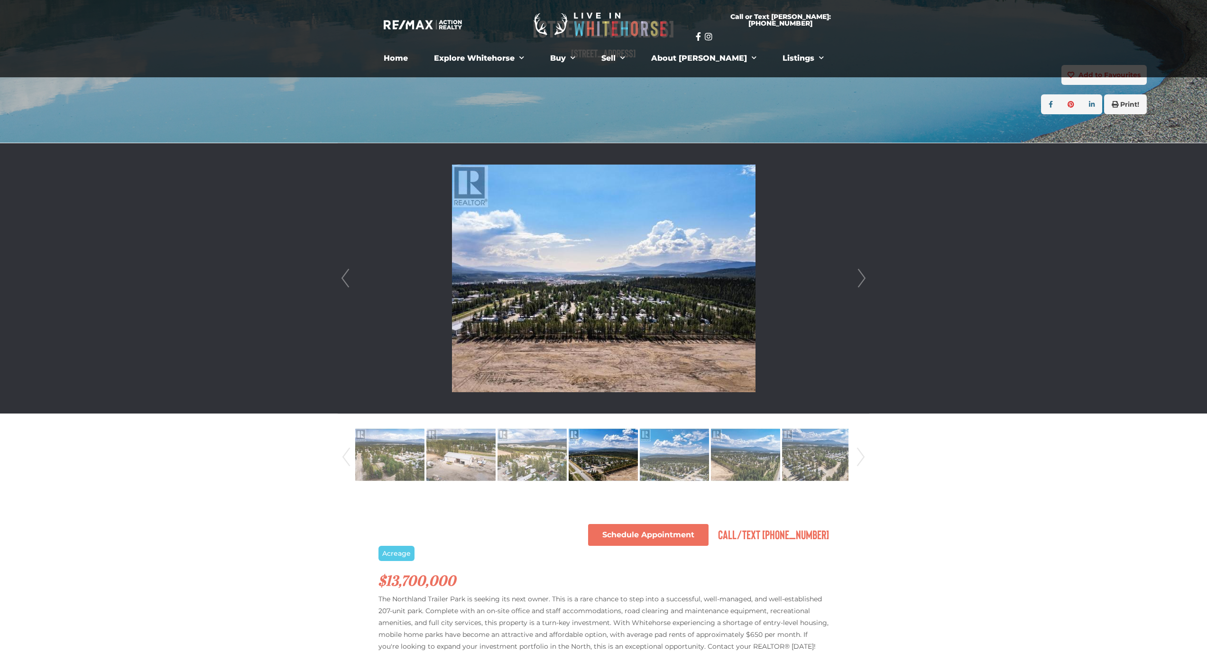
click at [865, 278] on link "Next" at bounding box center [861, 278] width 14 height 270
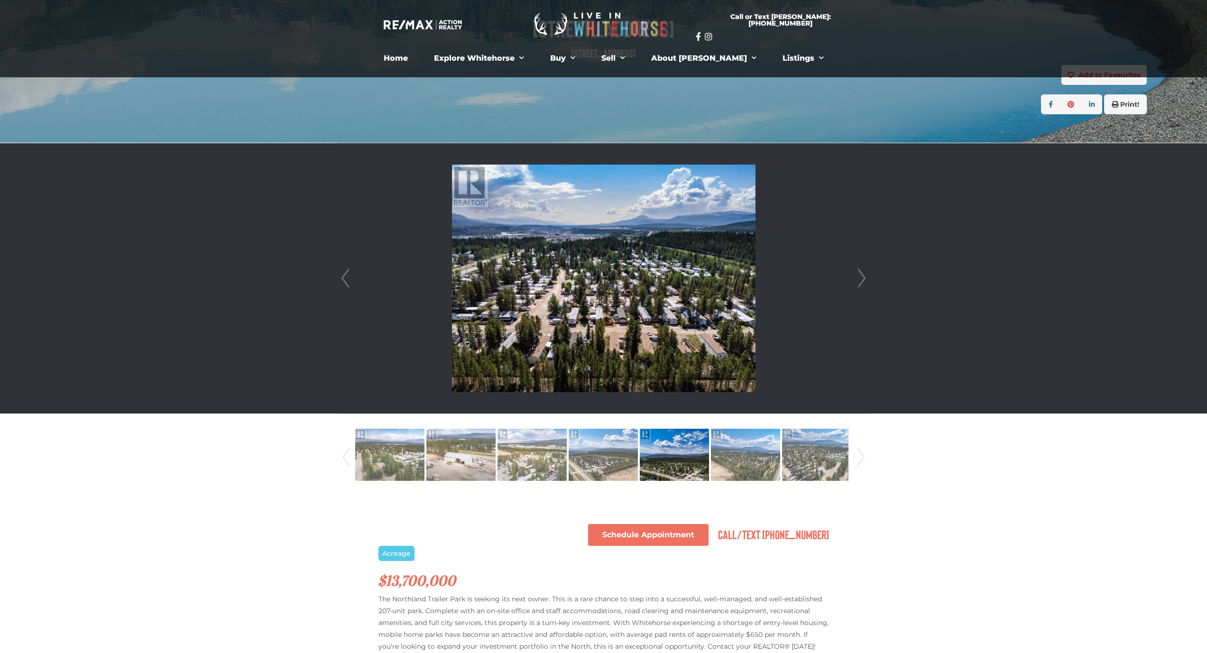
click at [866, 278] on link "Next" at bounding box center [861, 278] width 14 height 270
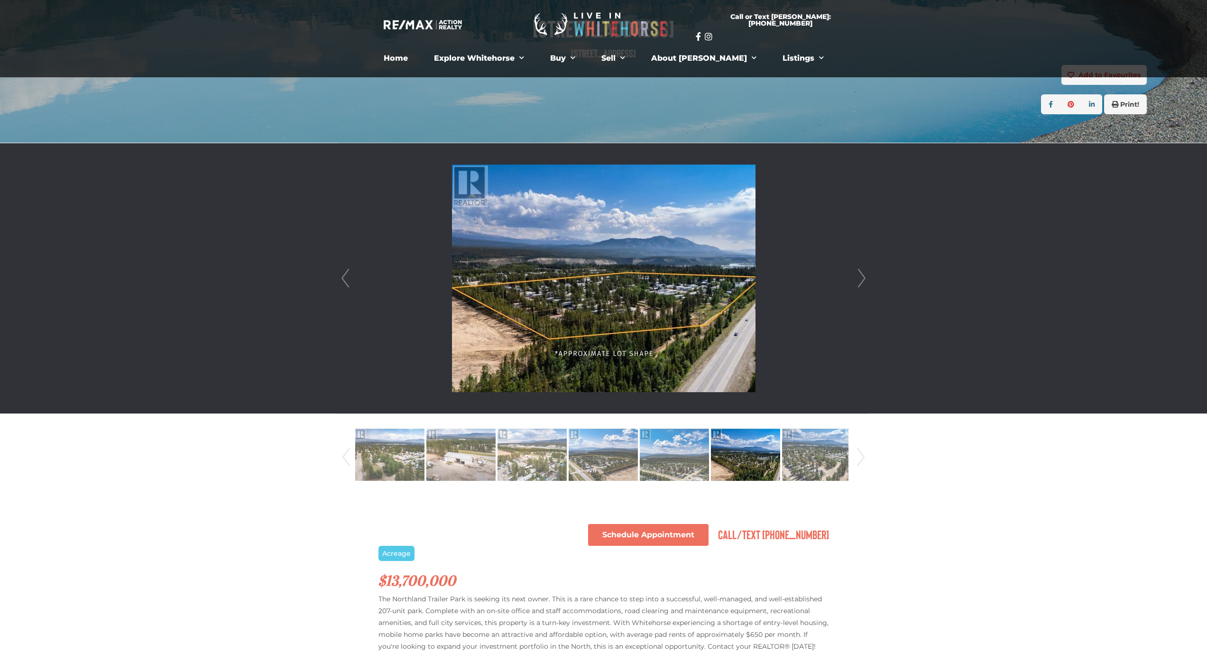
click at [866, 278] on link "Next" at bounding box center [861, 278] width 14 height 270
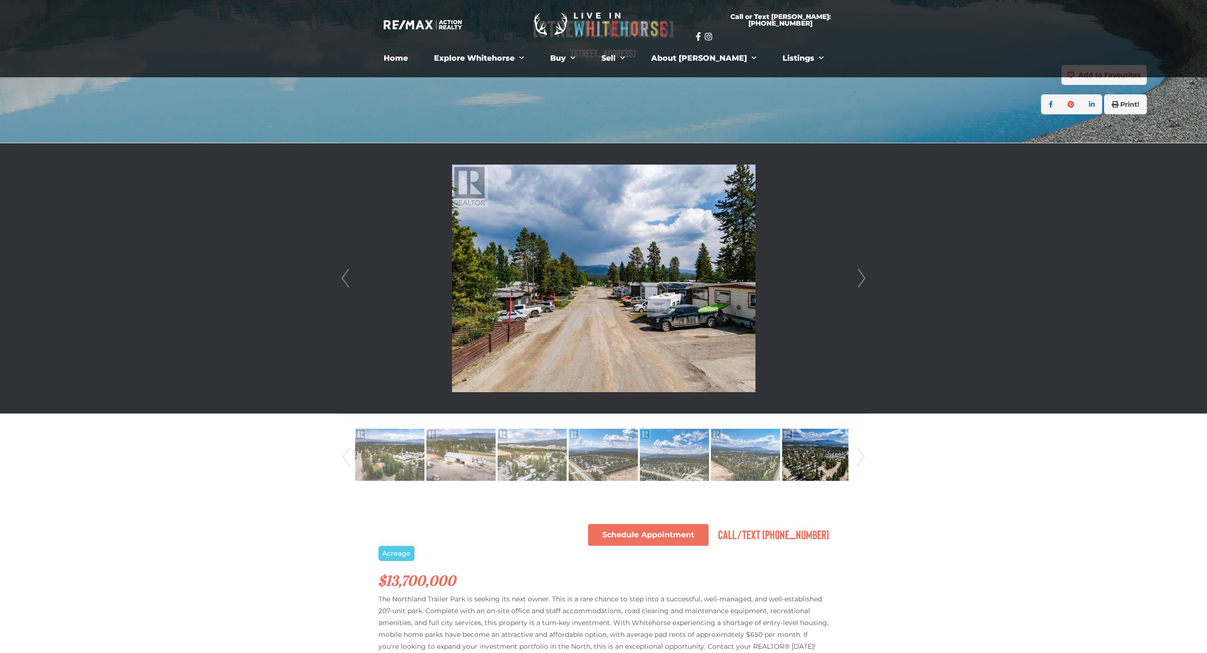
click at [866, 278] on link "Next" at bounding box center [861, 278] width 14 height 270
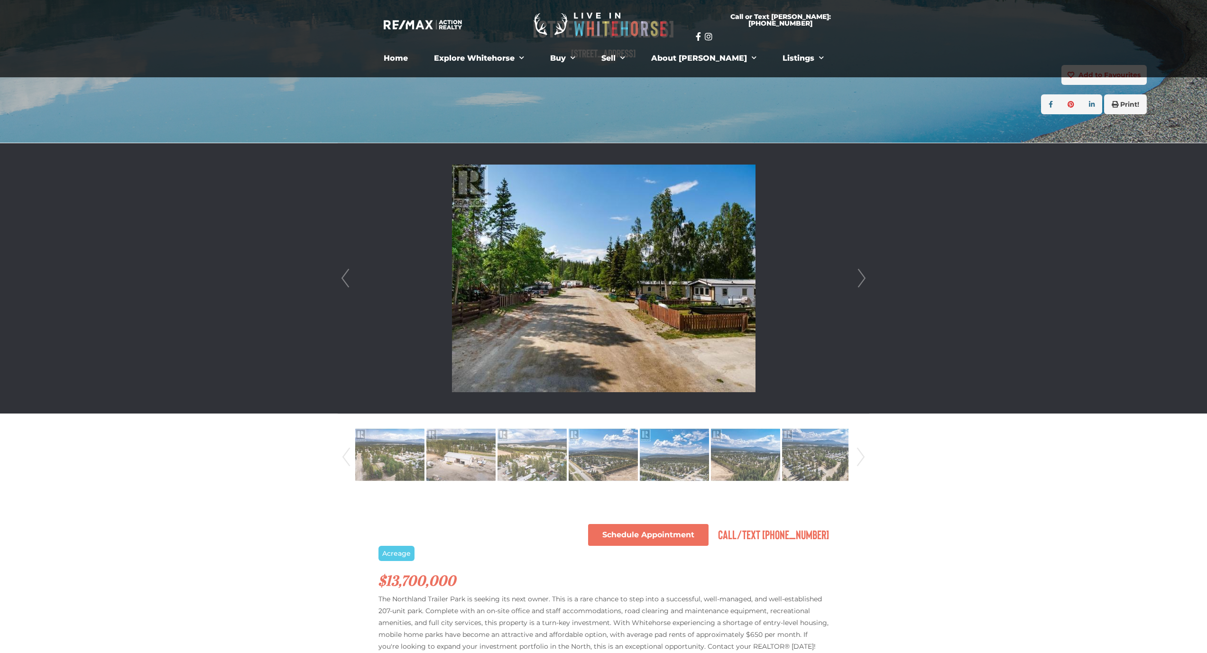
click at [866, 278] on link "Next" at bounding box center [861, 278] width 14 height 270
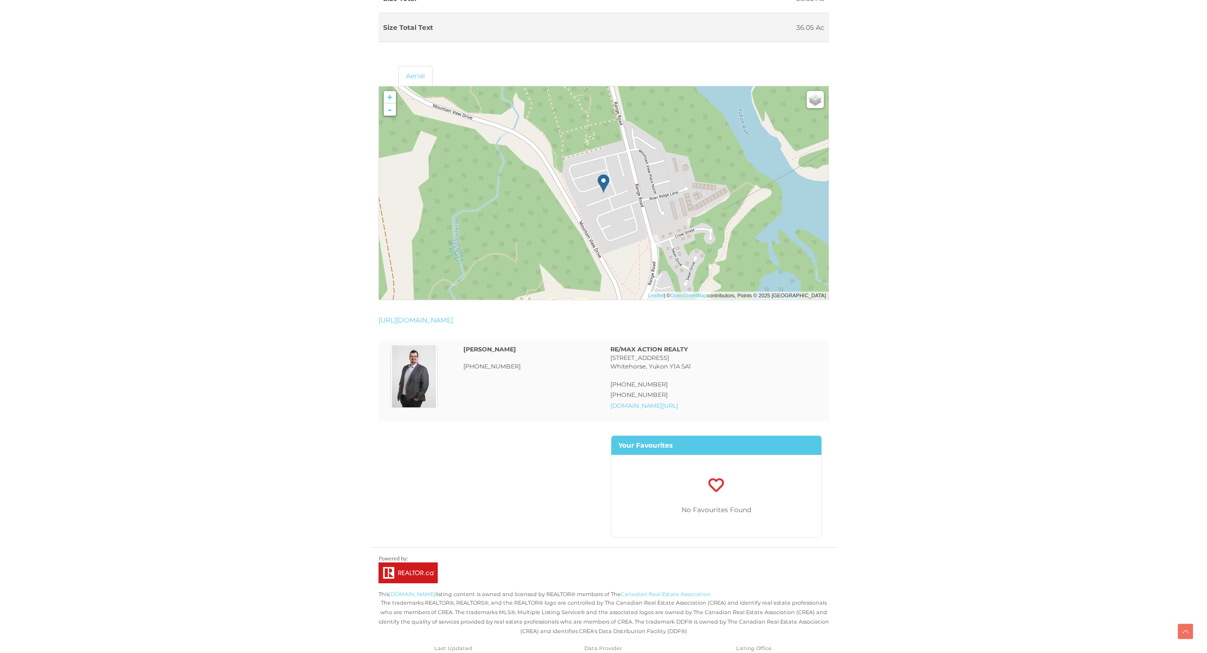
scroll to position [1258, 0]
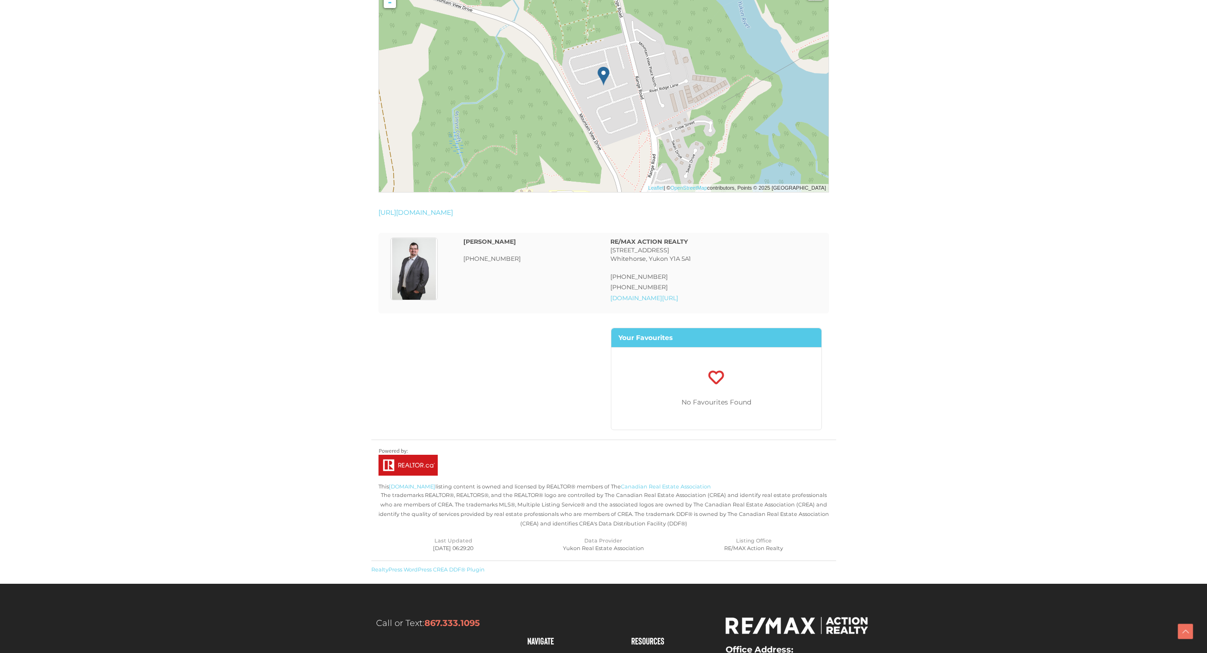
click at [416, 252] on img at bounding box center [413, 269] width 47 height 63
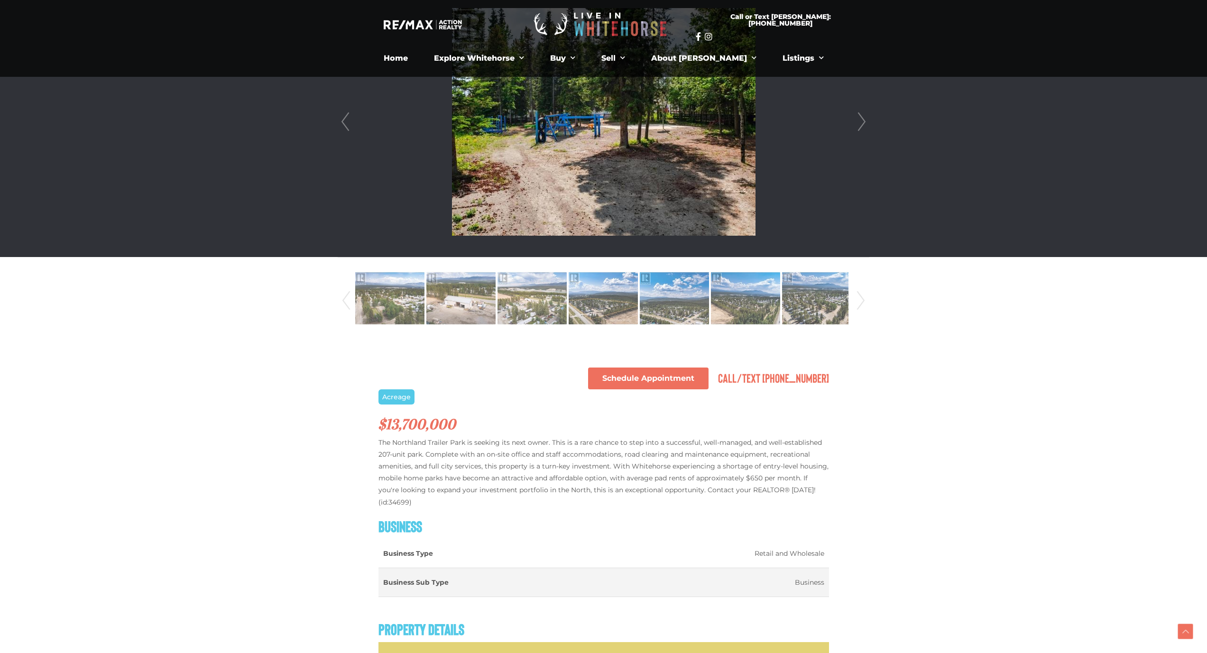
scroll to position [149, 0]
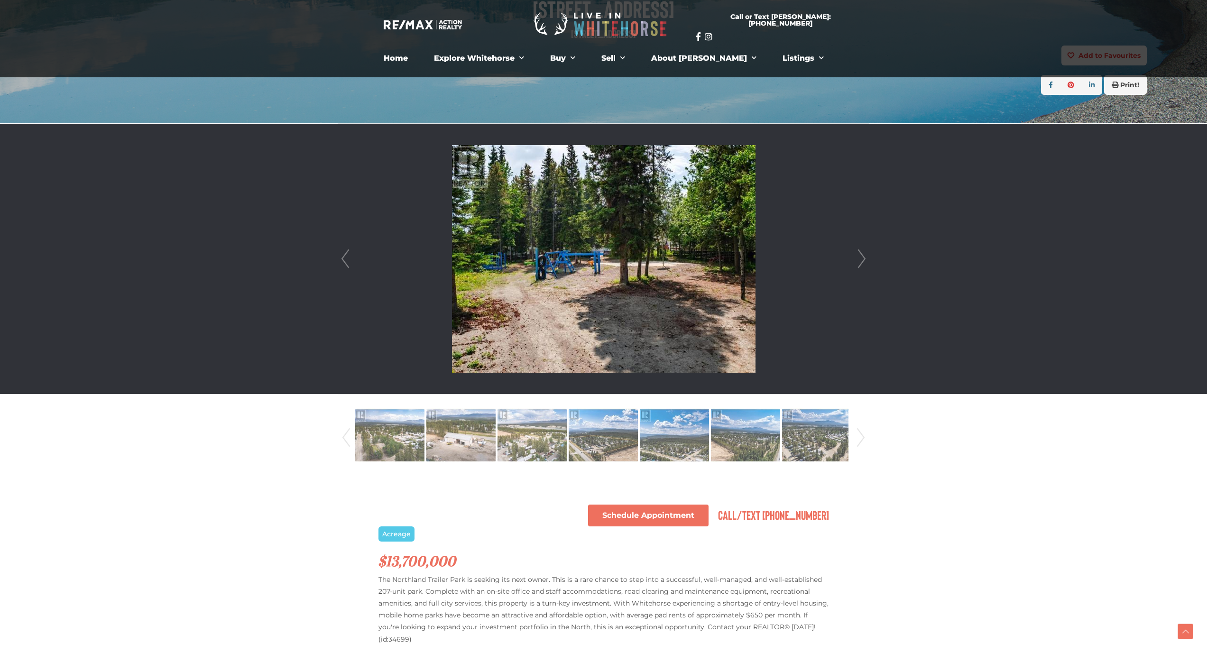
click at [857, 260] on link "Next" at bounding box center [861, 259] width 14 height 270
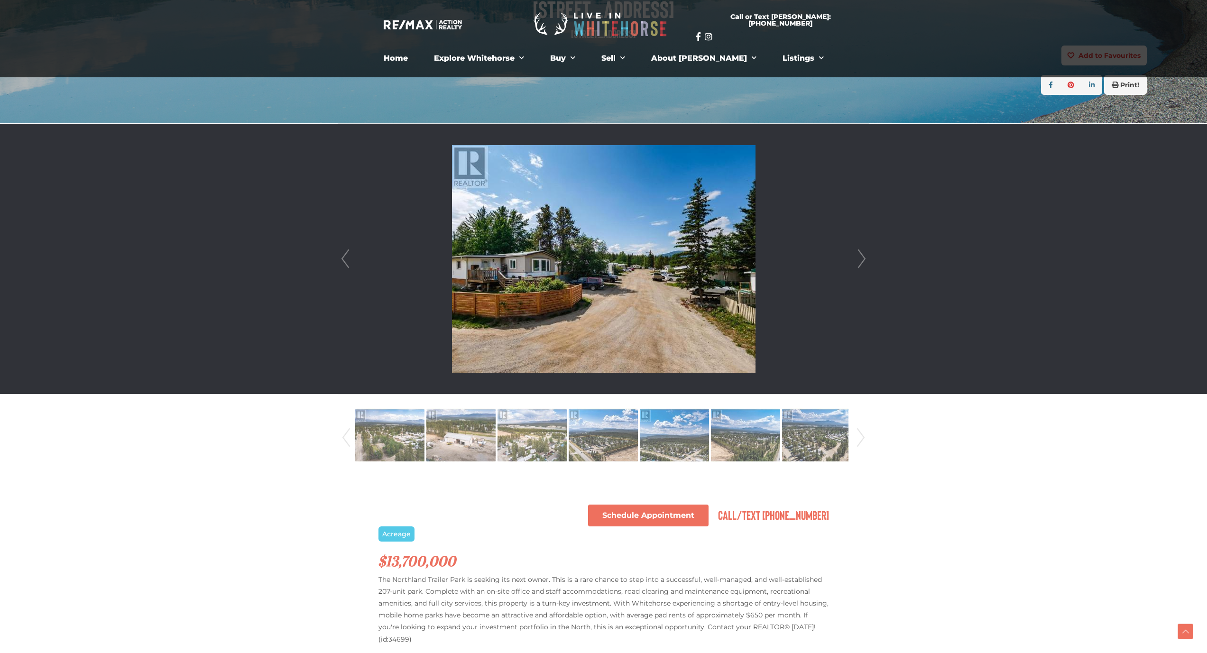
click at [864, 257] on link "Next" at bounding box center [861, 259] width 14 height 270
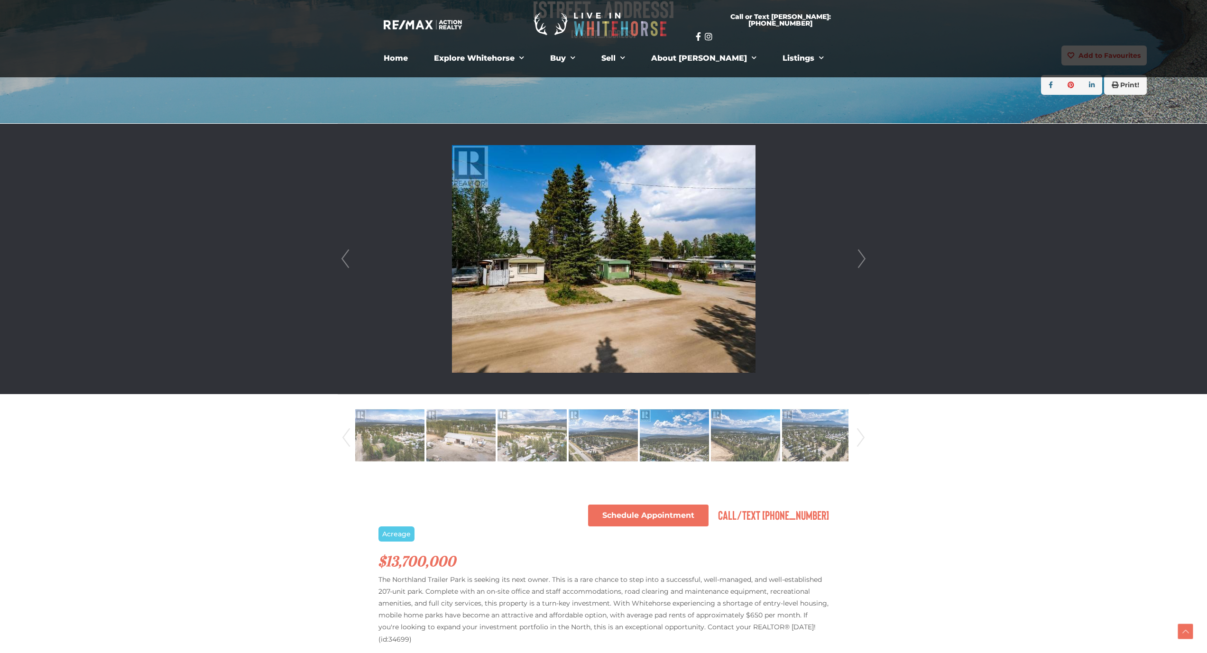
click at [864, 257] on link "Next" at bounding box center [861, 259] width 14 height 270
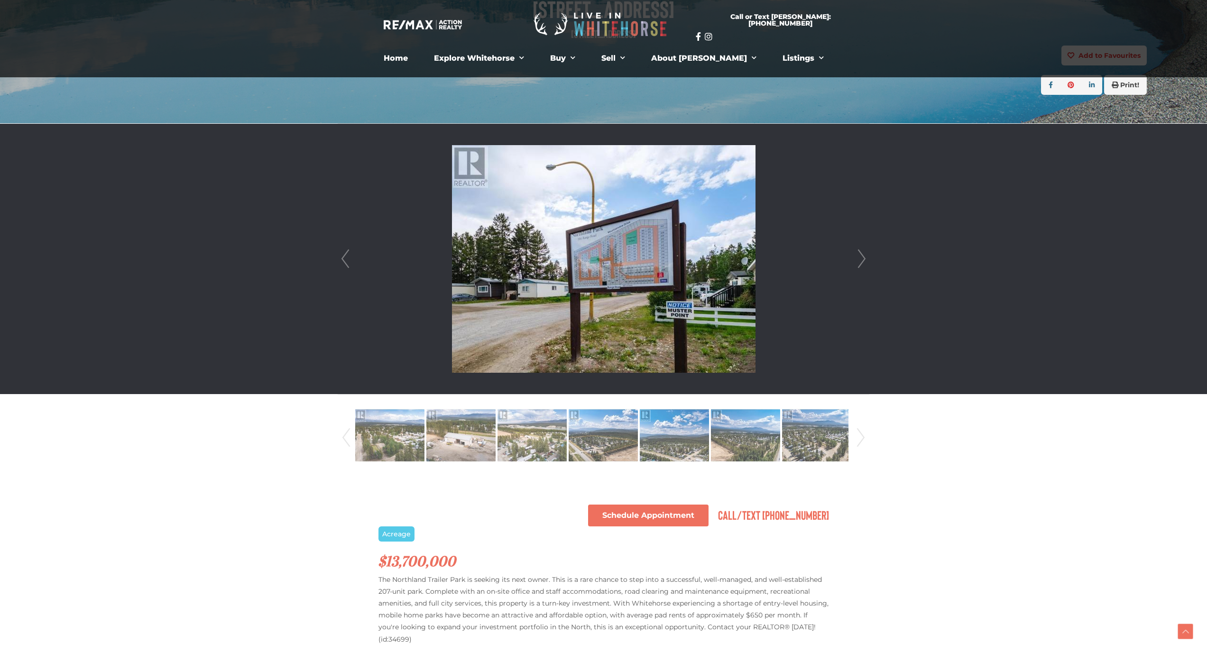
click at [864, 257] on link "Next" at bounding box center [861, 259] width 14 height 270
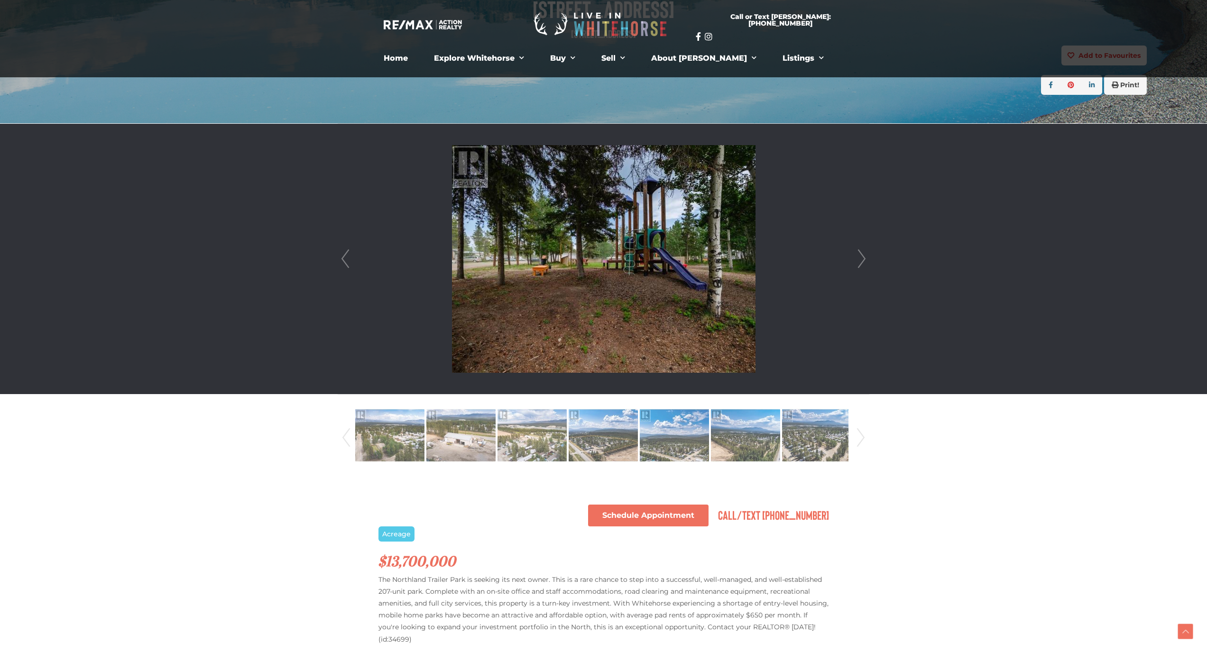
click at [864, 257] on link "Next" at bounding box center [861, 259] width 14 height 270
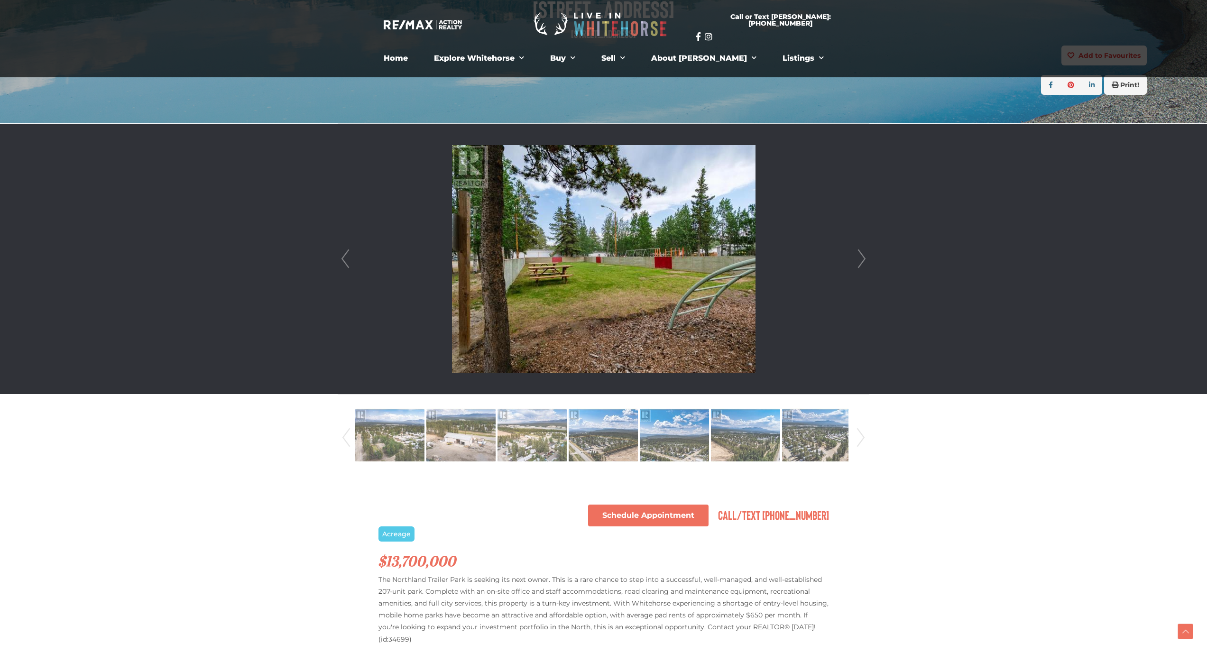
click at [864, 257] on link "Next" at bounding box center [861, 259] width 14 height 270
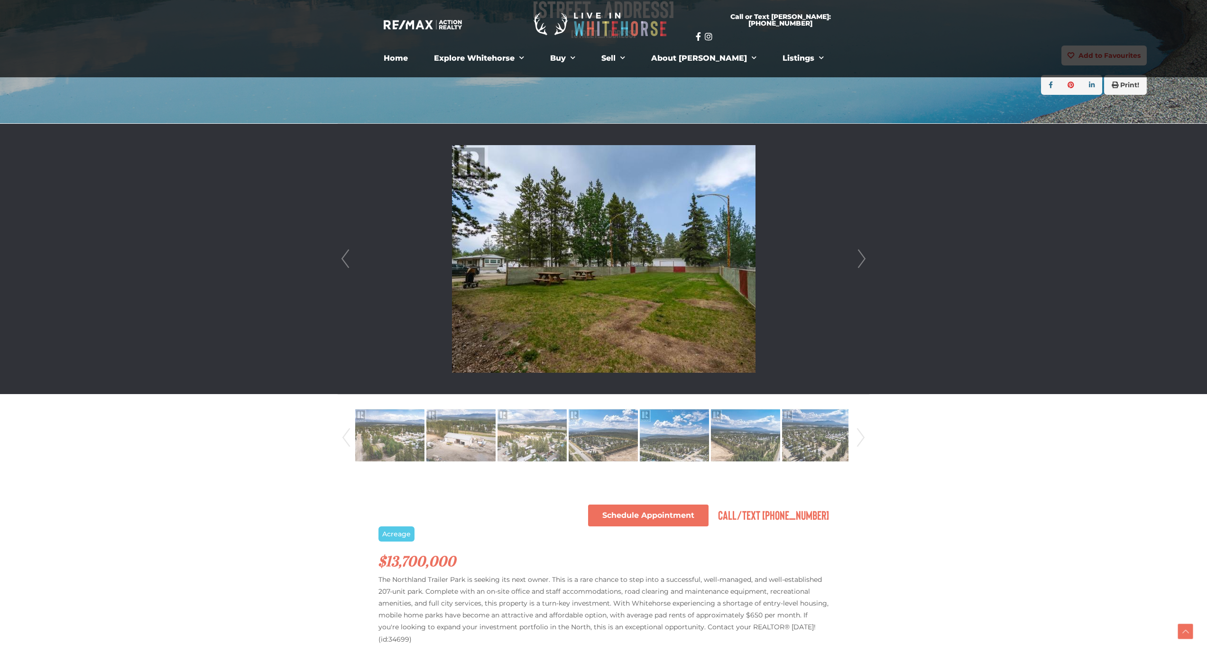
click at [864, 257] on link "Next" at bounding box center [861, 259] width 14 height 270
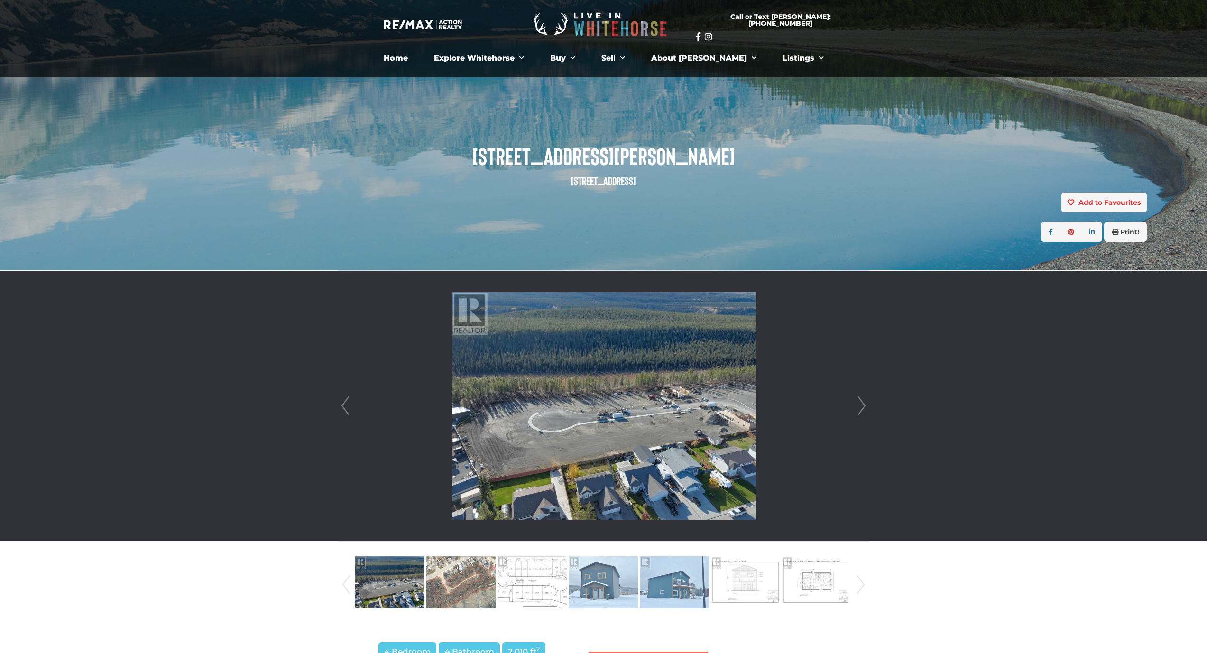
scroll to position [4, 0]
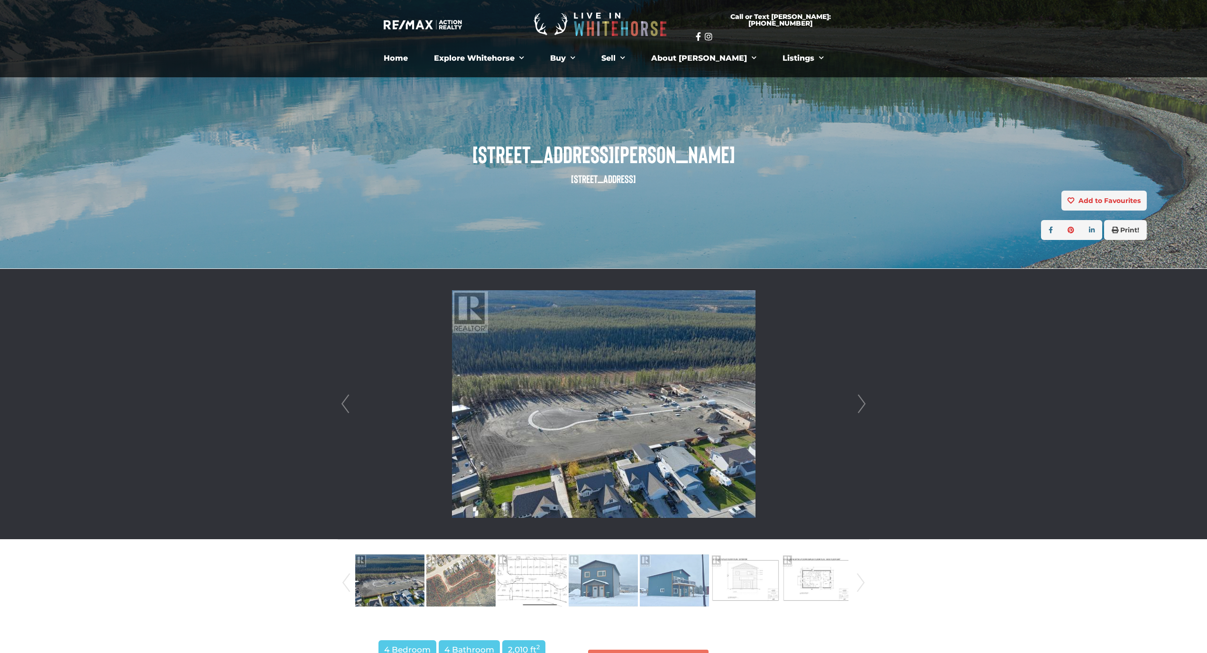
click at [865, 403] on link "Next" at bounding box center [861, 404] width 14 height 270
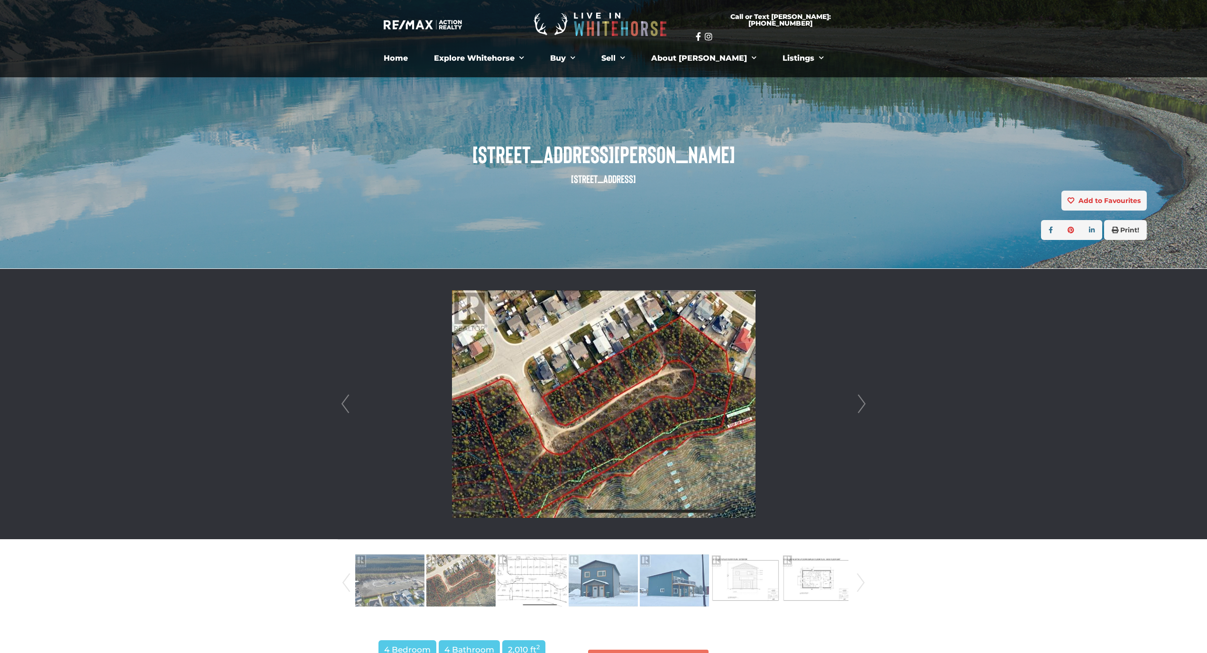
click at [865, 410] on link "Next" at bounding box center [861, 404] width 14 height 270
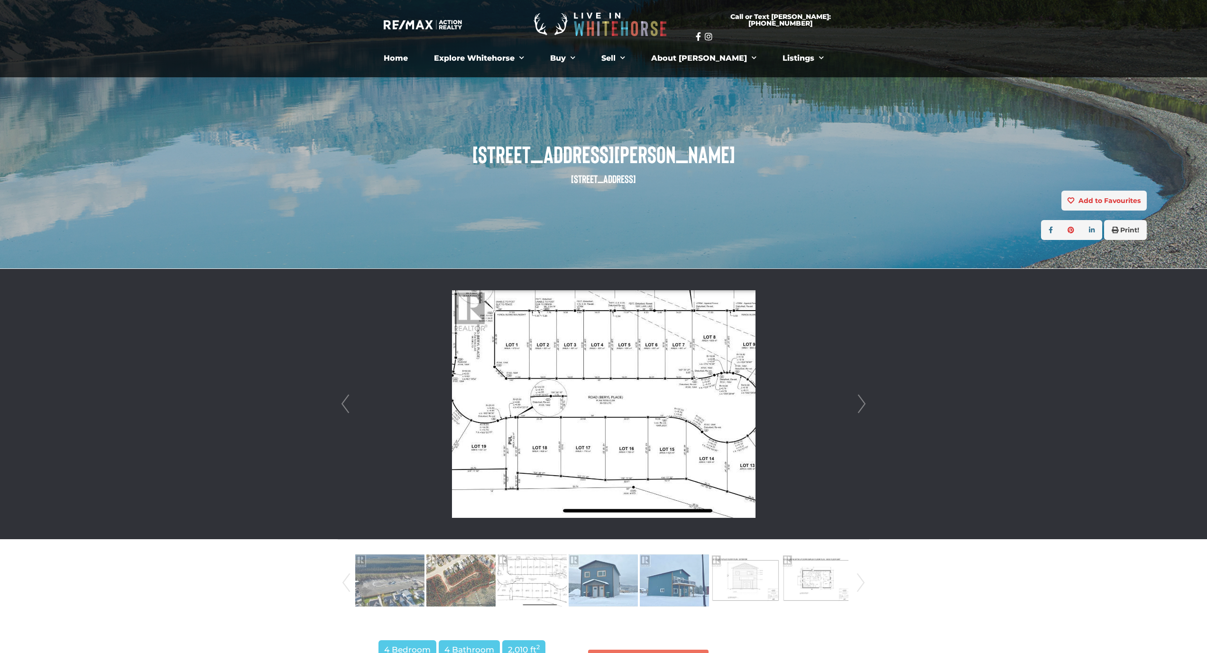
click at [865, 409] on link "Next" at bounding box center [861, 404] width 14 height 270
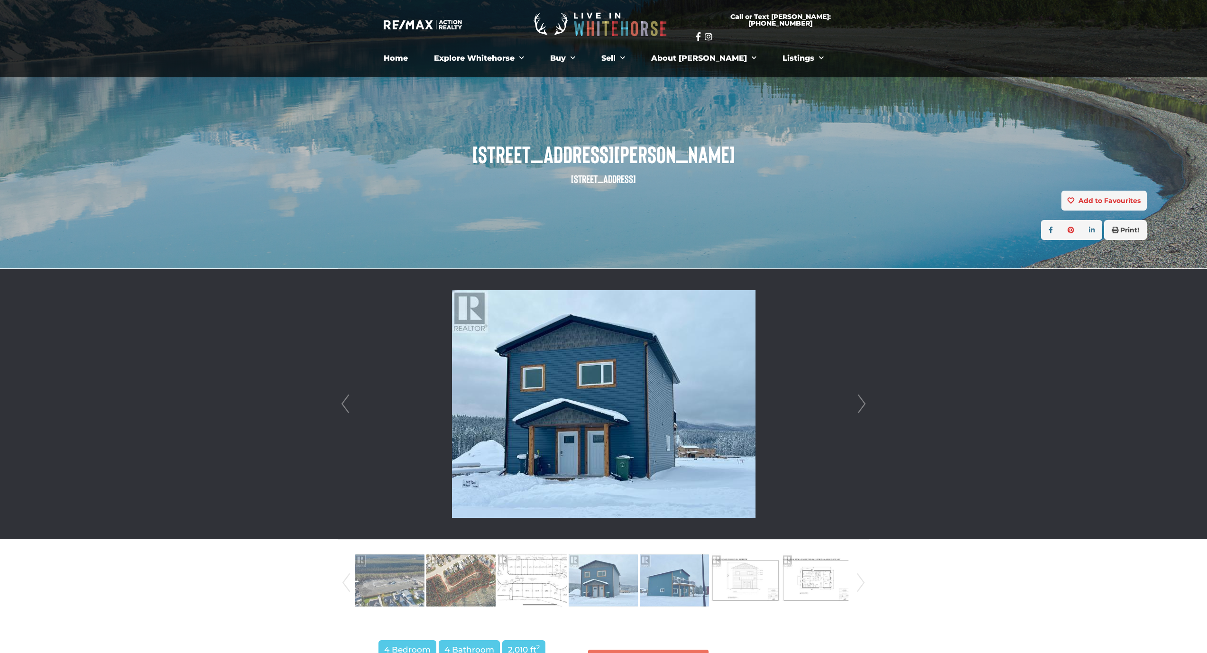
click at [865, 409] on link "Next" at bounding box center [861, 404] width 14 height 270
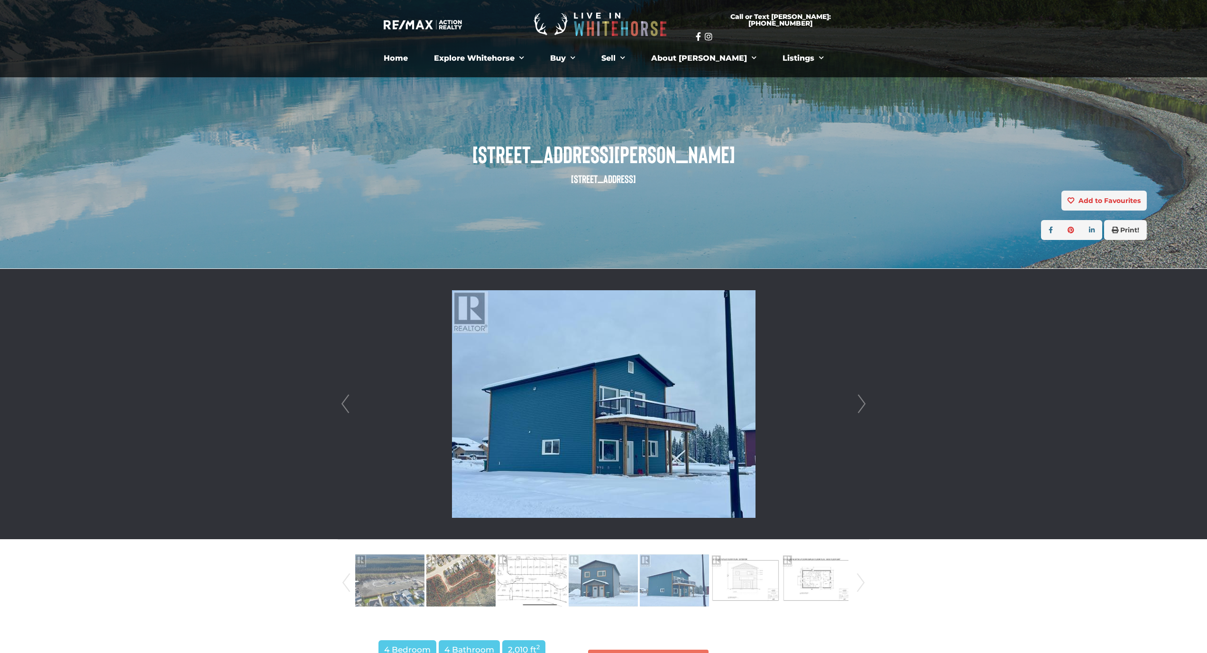
click at [865, 409] on link "Next" at bounding box center [861, 404] width 14 height 270
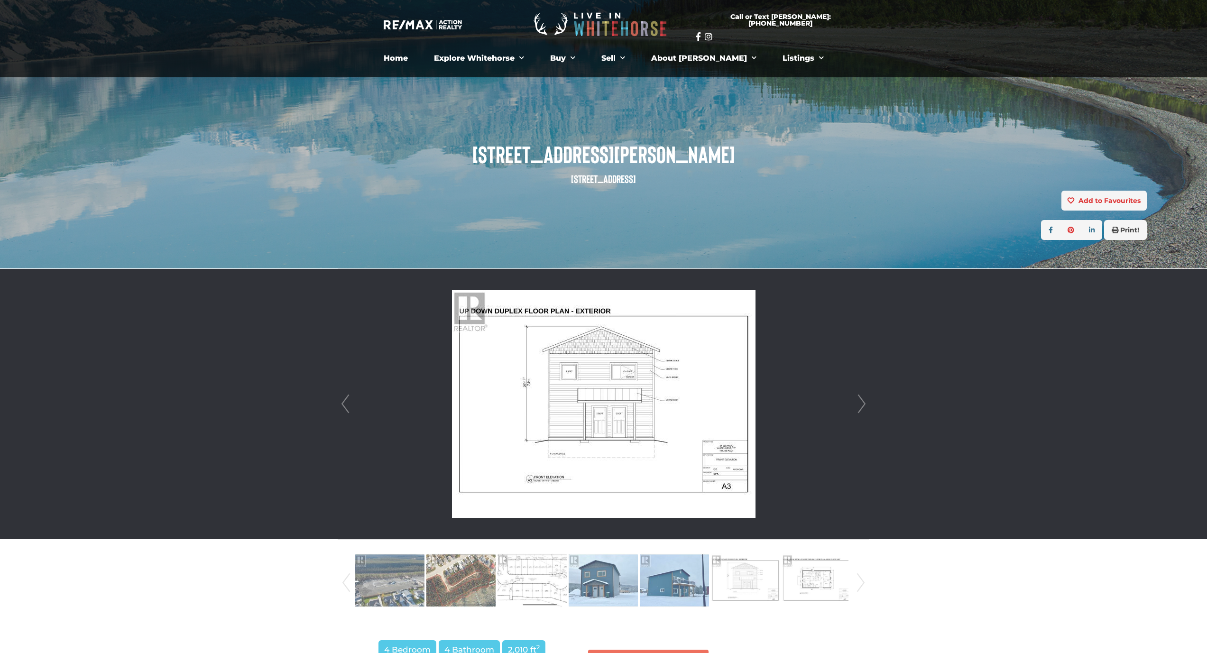
click at [865, 409] on link "Next" at bounding box center [861, 404] width 14 height 270
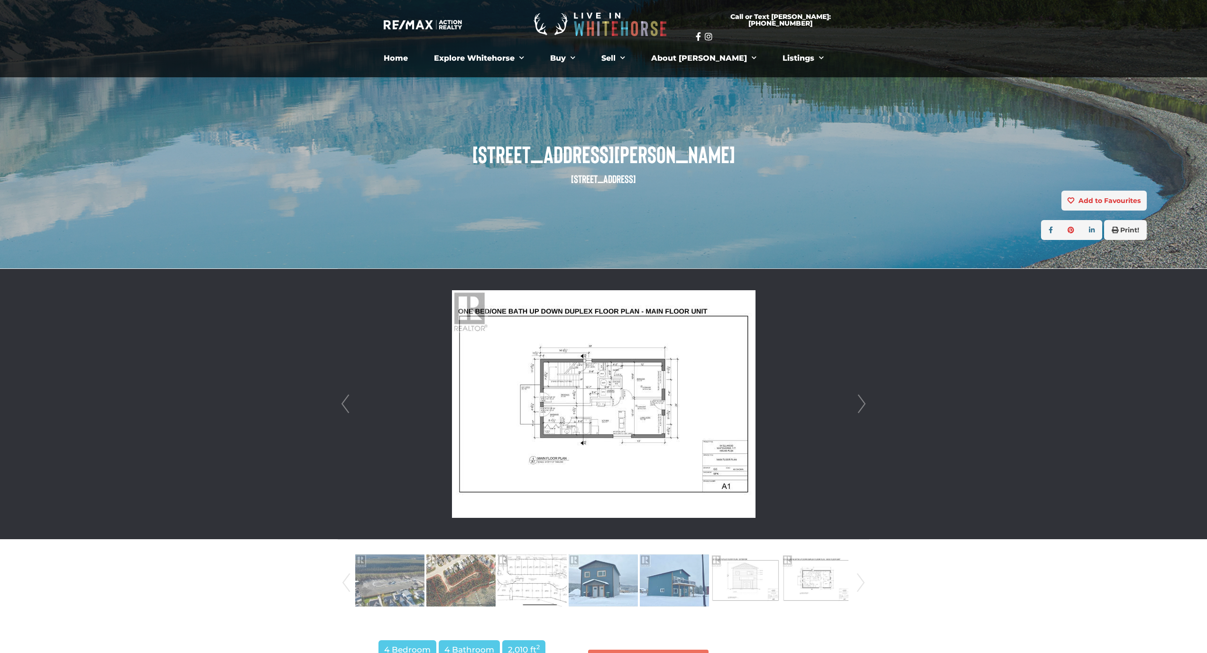
click at [865, 409] on link "Next" at bounding box center [861, 404] width 14 height 270
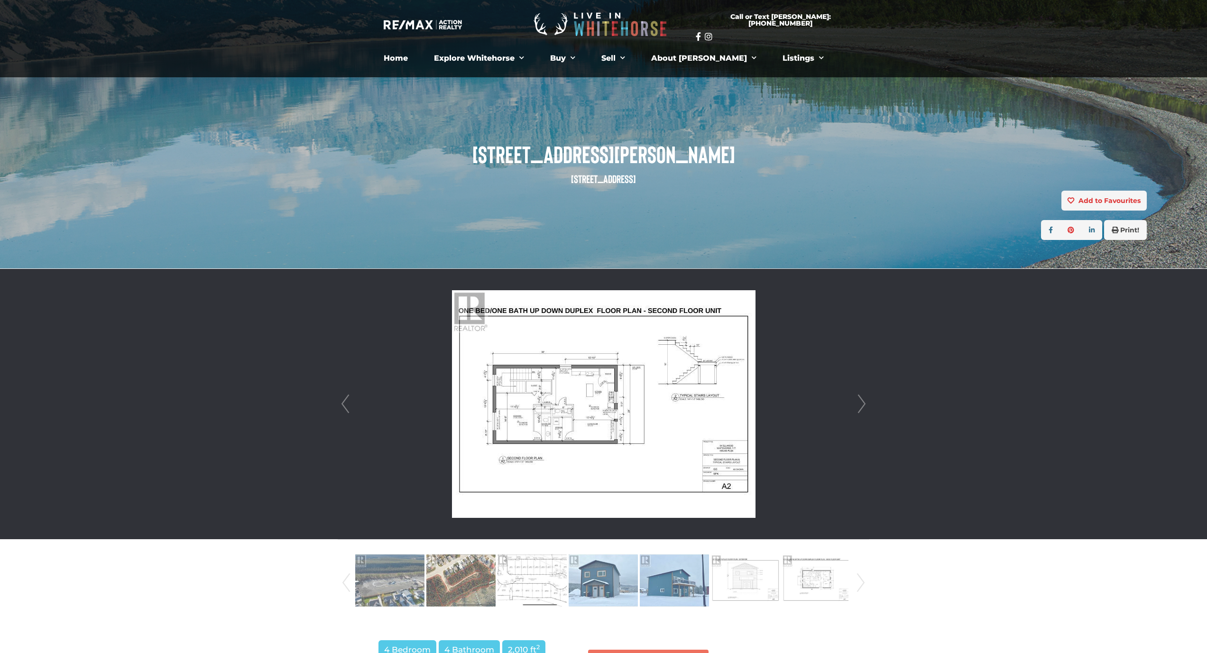
click at [865, 409] on link "Next" at bounding box center [861, 404] width 14 height 270
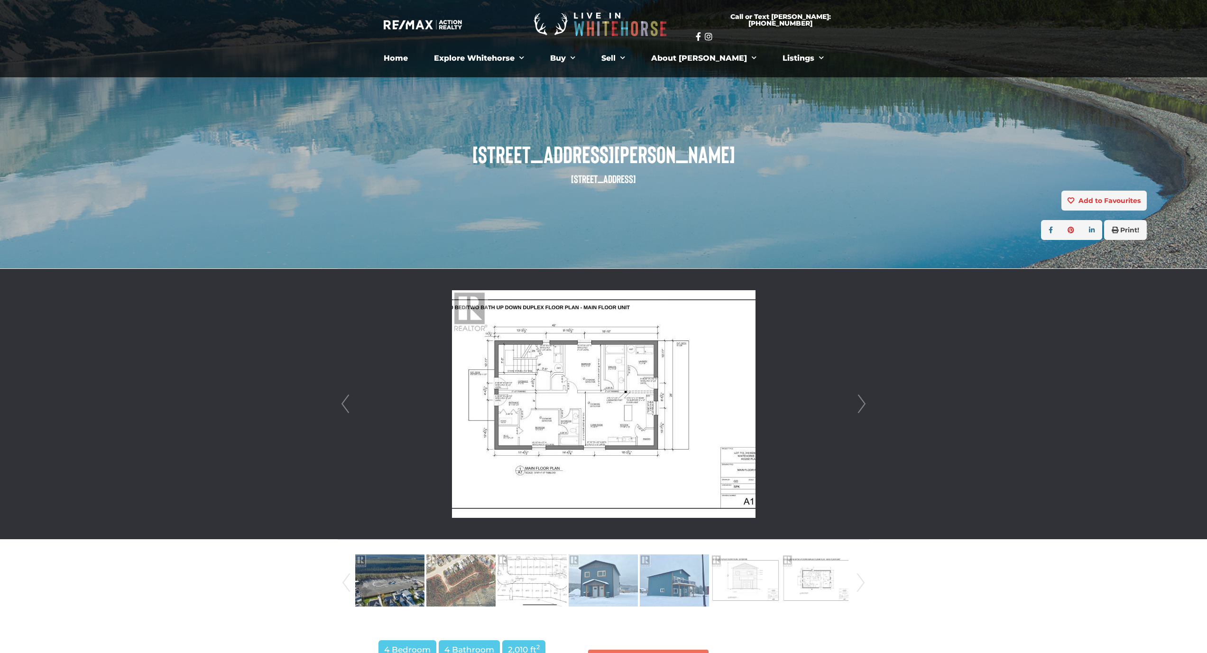
click at [865, 409] on link "Next" at bounding box center [861, 404] width 14 height 270
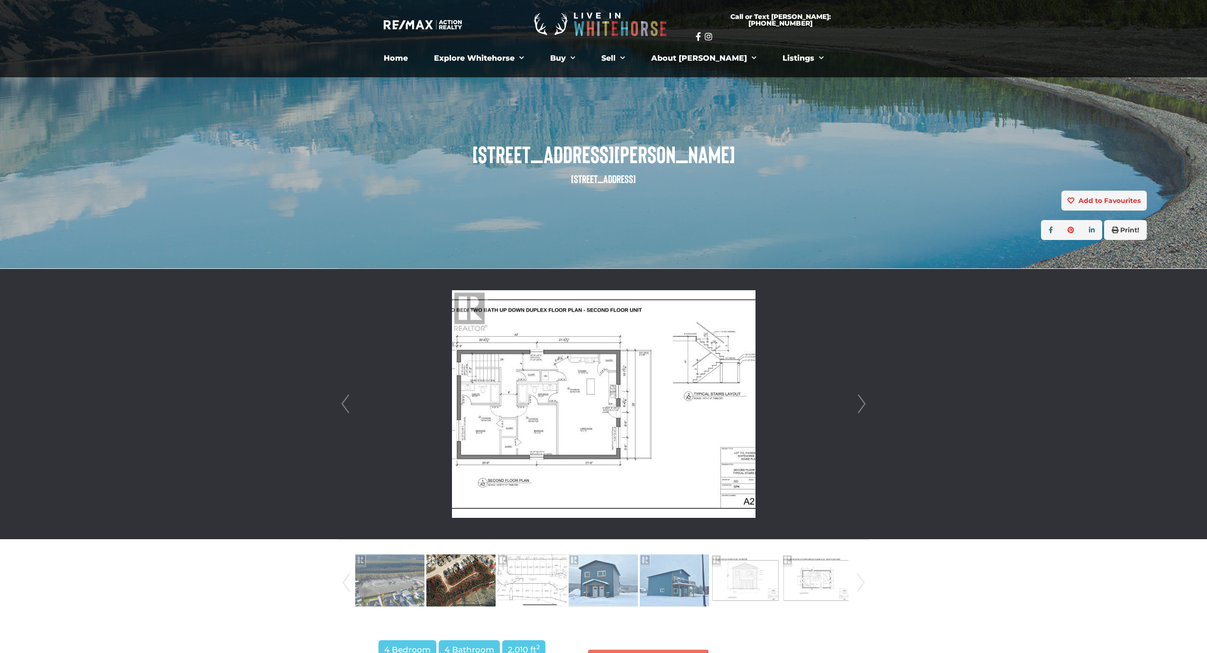
click at [865, 409] on link "Next" at bounding box center [861, 404] width 14 height 270
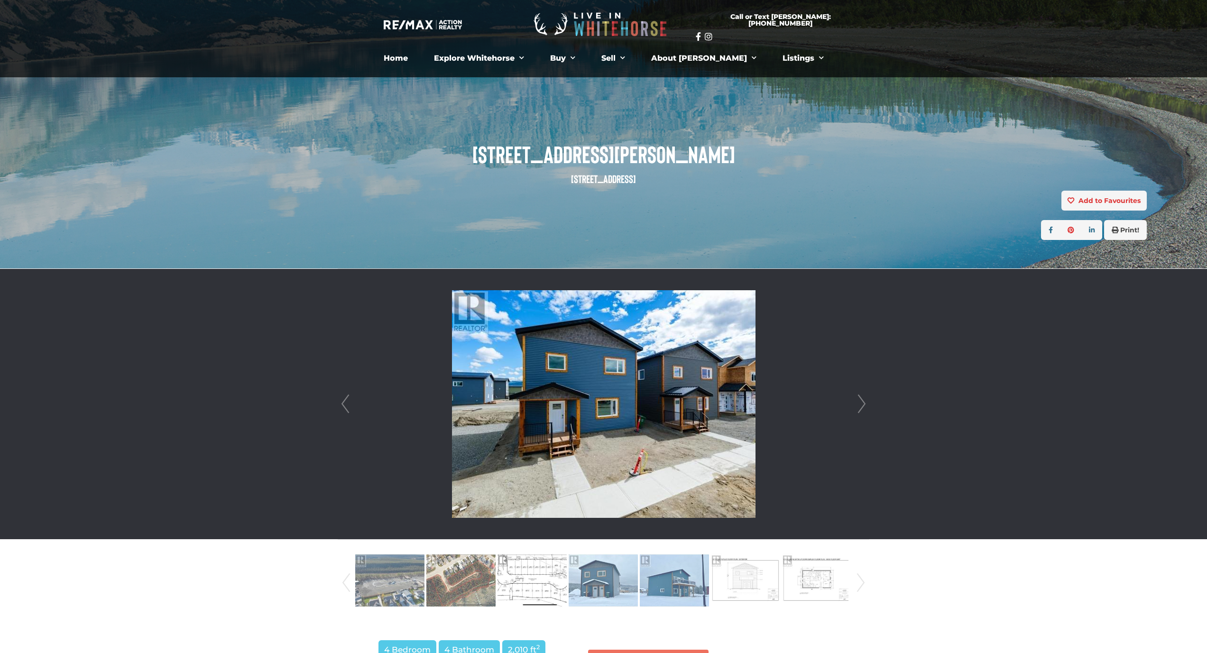
click at [865, 407] on link "Next" at bounding box center [861, 404] width 14 height 270
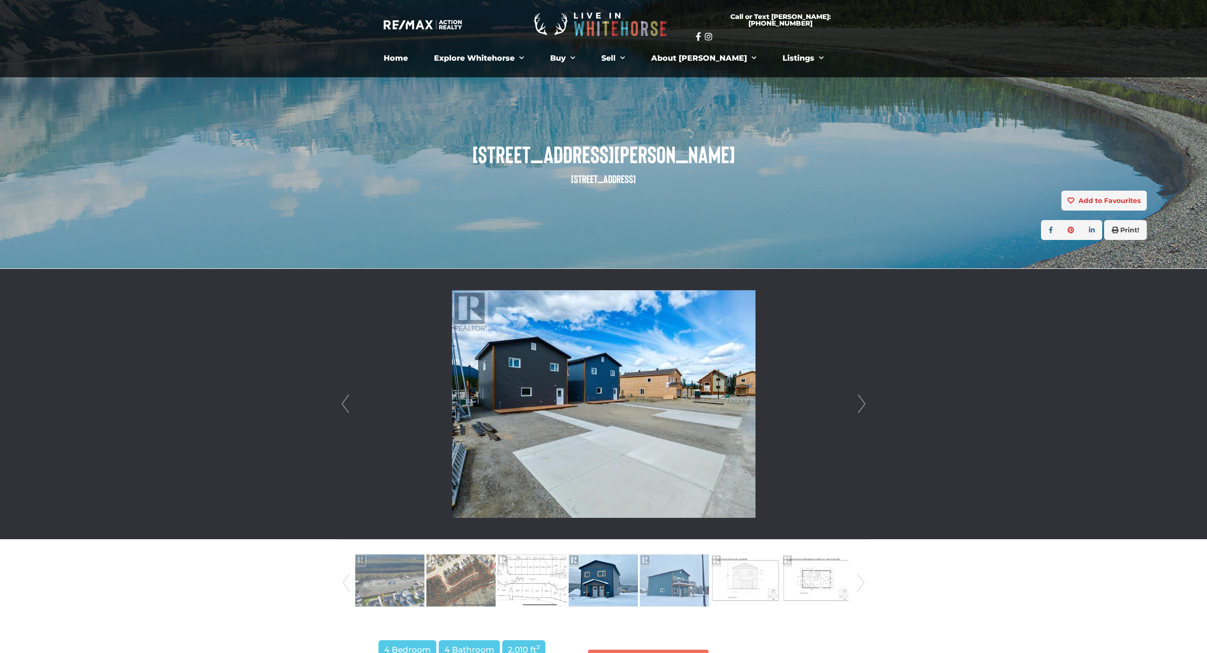
click at [865, 407] on link "Next" at bounding box center [861, 404] width 14 height 270
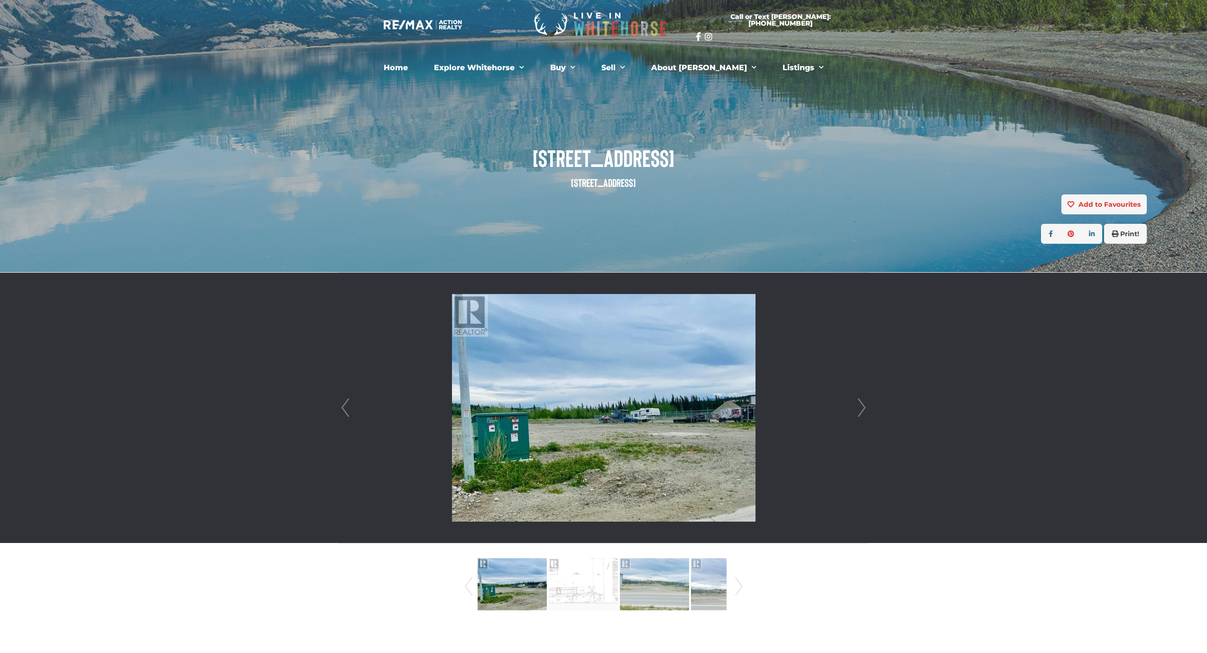
click at [861, 403] on link "Next" at bounding box center [861, 408] width 14 height 270
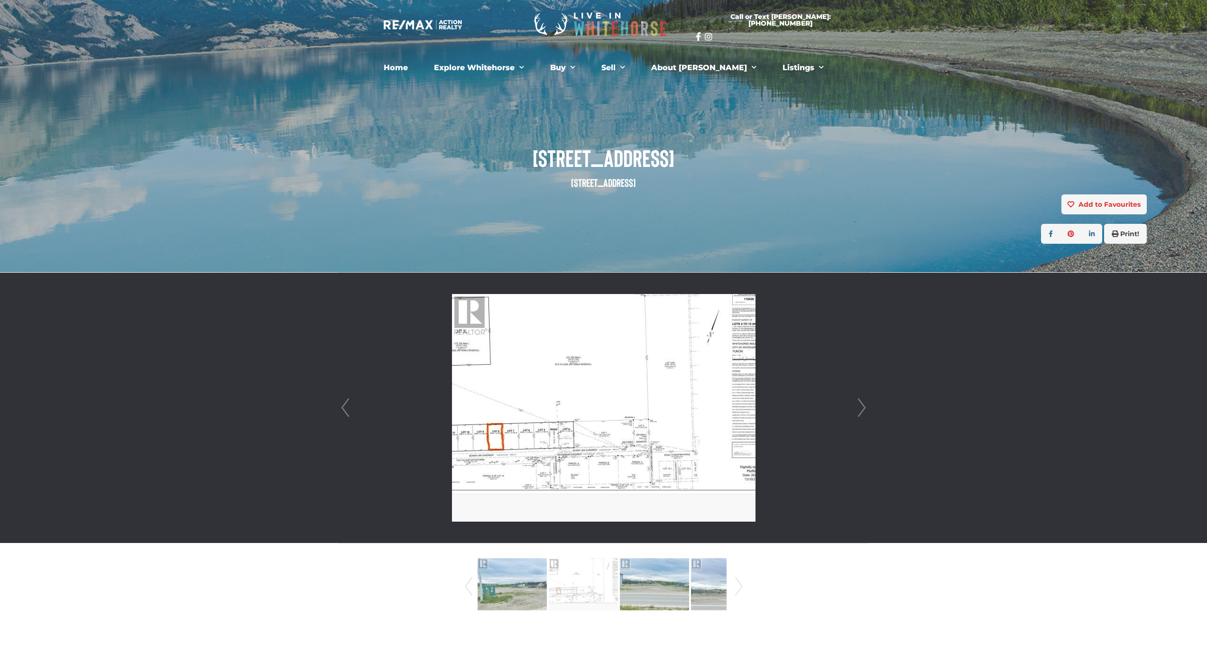
click at [861, 403] on link "Next" at bounding box center [861, 408] width 14 height 270
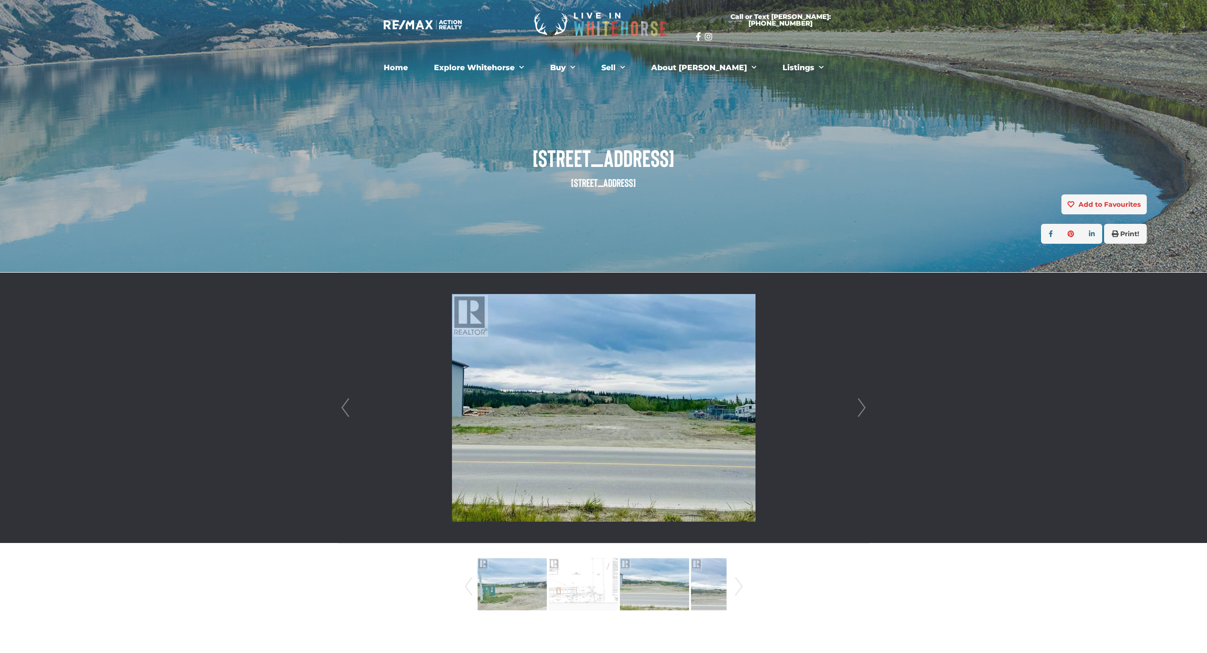
click at [861, 403] on link "Next" at bounding box center [861, 408] width 14 height 270
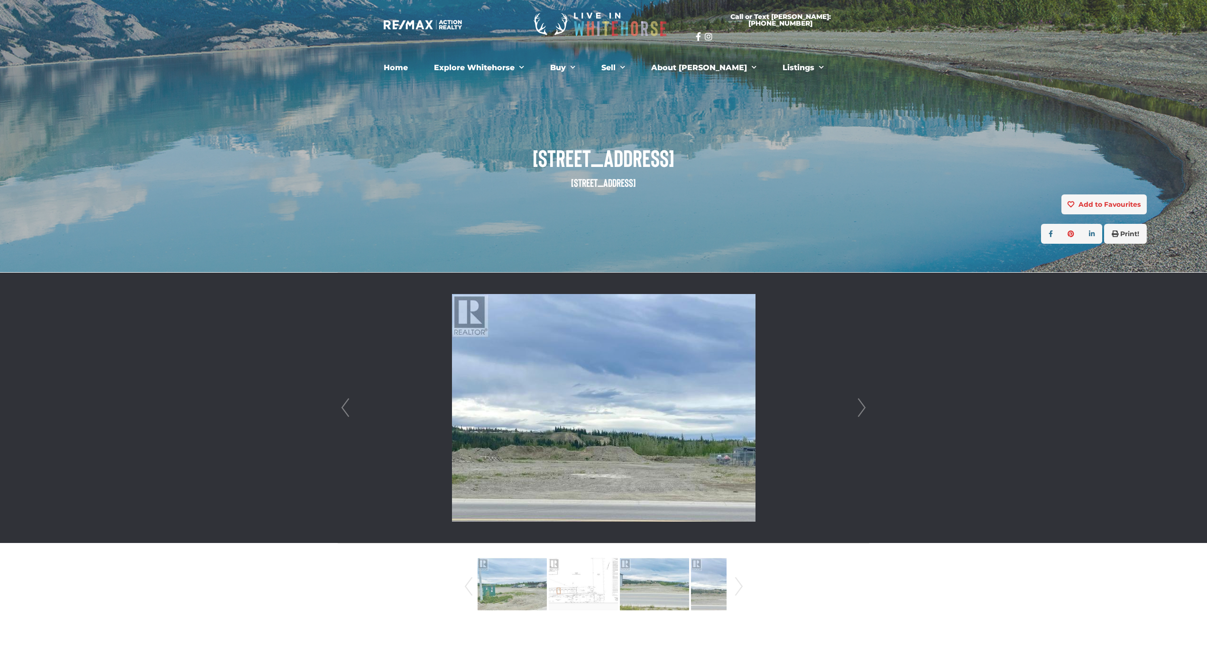
click at [861, 403] on link "Next" at bounding box center [861, 408] width 14 height 270
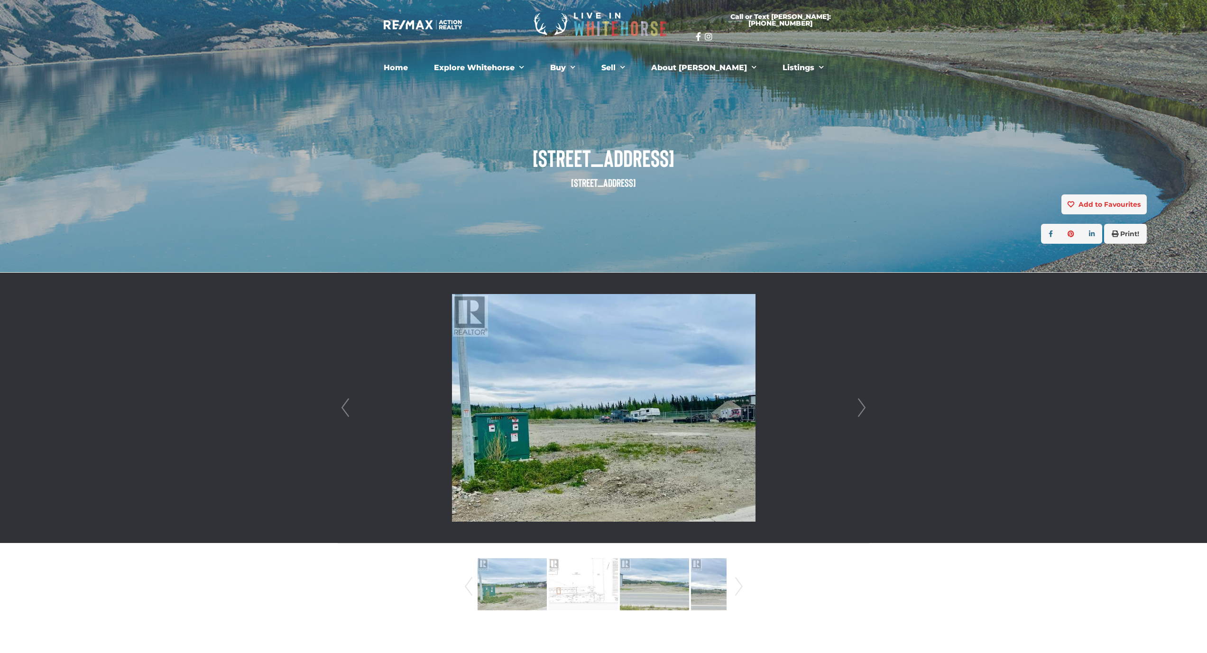
click at [861, 403] on link "Next" at bounding box center [861, 408] width 14 height 270
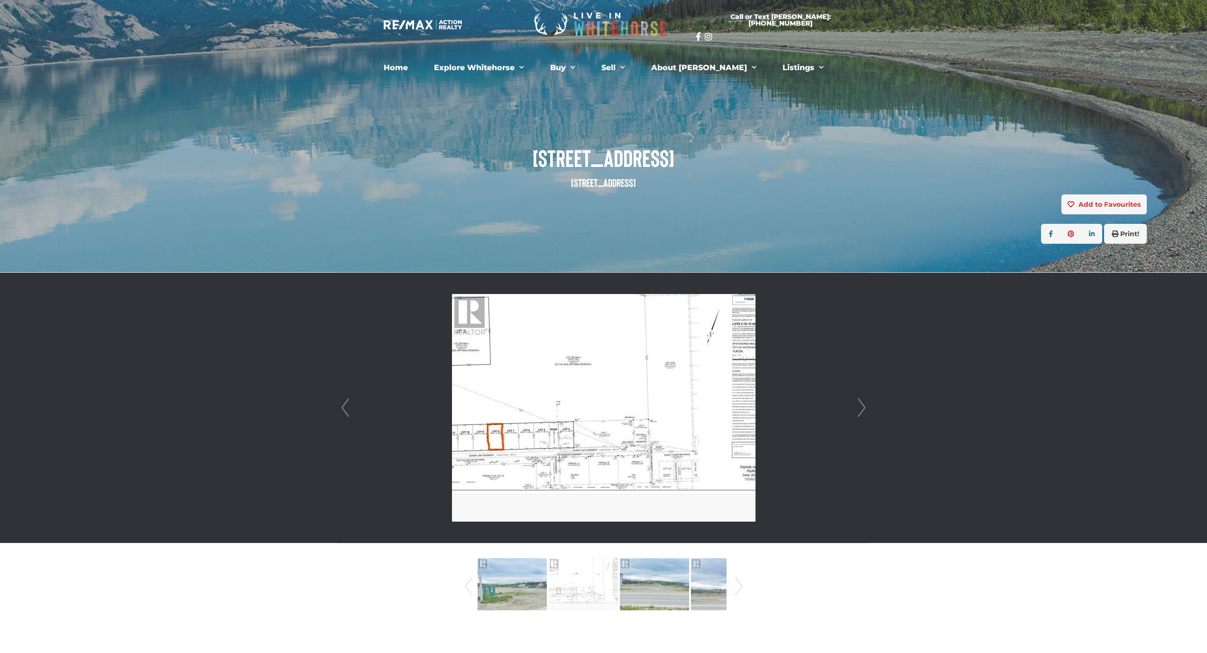
click at [861, 403] on link "Next" at bounding box center [861, 408] width 14 height 270
